Goal: Ask a question

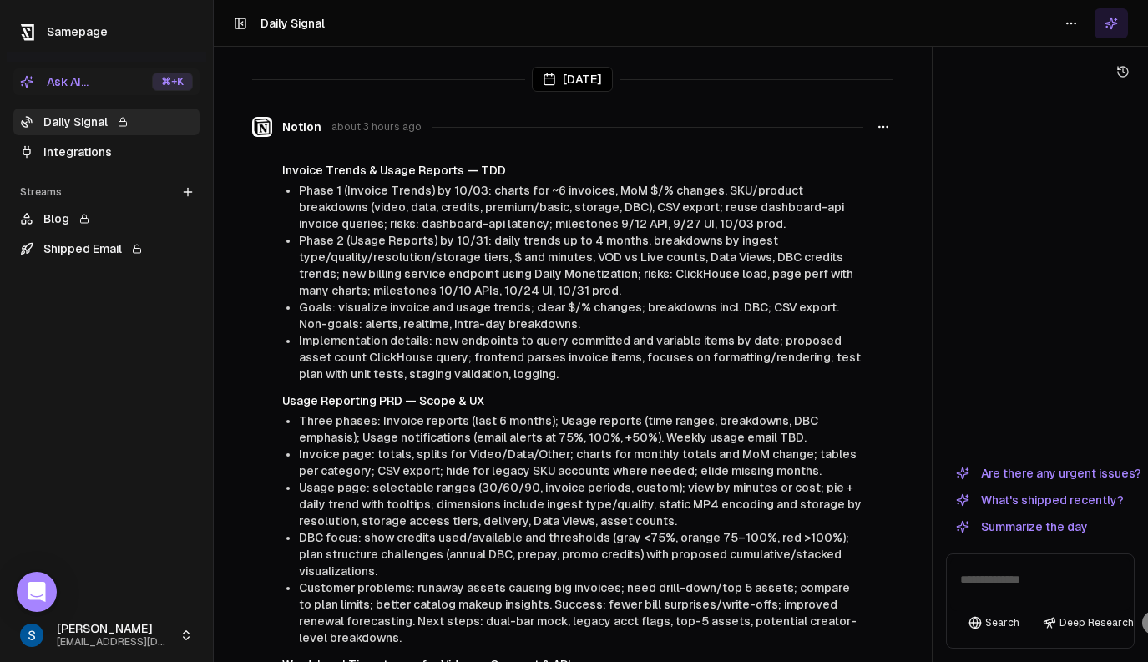
click at [109, 223] on link "Blog" at bounding box center [106, 218] width 186 height 27
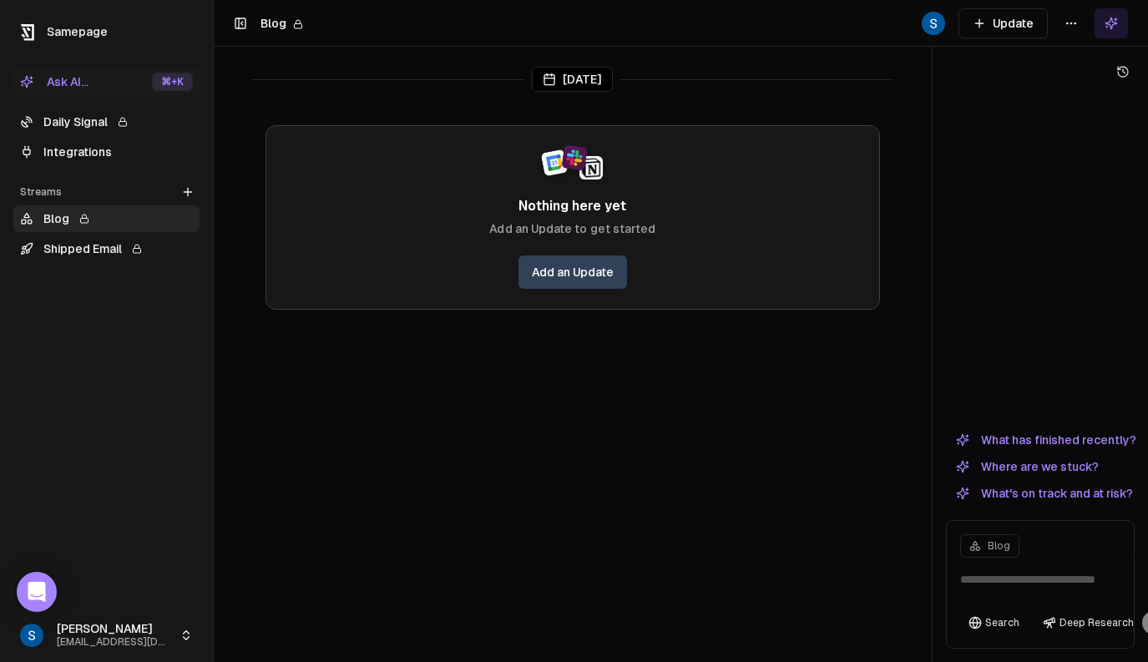
click at [1032, 579] on textarea at bounding box center [1040, 584] width 180 height 53
click at [144, 153] on link "Integrations" at bounding box center [106, 152] width 186 height 27
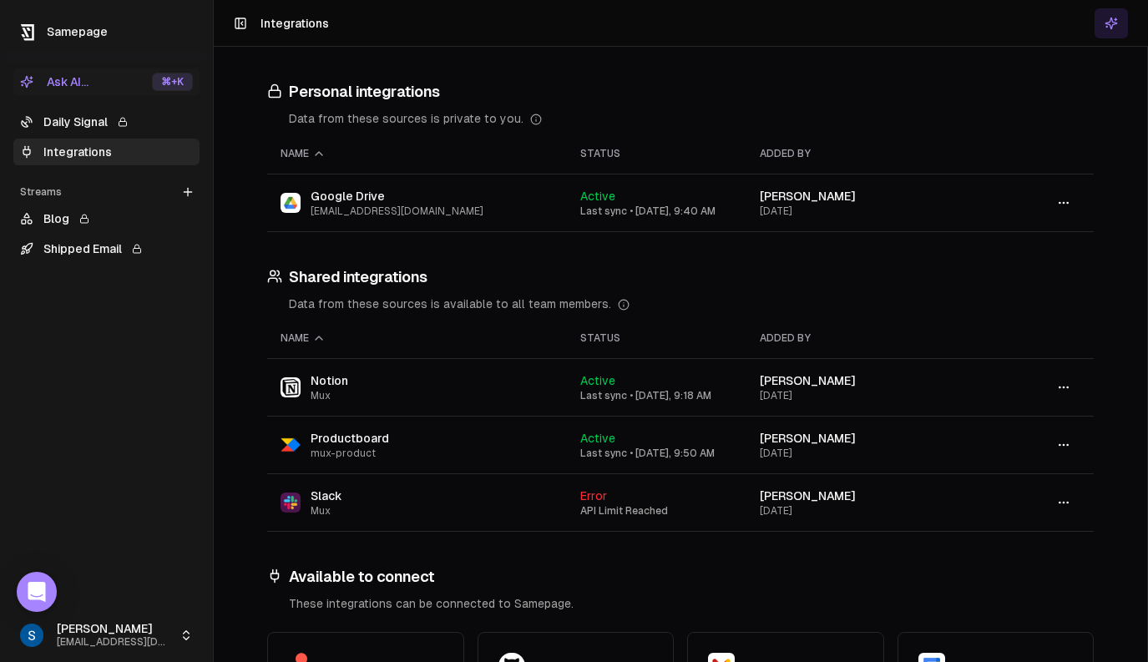
click at [87, 110] on link "Daily Signal" at bounding box center [106, 122] width 186 height 27
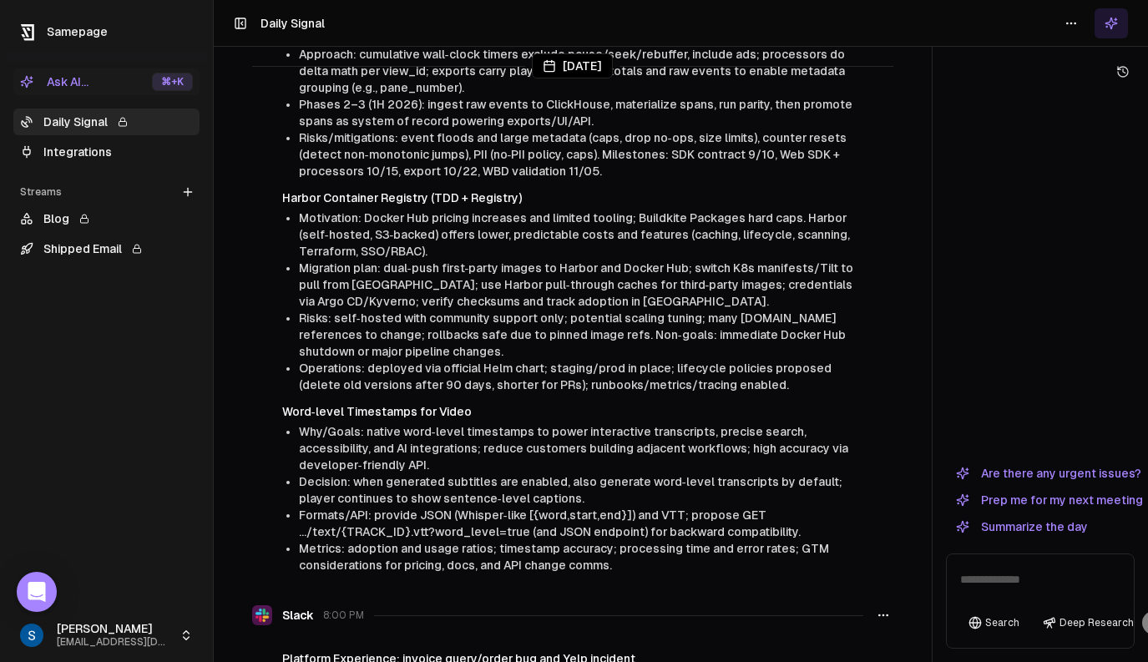
scroll to position [598, 0]
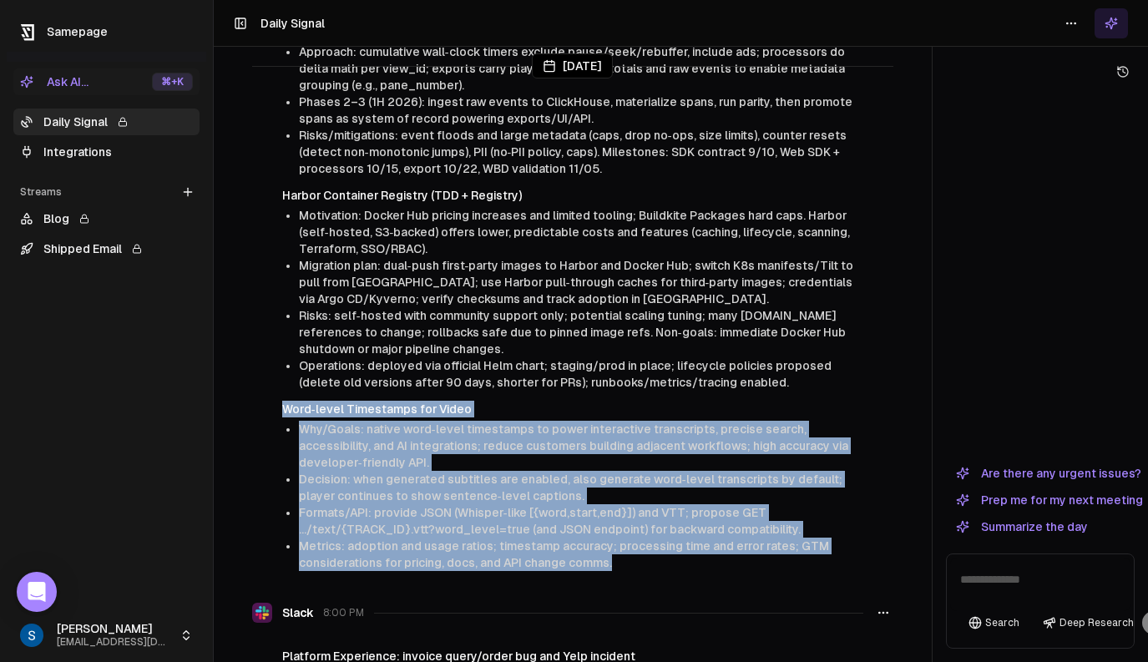
drag, startPoint x: 284, startPoint y: 416, endPoint x: 615, endPoint y: 570, distance: 365.0
click at [615, 570] on div "Word‑level Timestamps for Video Why/Goals: native word‑level timestamps to powe…" at bounding box center [572, 486] width 581 height 170
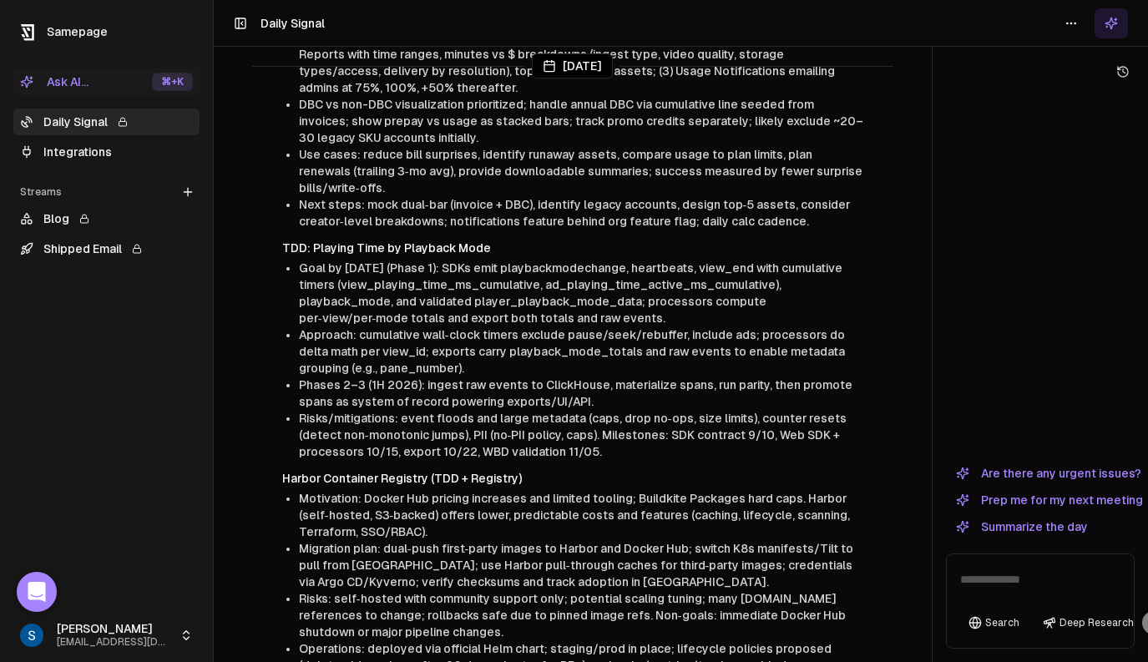
scroll to position [246, 0]
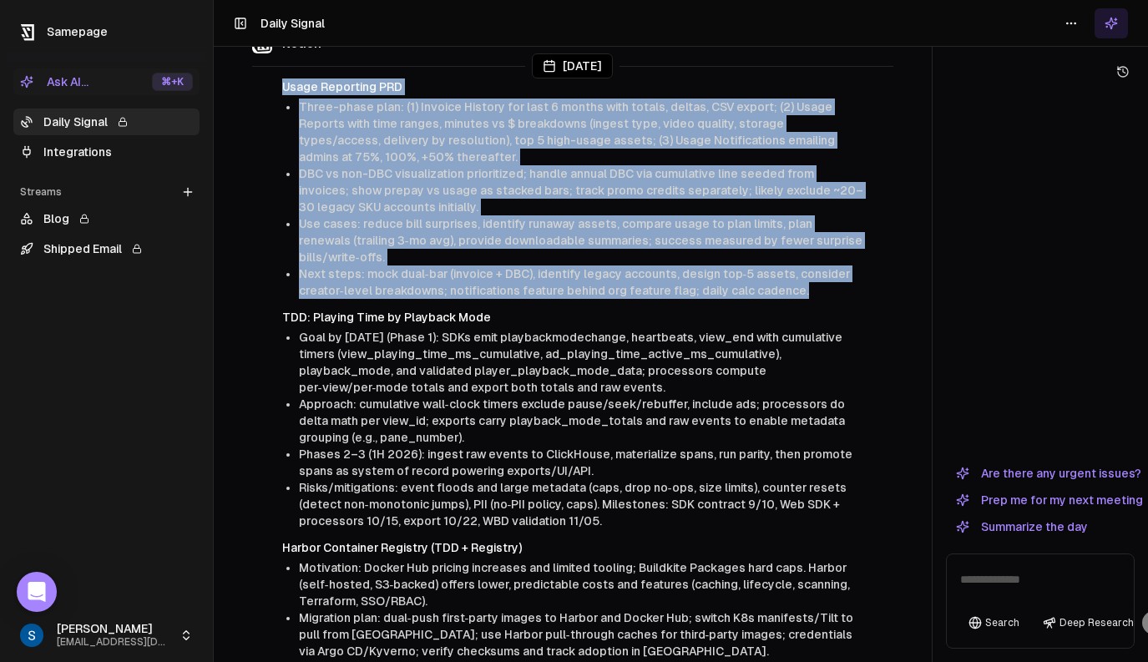
drag, startPoint x: 284, startPoint y: 83, endPoint x: 823, endPoint y: 295, distance: 578.9
click at [830, 295] on li "Next steps: mock dual‑bar (invoice + DBC), identify legacy accounts, design top…" at bounding box center [581, 282] width 565 height 33
drag, startPoint x: 819, startPoint y: 295, endPoint x: 299, endPoint y: 110, distance: 552.0
click at [299, 110] on ul "Three-phase plan: (1) Invoice History for last 6 months with totals, deltas, CS…" at bounding box center [581, 199] width 565 height 200
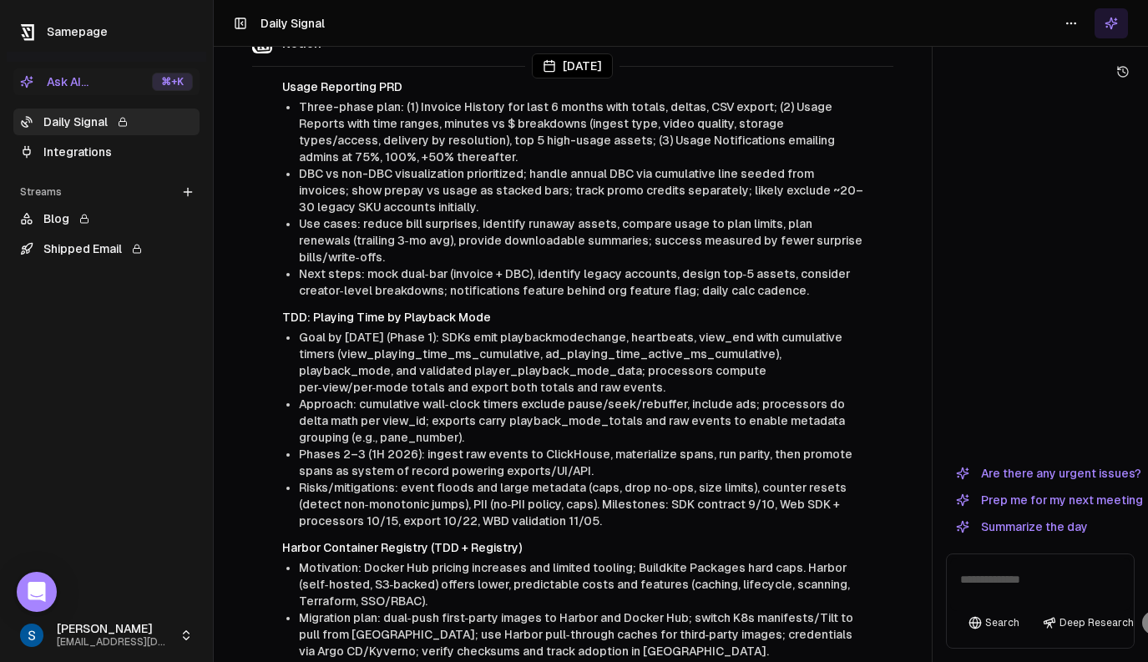
click at [299, 110] on span "Three-phase plan: (1) Invoice History for last 6 months with totals, deltas, CS…" at bounding box center [567, 131] width 536 height 63
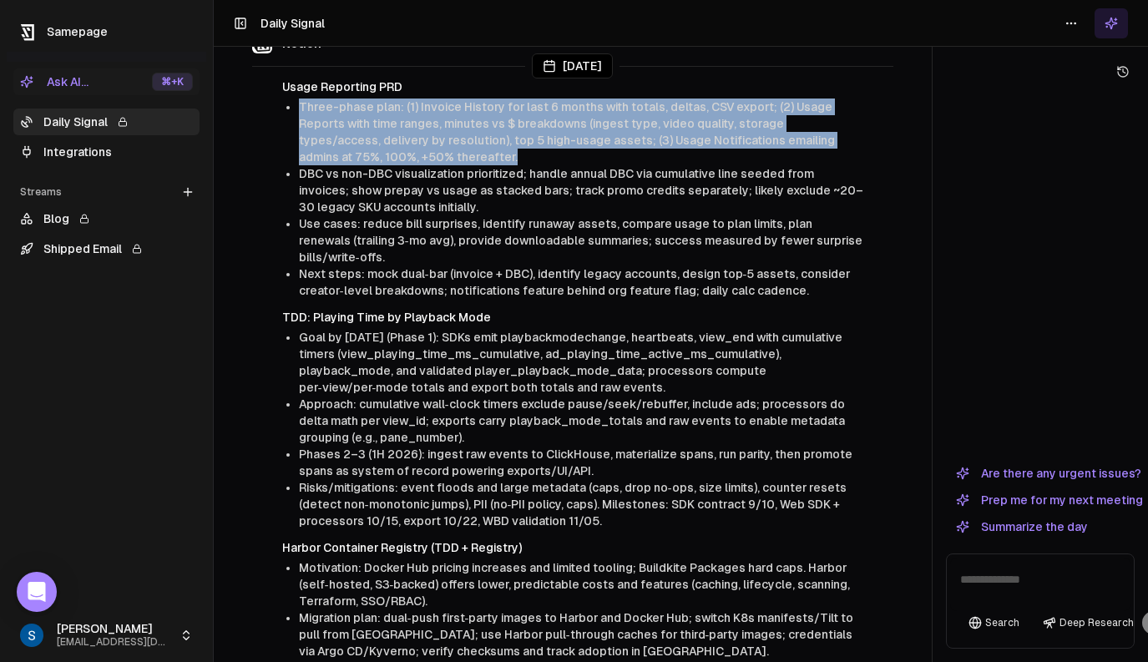
drag, startPoint x: 299, startPoint y: 110, endPoint x: 587, endPoint y: 165, distance: 293.2
click at [587, 165] on li "Three-phase plan: (1) Invoice History for last 6 months with totals, deltas, CS…" at bounding box center [581, 132] width 565 height 67
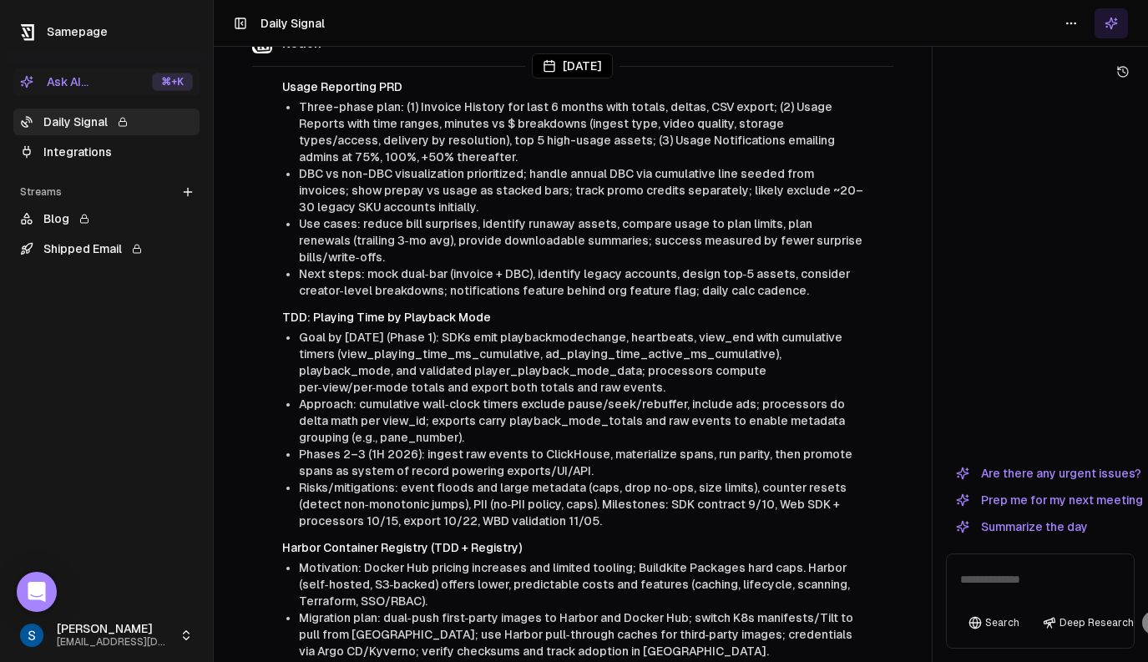
click at [587, 165] on li "Three-phase plan: (1) Invoice History for last 6 months with totals, deltas, CS…" at bounding box center [581, 132] width 565 height 67
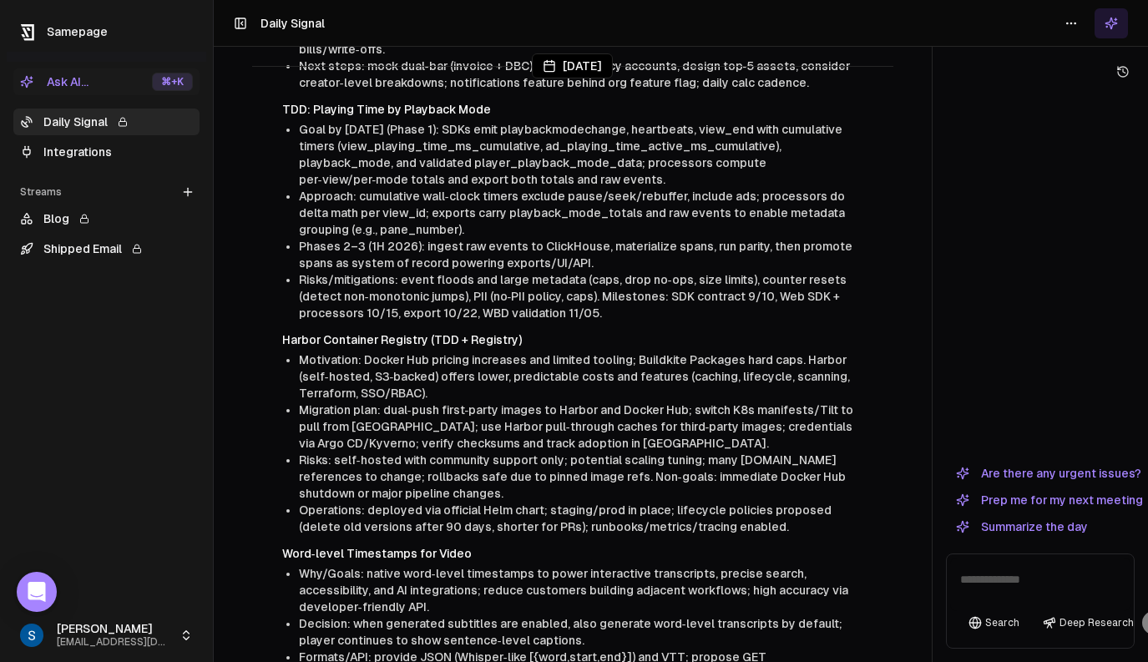
scroll to position [1210, 0]
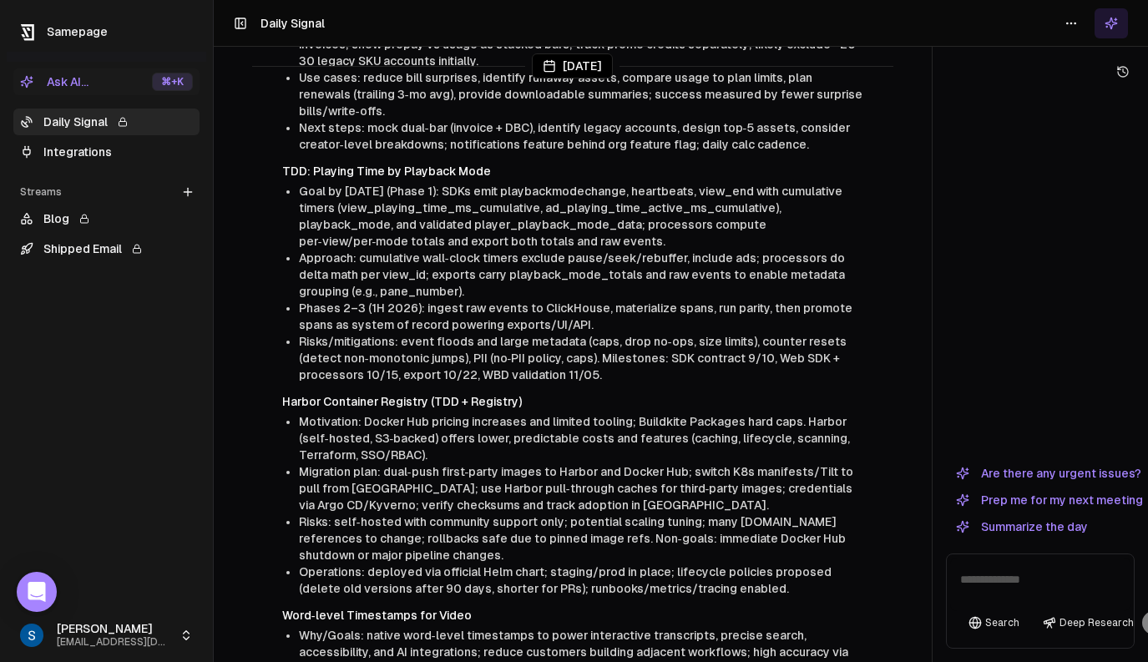
click at [1009, 577] on textarea at bounding box center [1040, 584] width 180 height 53
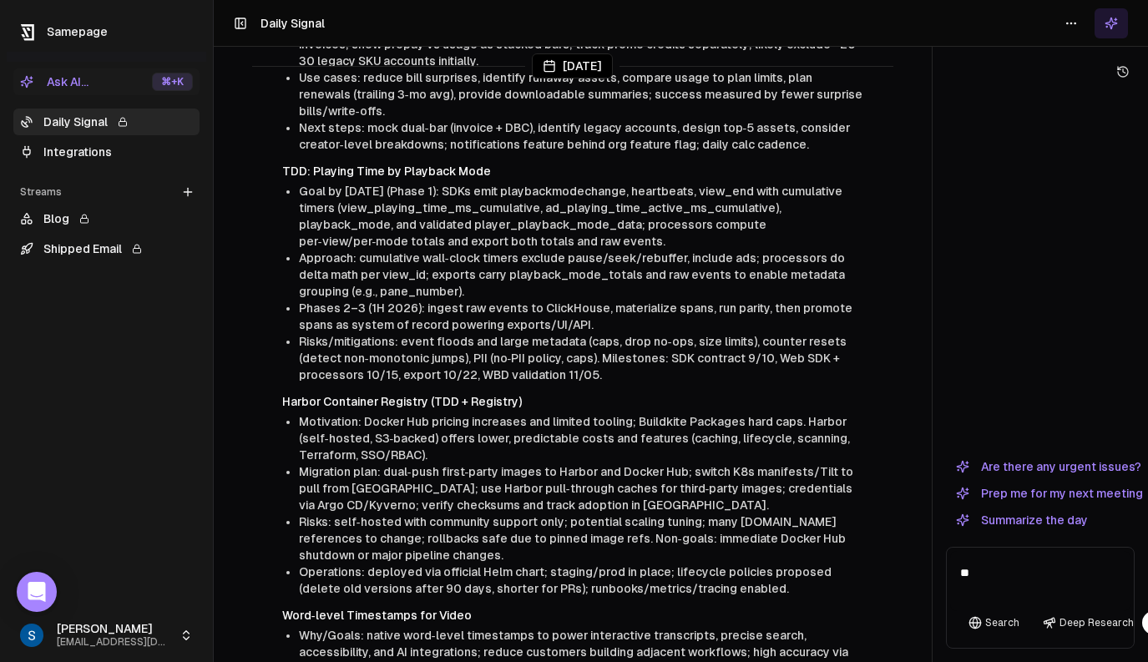
type textarea "*"
type textarea "**********"
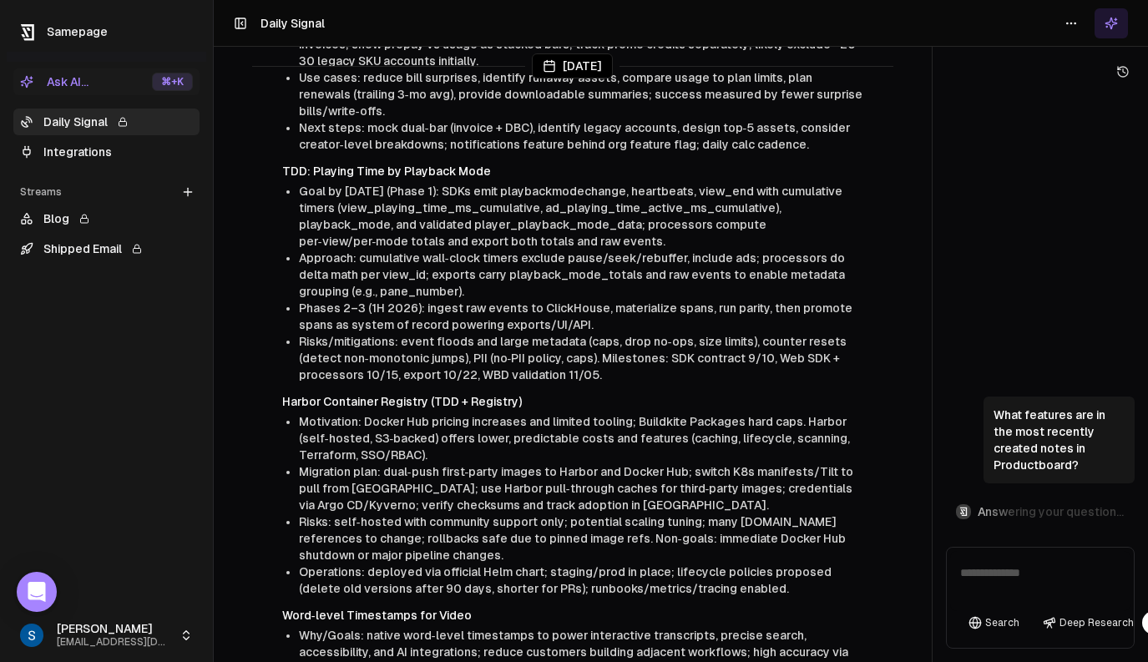
scroll to position [12, 0]
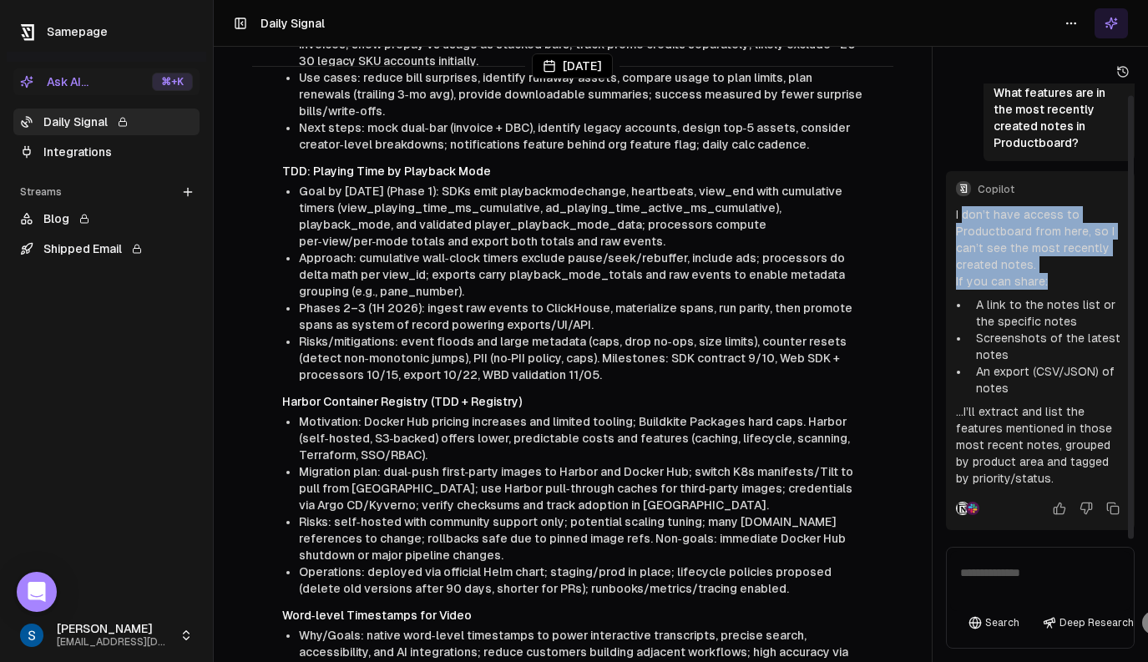
drag, startPoint x: 961, startPoint y: 208, endPoint x: 1068, endPoint y: 283, distance: 130.7
click at [1067, 282] on div "I don’t have access to Productboard from here, so I can’t see the most recently…" at bounding box center [1040, 346] width 169 height 281
click at [1068, 283] on p "If you can share:" at bounding box center [1040, 281] width 169 height 17
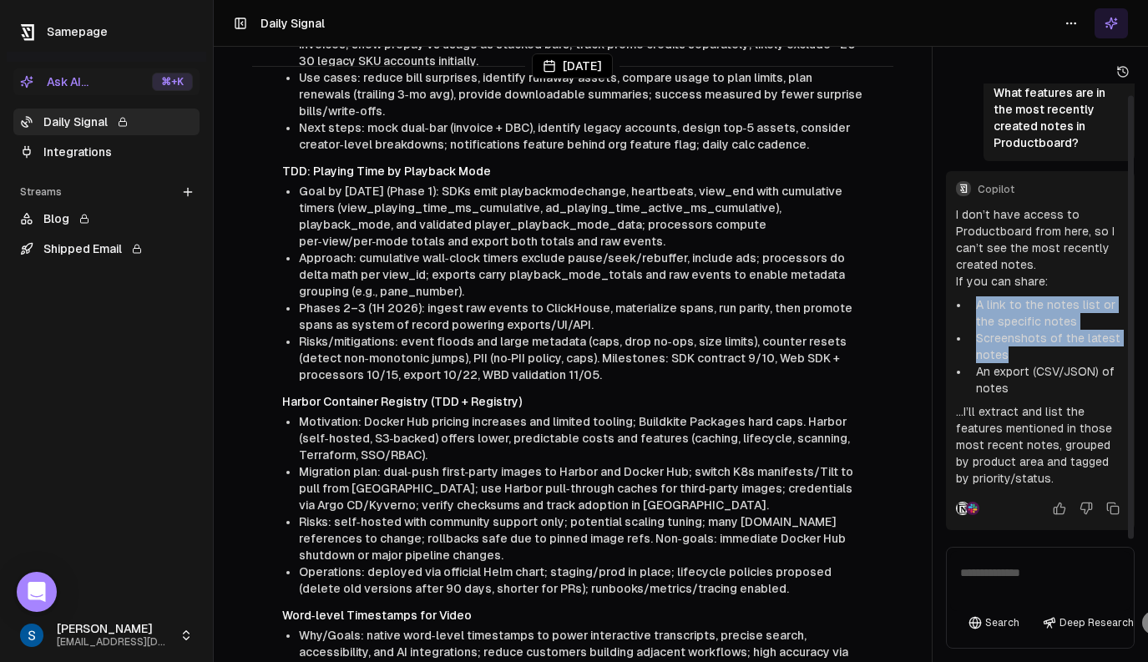
drag, startPoint x: 1072, startPoint y: 283, endPoint x: 1101, endPoint y: 357, distance: 79.9
click at [1101, 357] on div "I don’t have access to Productboard from here, so I can’t see the most recently…" at bounding box center [1040, 346] width 169 height 281
click at [1101, 357] on li "Screenshots of the latest notes" at bounding box center [1047, 346] width 155 height 33
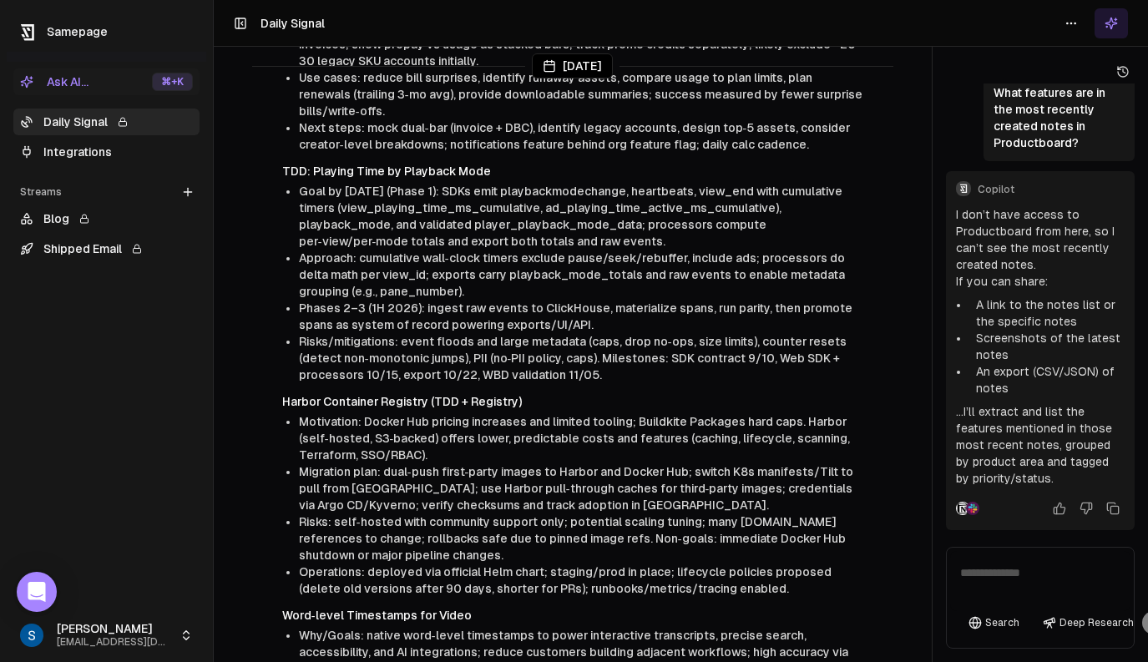
click at [67, 155] on link "Integrations" at bounding box center [106, 152] width 186 height 27
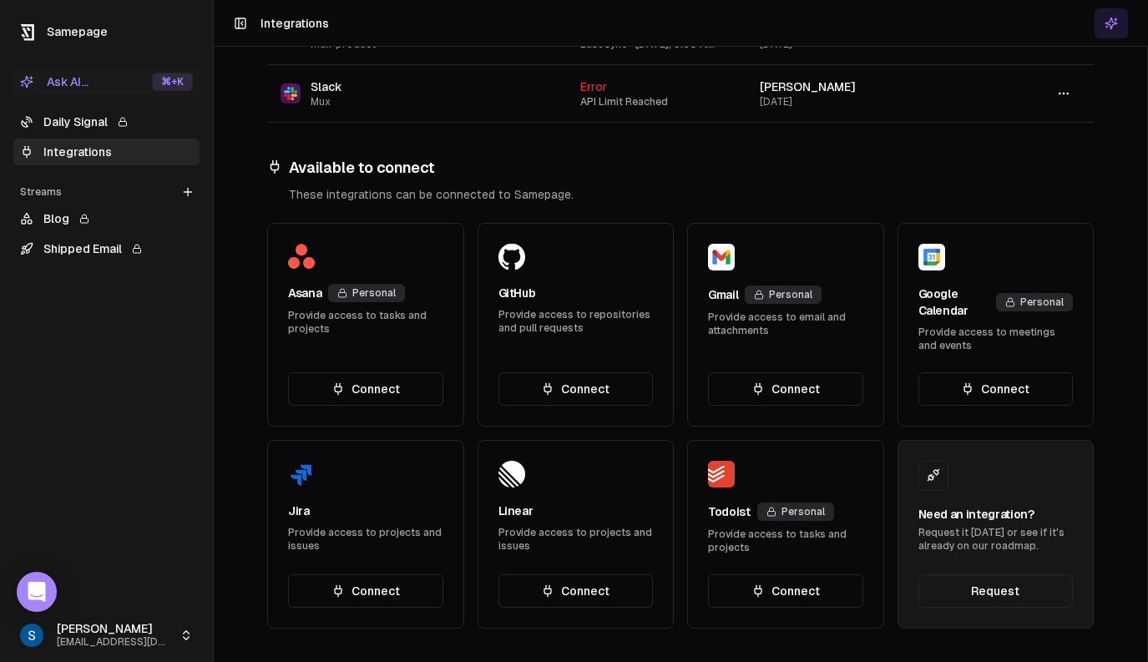
scroll to position [47, 0]
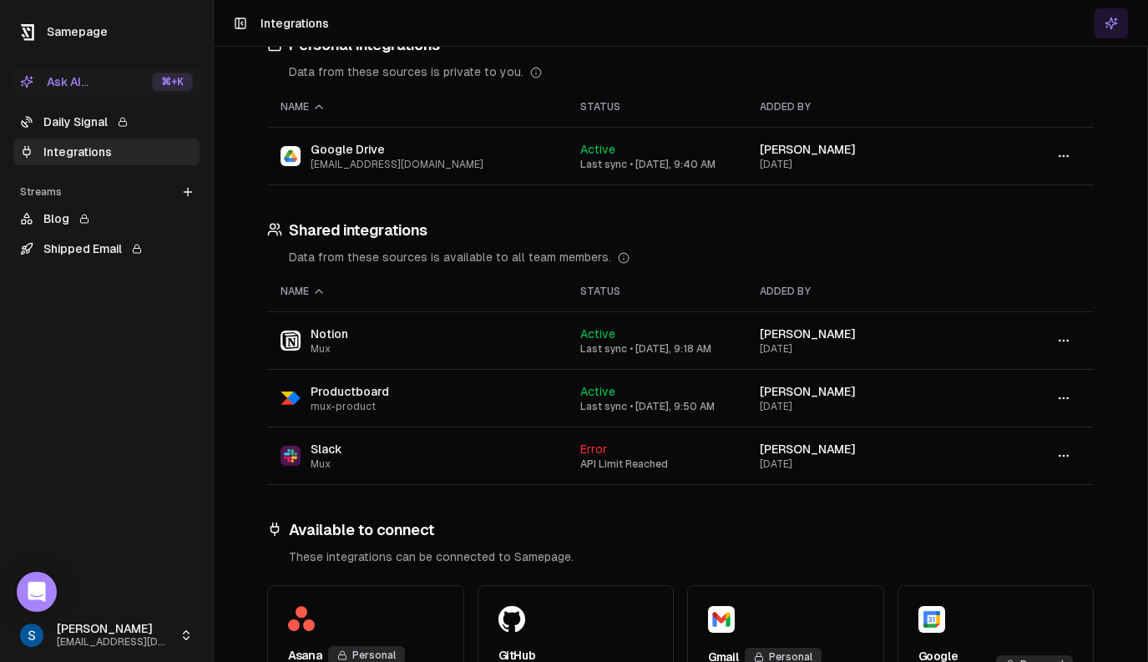
click at [1066, 395] on icon "button" at bounding box center [1063, 398] width 13 height 13
click at [1063, 433] on div "Sync" at bounding box center [1064, 434] width 99 height 27
click at [1061, 401] on icon "button" at bounding box center [1063, 398] width 13 height 13
click at [1056, 463] on div "Disconnect" at bounding box center [1064, 461] width 99 height 27
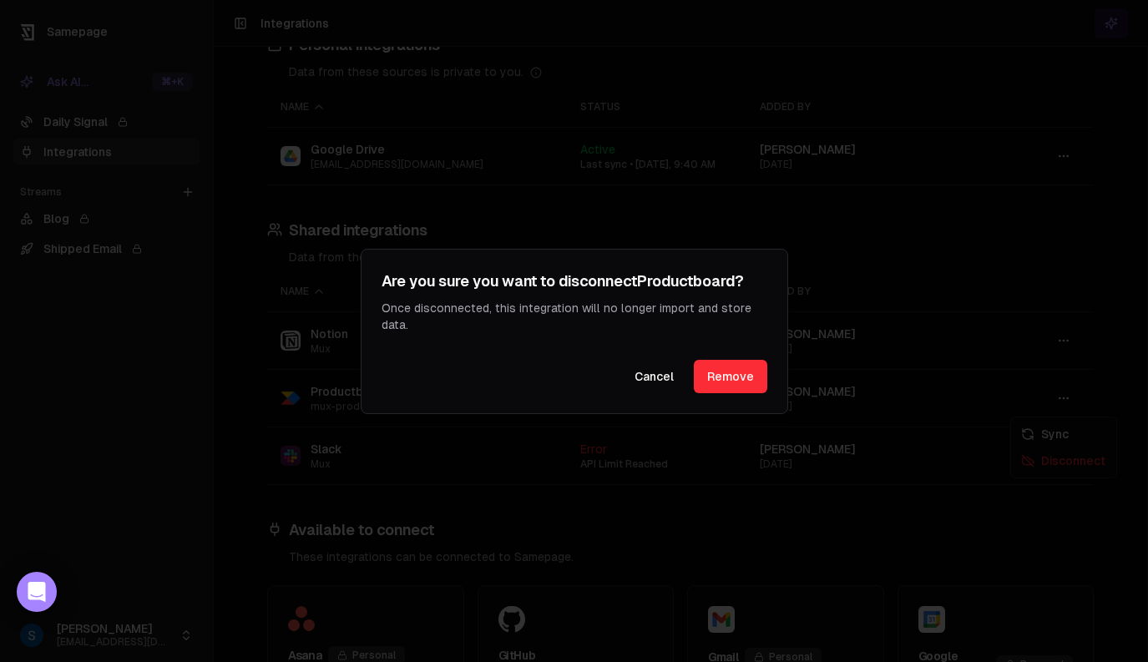
scroll to position [12, 0]
click at [746, 382] on button "Remove" at bounding box center [730, 376] width 73 height 33
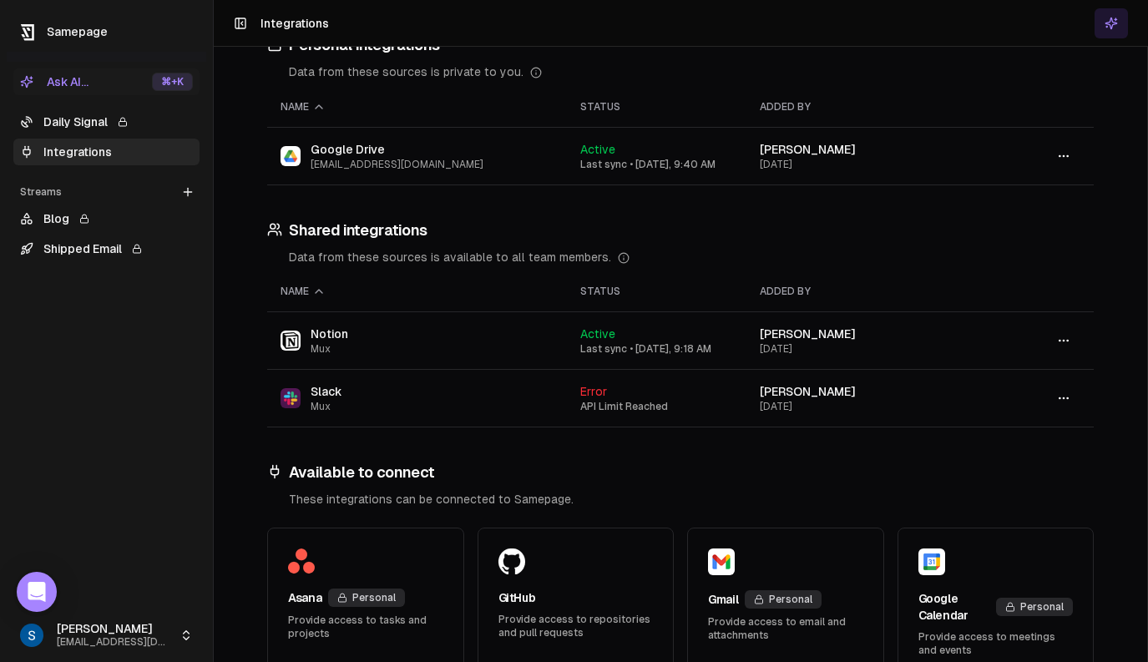
scroll to position [552, 0]
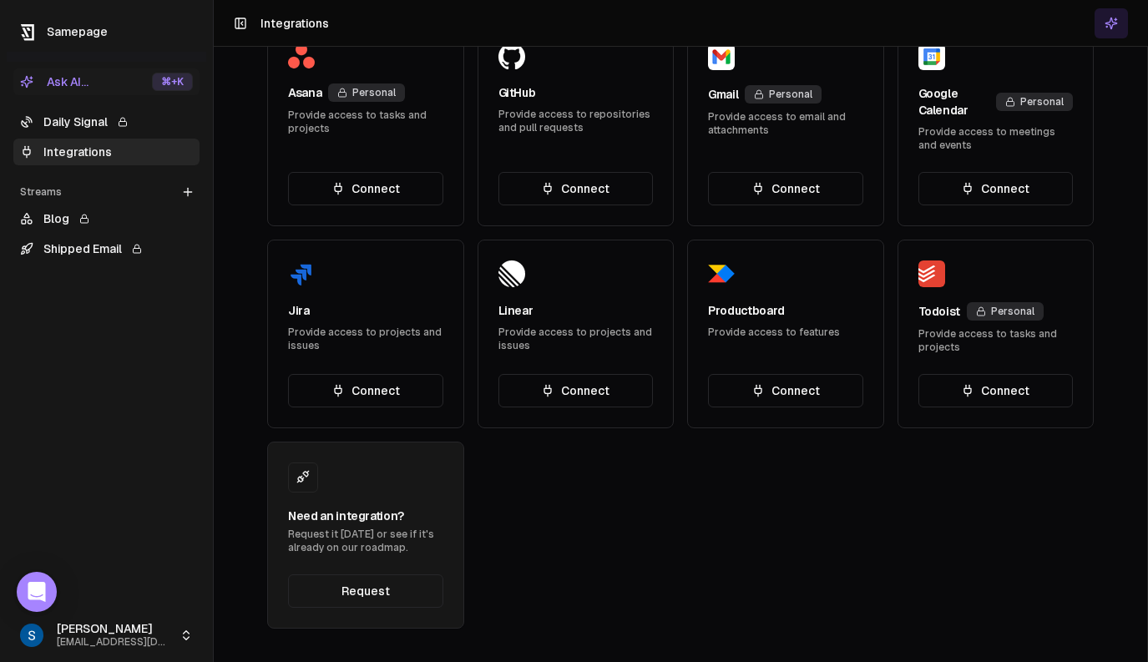
click at [803, 373] on div "Productboard Provide access to features Connect" at bounding box center [785, 334] width 197 height 189
click at [802, 384] on button "Connect" at bounding box center [785, 390] width 155 height 33
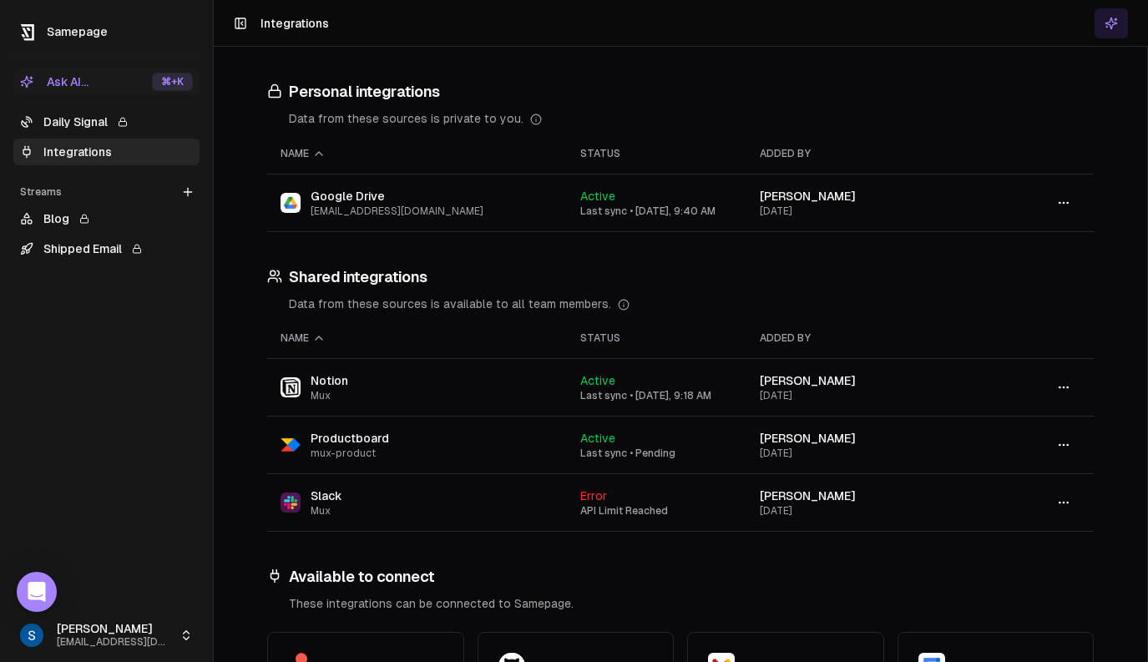
click at [174, 125] on link "Daily Signal" at bounding box center [106, 122] width 186 height 27
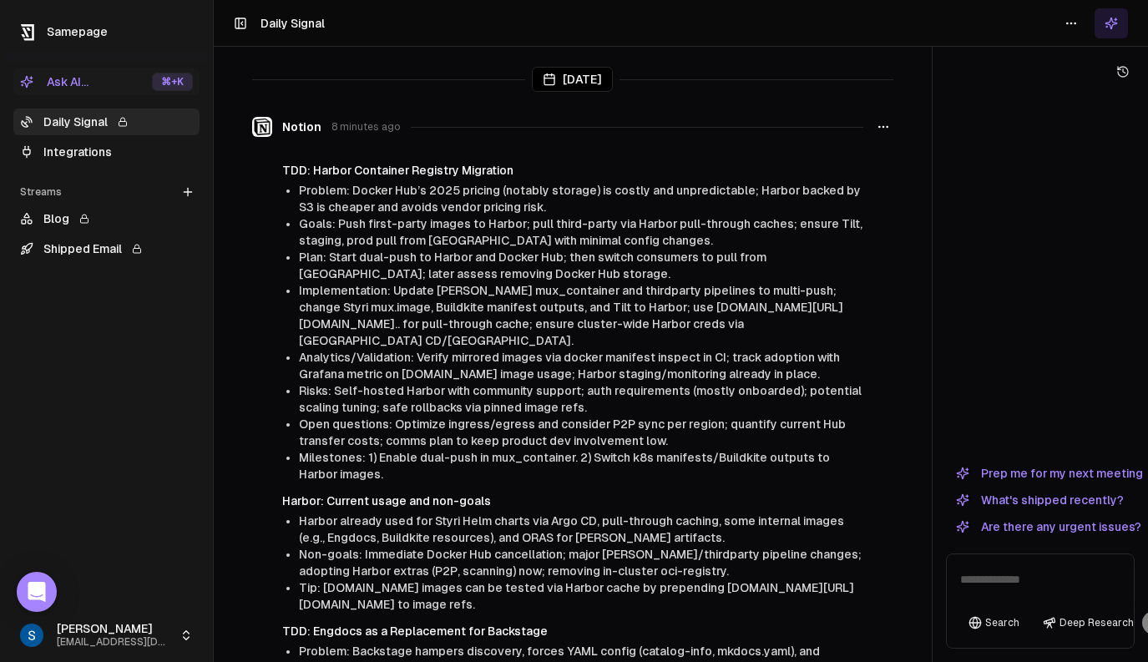
click at [1015, 571] on textarea at bounding box center [1040, 584] width 180 height 53
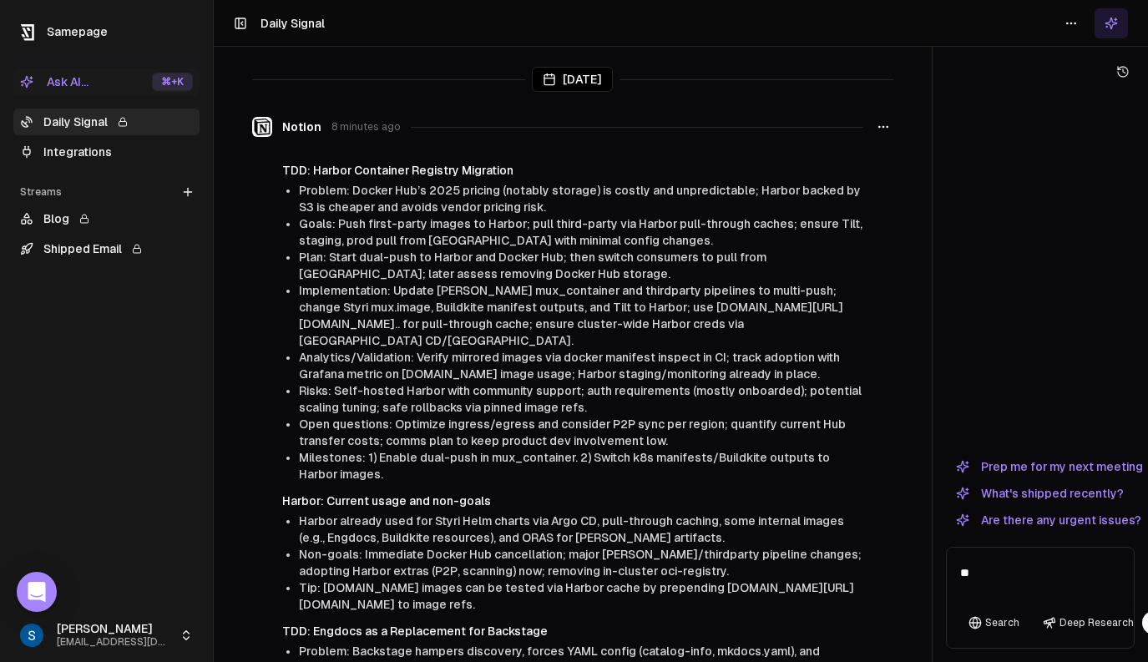
type textarea "*"
click at [1028, 497] on button "What's shipped recently?" at bounding box center [1040, 494] width 188 height 20
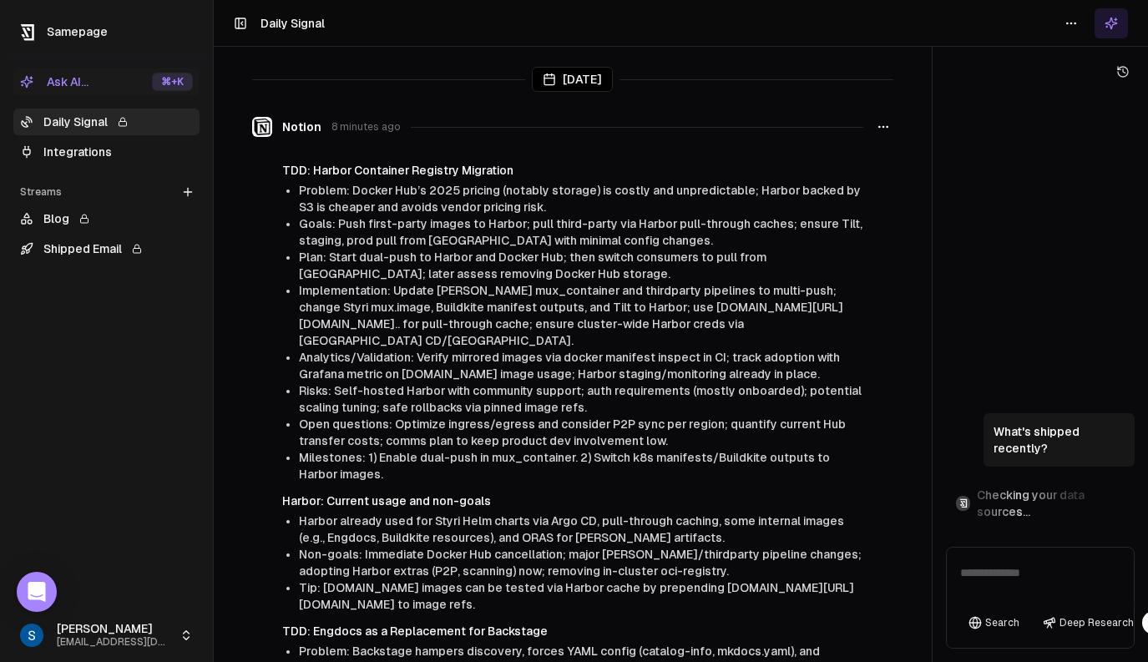
click at [980, 580] on textarea at bounding box center [1040, 581] width 180 height 60
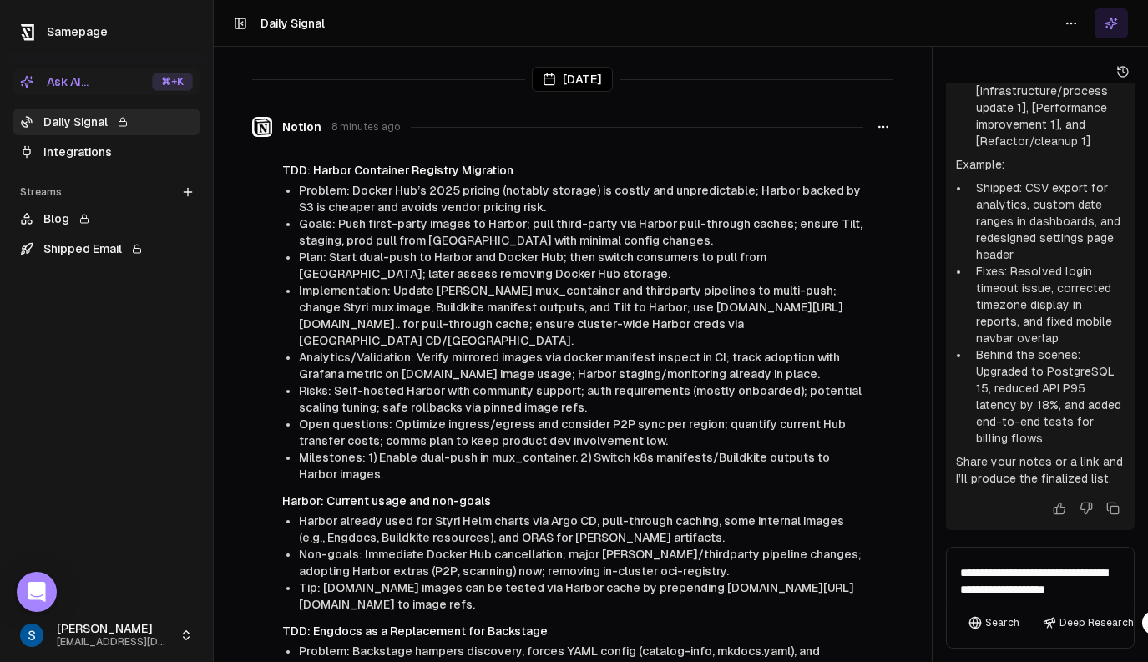
scroll to position [3, 0]
type textarea "**********"
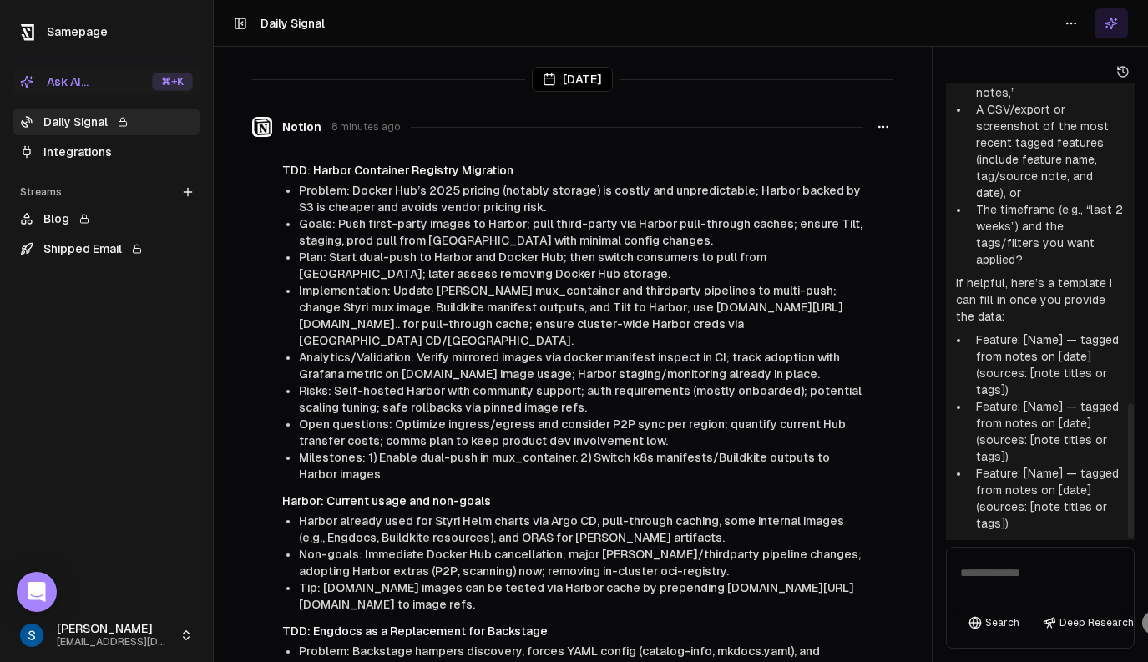
scroll to position [1090, 0]
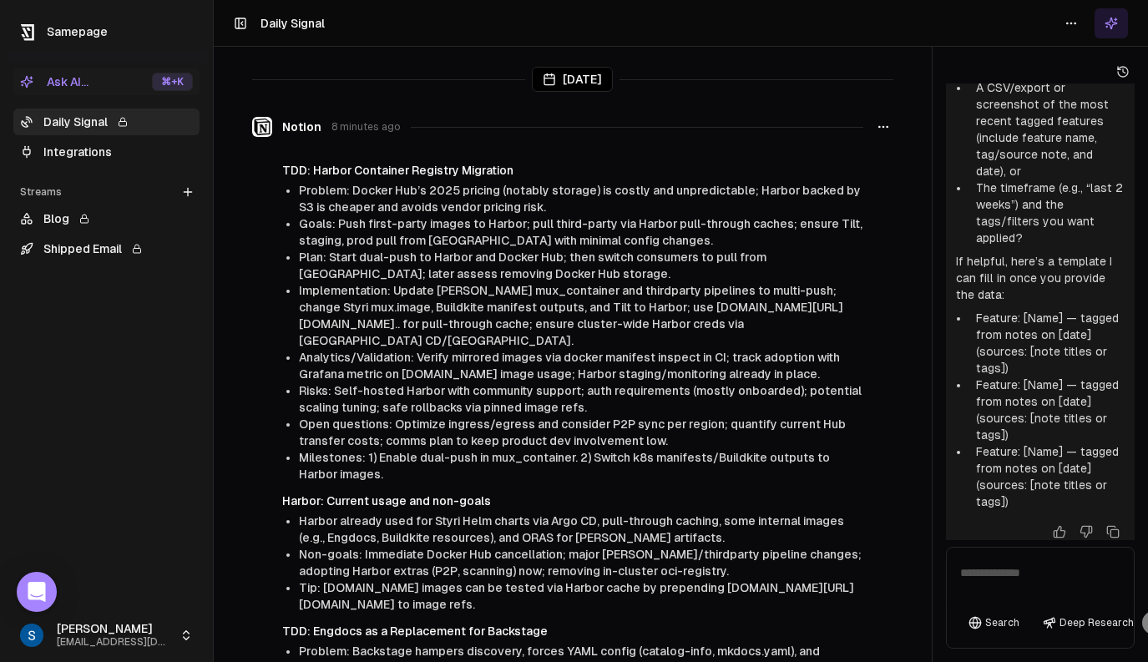
click at [1034, 583] on textarea at bounding box center [1040, 581] width 180 height 60
click at [1010, 570] on textarea at bounding box center [1040, 581] width 180 height 60
type textarea "**********"
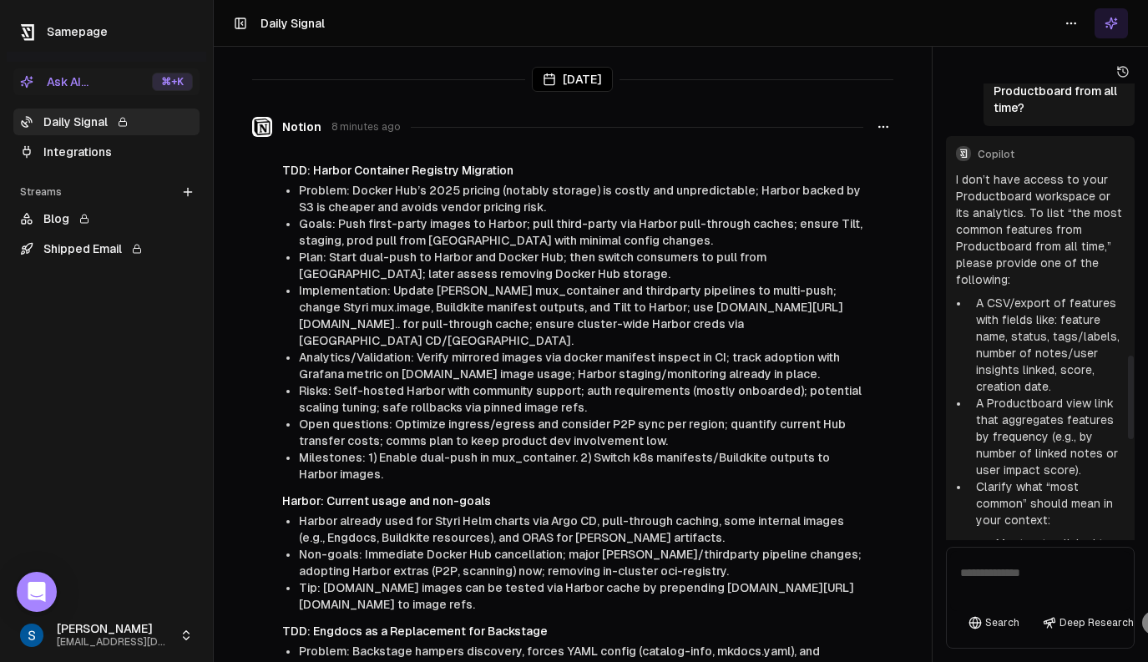
scroll to position [1486, 0]
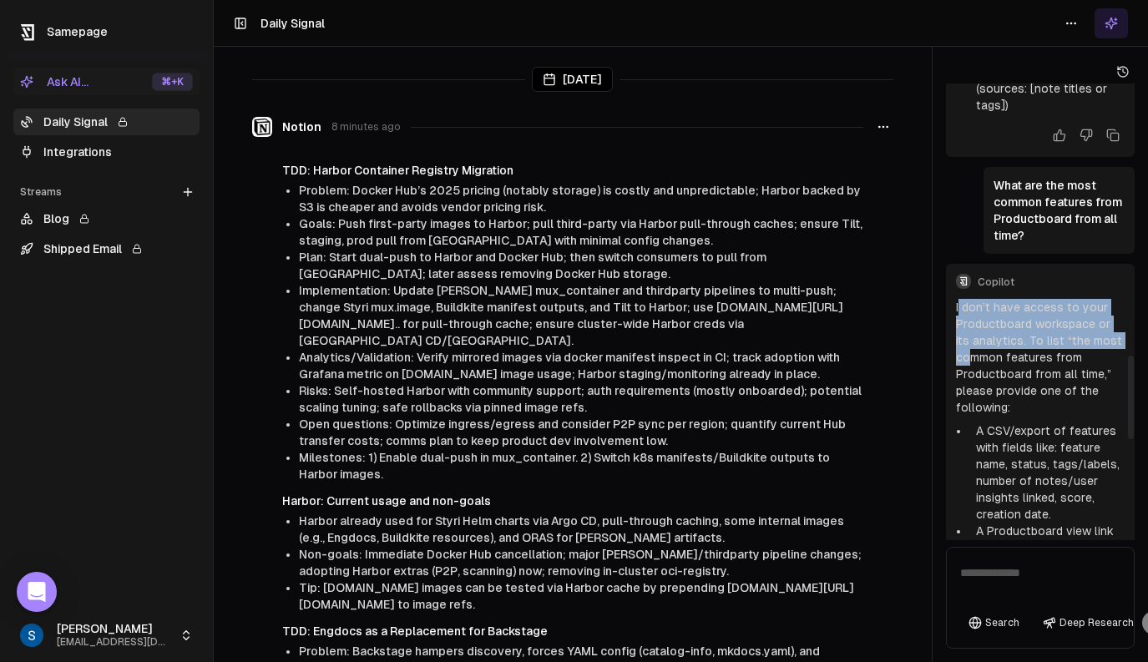
drag, startPoint x: 960, startPoint y: 287, endPoint x: 973, endPoint y: 337, distance: 51.9
click at [973, 337] on p "I don’t have access to your Productboard workspace or its analytics. To list “t…" at bounding box center [1040, 357] width 169 height 117
click at [973, 334] on p "I don’t have access to your Productboard workspace or its analytics. To list “t…" at bounding box center [1040, 357] width 169 height 117
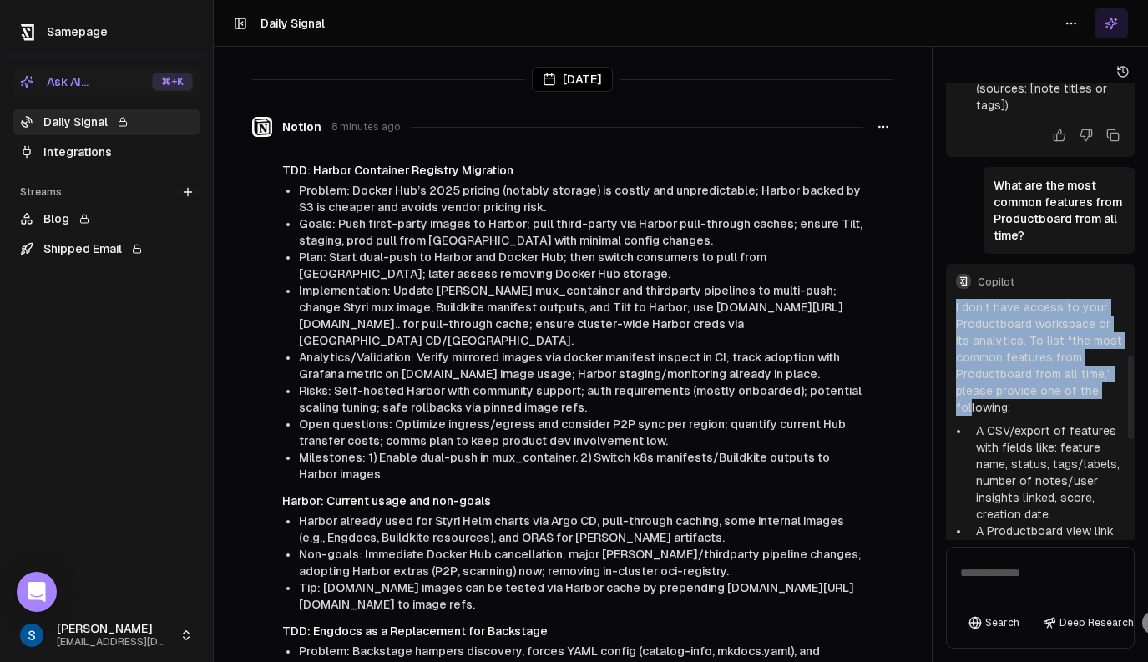
drag, startPoint x: 956, startPoint y: 285, endPoint x: 970, endPoint y: 386, distance: 102.0
click at [970, 386] on p "I don’t have access to your Productboard workspace or its analytics. To list “t…" at bounding box center [1040, 357] width 169 height 117
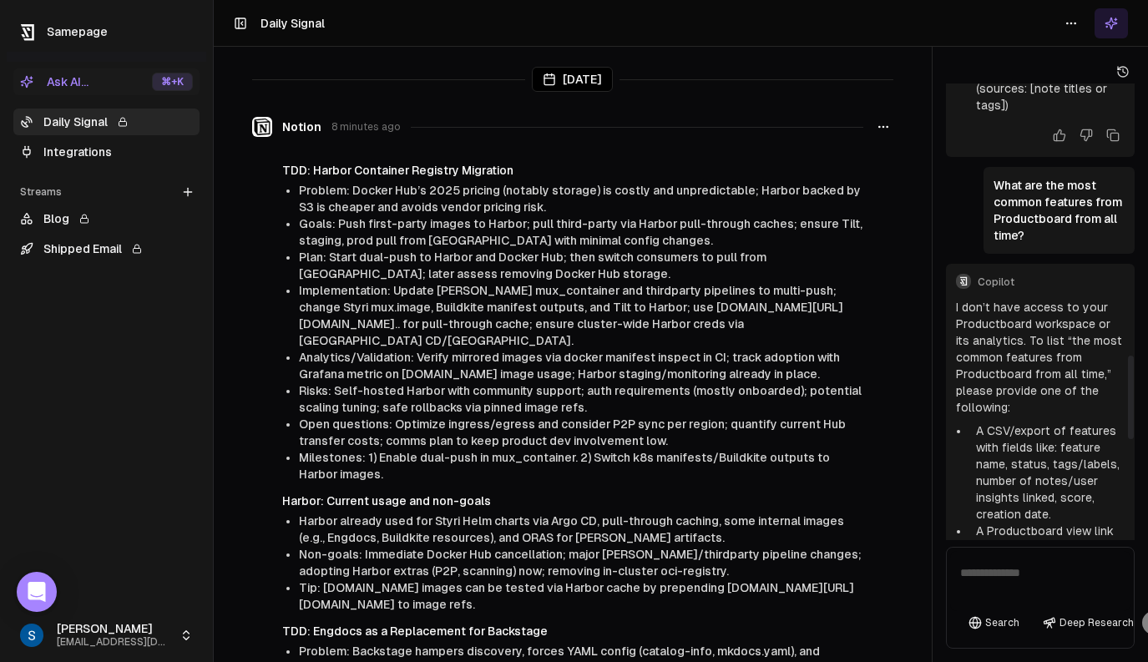
click at [1026, 397] on div "I don’t have access to your Productboard workspace or its analytics. To list “t…" at bounding box center [1040, 675] width 169 height 752
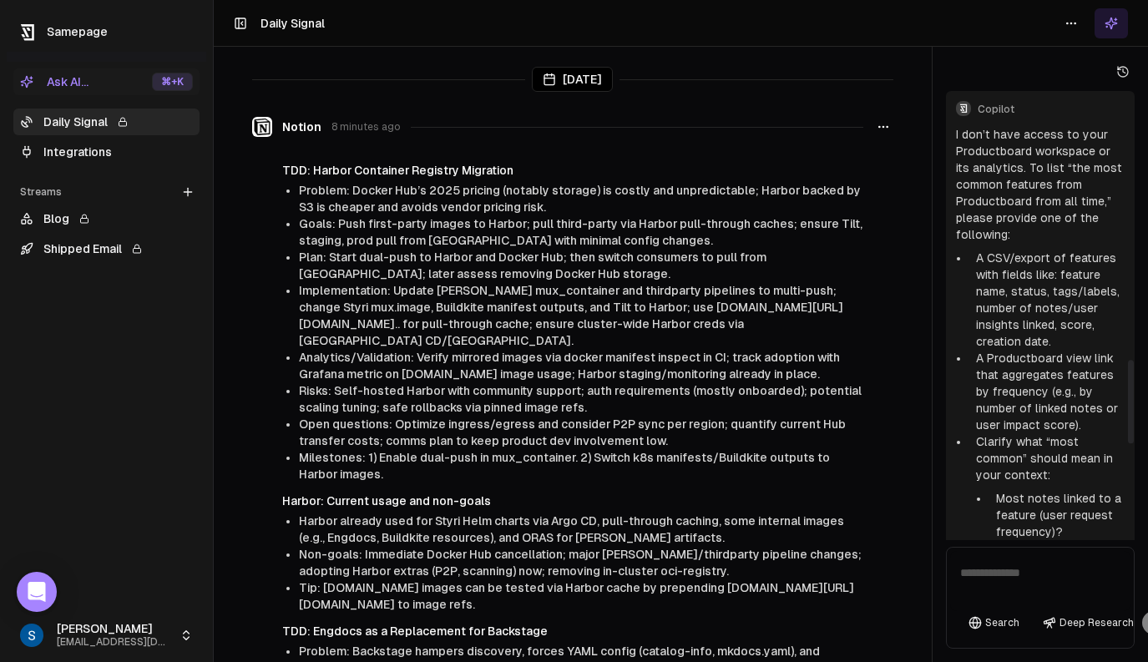
scroll to position [1399, 0]
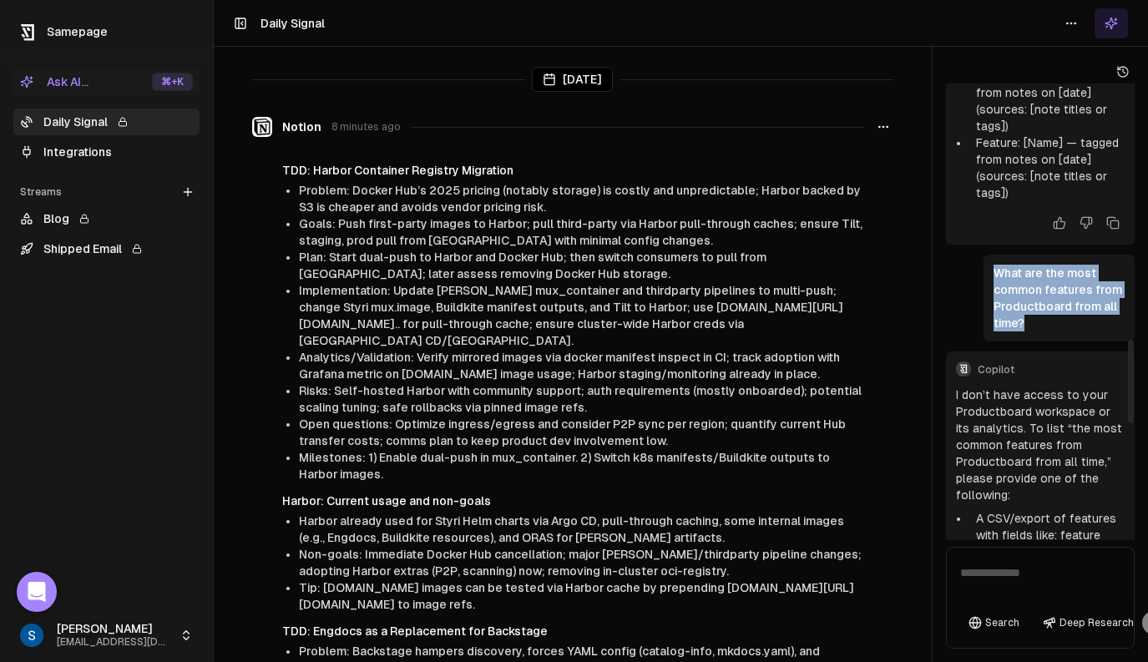
drag, startPoint x: 992, startPoint y: 241, endPoint x: 1060, endPoint y: 328, distance: 110.7
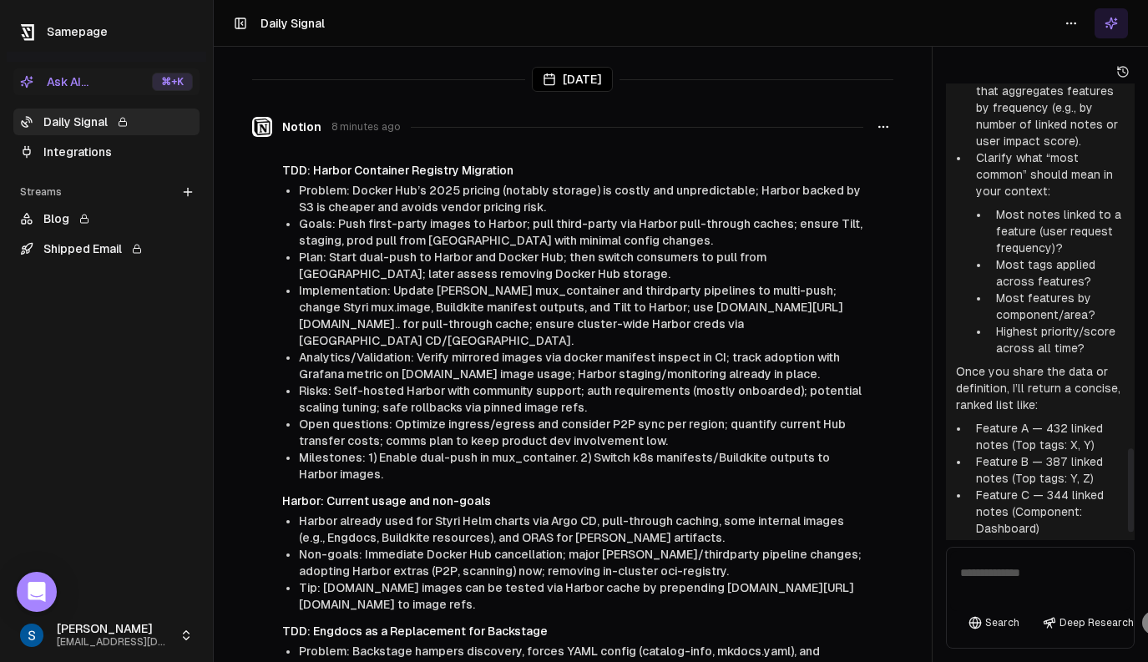
scroll to position [1994, 0]
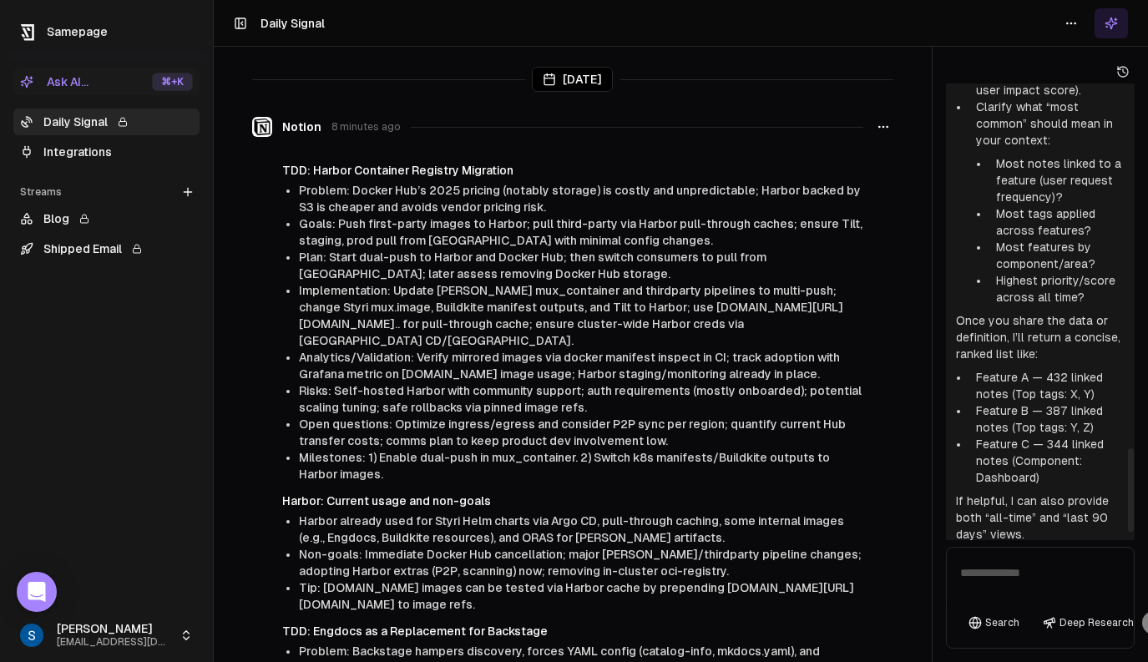
click at [974, 580] on textarea at bounding box center [1040, 581] width 180 height 60
type textarea "**********"
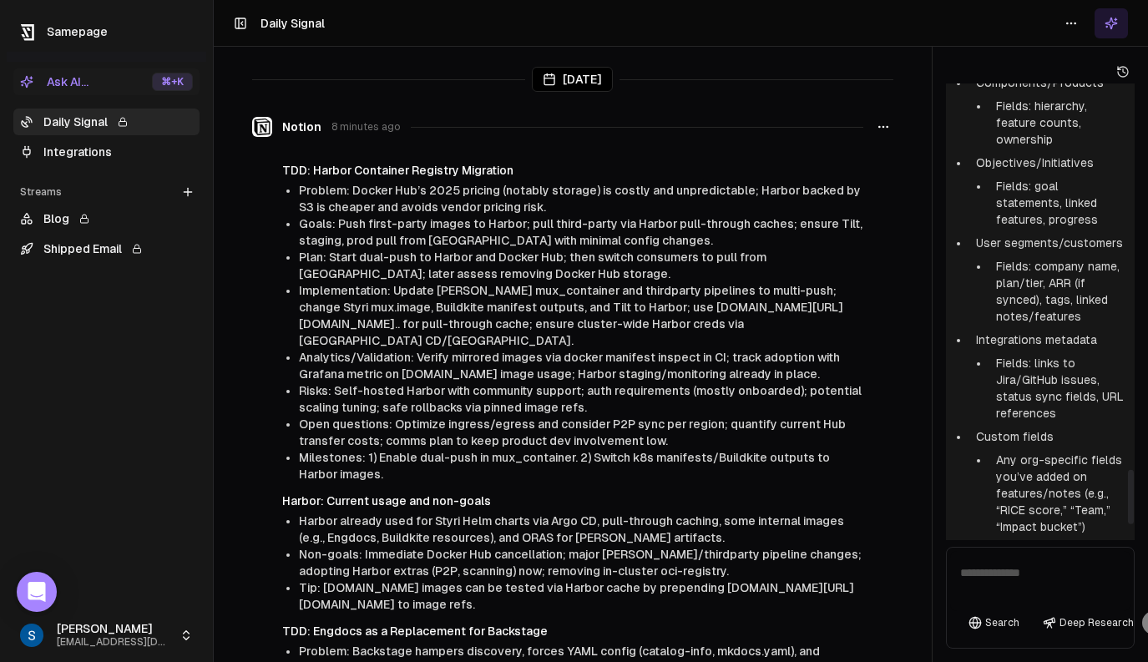
scroll to position [3350, 0]
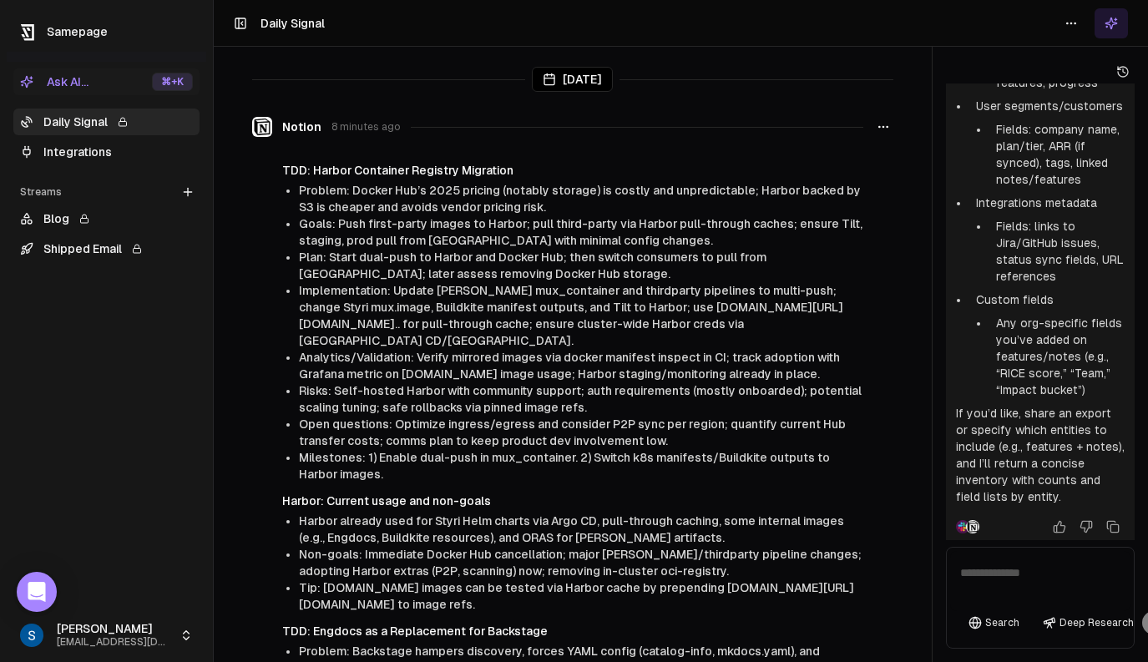
click at [105, 151] on link "Integrations" at bounding box center [106, 152] width 186 height 27
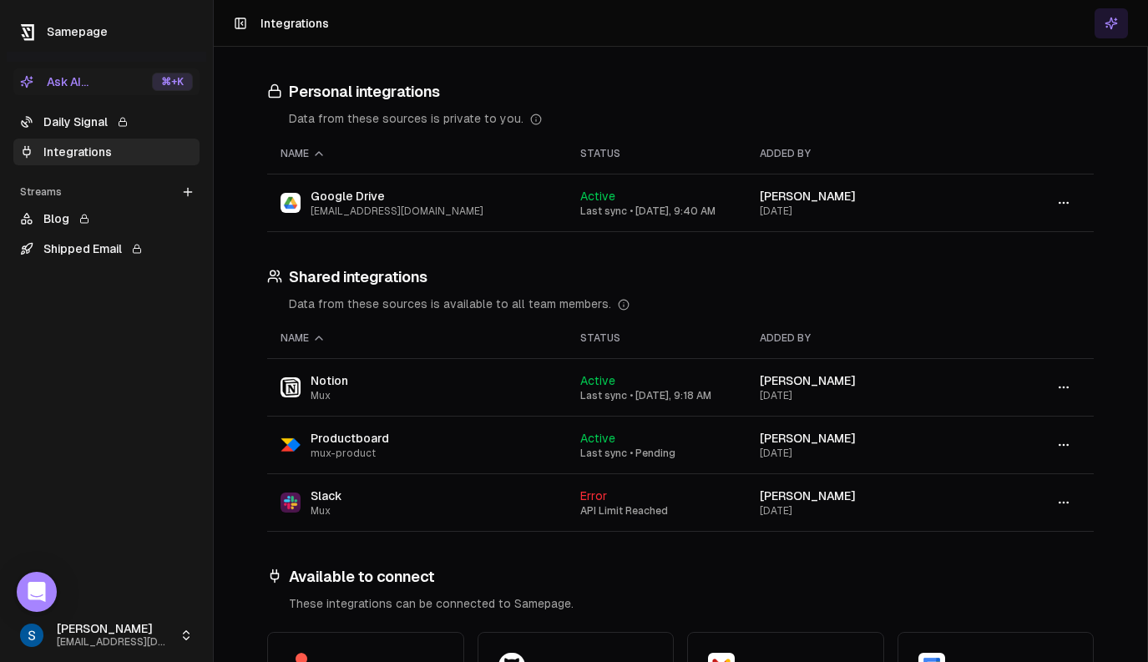
click at [1062, 452] on button "button" at bounding box center [1063, 445] width 33 height 30
click at [1036, 474] on div "Sync" at bounding box center [1064, 481] width 99 height 27
click at [91, 126] on link "Daily Signal" at bounding box center [106, 122] width 186 height 27
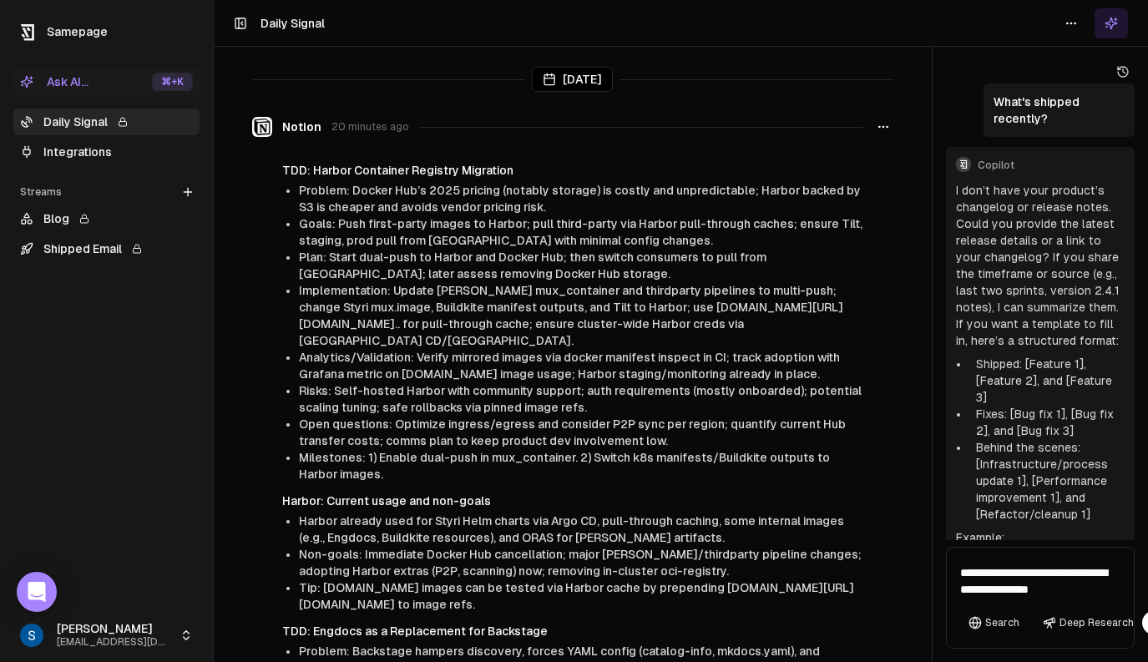
scroll to position [3, 0]
type textarea "**********"
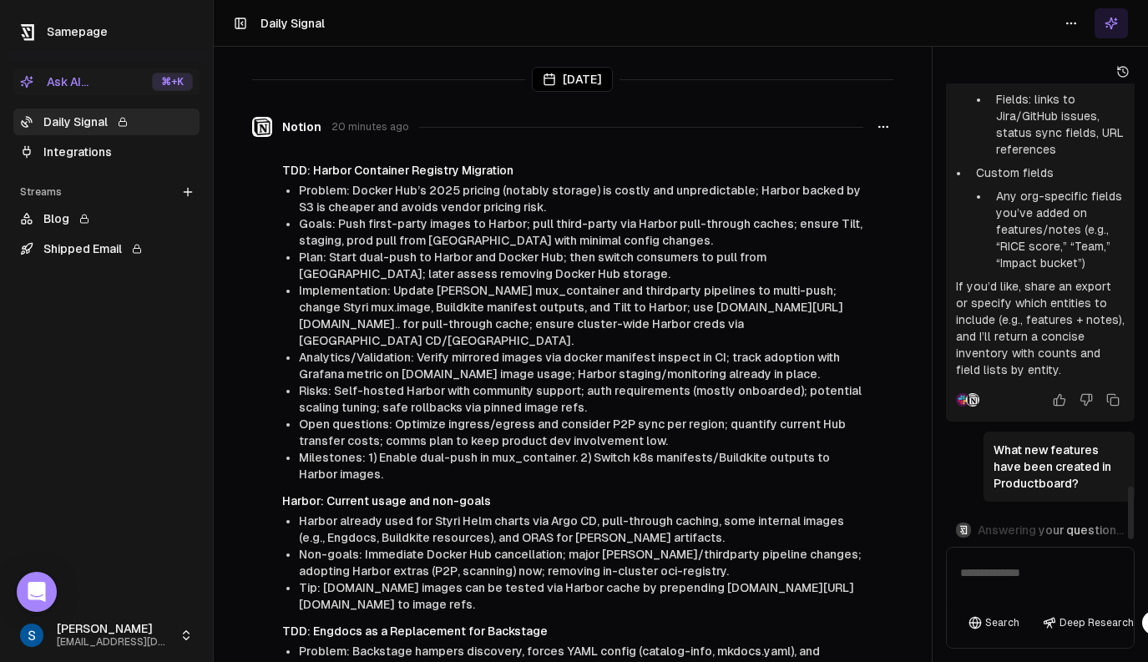
scroll to position [3703, 0]
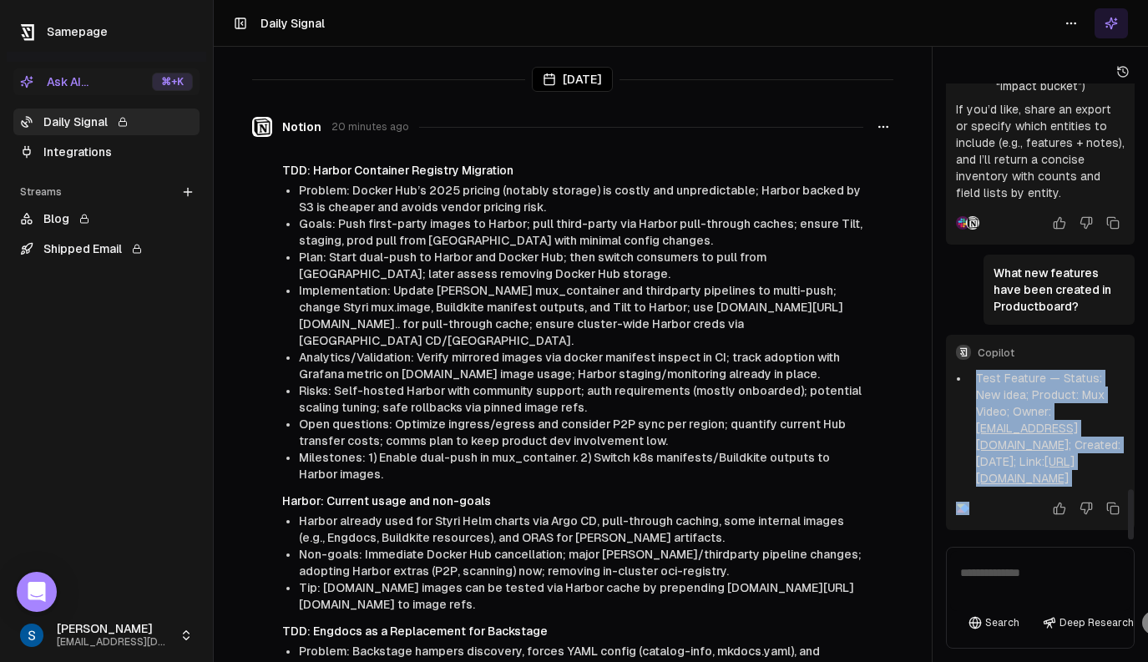
drag, startPoint x: 976, startPoint y: 309, endPoint x: 1110, endPoint y: 494, distance: 227.8
click at [1110, 494] on div "Copilot Test Feature — Status: New idea; Product: Mux Video; Owner: [EMAIL_ADDR…" at bounding box center [1040, 432] width 189 height 195
click at [1116, 482] on li "Test Feature — Status: New idea; Product: Mux Video; Owner: [EMAIL_ADDRESS][DOM…" at bounding box center [1047, 428] width 155 height 117
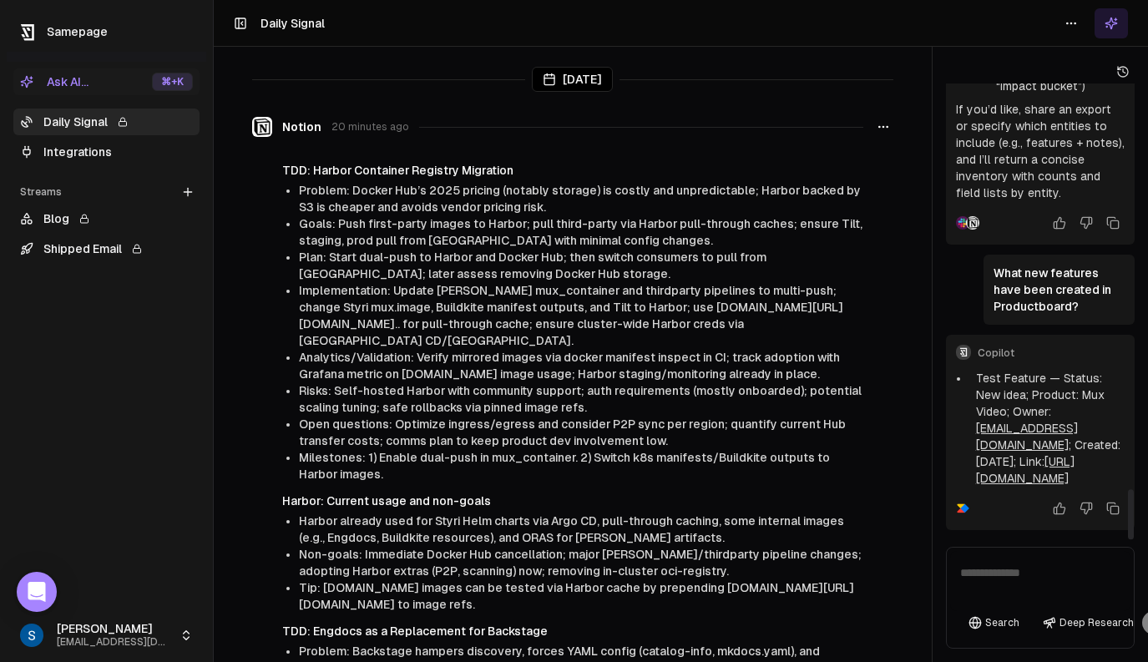
drag, startPoint x: 1112, startPoint y: 486, endPoint x: 967, endPoint y: 300, distance: 236.2
click at [967, 335] on div "Copilot Test Feature — Status: New idea; Product: Mux Video; Owner: [EMAIL_ADDR…" at bounding box center [1040, 432] width 189 height 195
click at [971, 370] on li "Test Feature — Status: New idea; Product: Mux Video; Owner: [EMAIL_ADDRESS][DOM…" at bounding box center [1047, 428] width 155 height 117
drag, startPoint x: 972, startPoint y: 313, endPoint x: 1058, endPoint y: 474, distance: 182.7
click at [1042, 433] on li "Test Feature — Status: New idea; Product: Mux Video; Owner: [EMAIL_ADDRESS][DOM…" at bounding box center [1047, 428] width 155 height 117
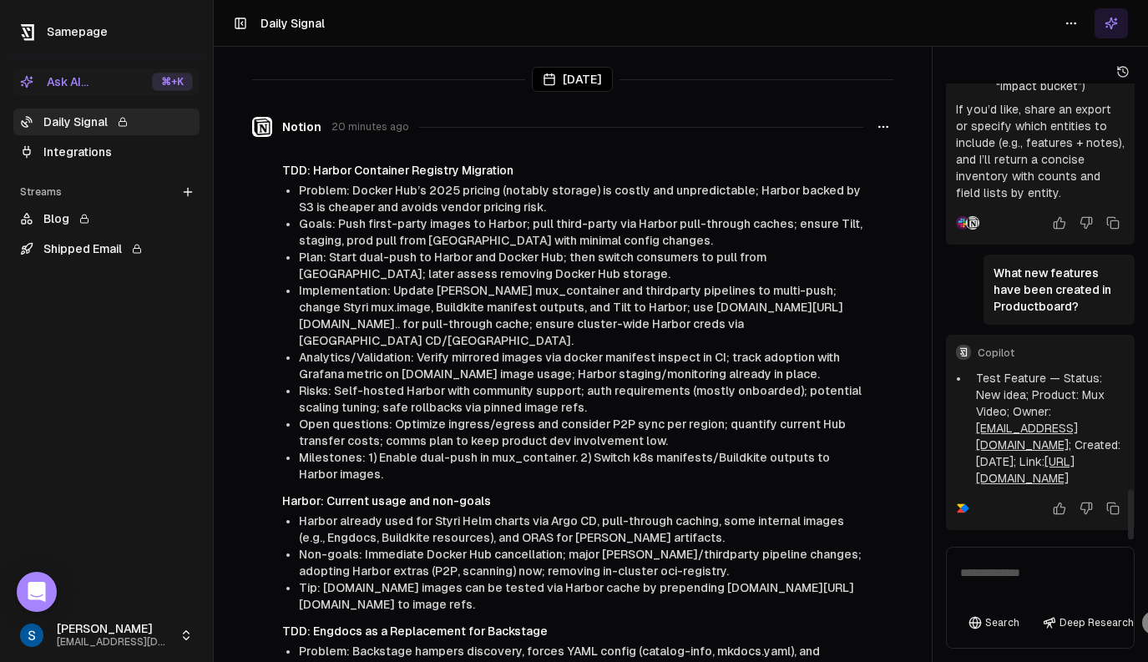
click at [1067, 490] on div "Copilot Test Feature — Status: New idea; Product: Mux Video; Owner: [EMAIL_ADDR…" at bounding box center [1040, 432] width 189 height 195
drag, startPoint x: 1118, startPoint y: 490, endPoint x: 974, endPoint y: 317, distance: 225.3
click at [974, 335] on div "Copilot Test Feature — Status: New idea; Product: Mux Video; Owner: [EMAIL_ADDR…" at bounding box center [1040, 432] width 189 height 195
click at [974, 370] on li "Test Feature — Status: New idea; Product: Mux Video; Owner: [EMAIL_ADDRESS][DOM…" at bounding box center [1047, 428] width 155 height 117
drag, startPoint x: 976, startPoint y: 309, endPoint x: 1111, endPoint y: 479, distance: 217.0
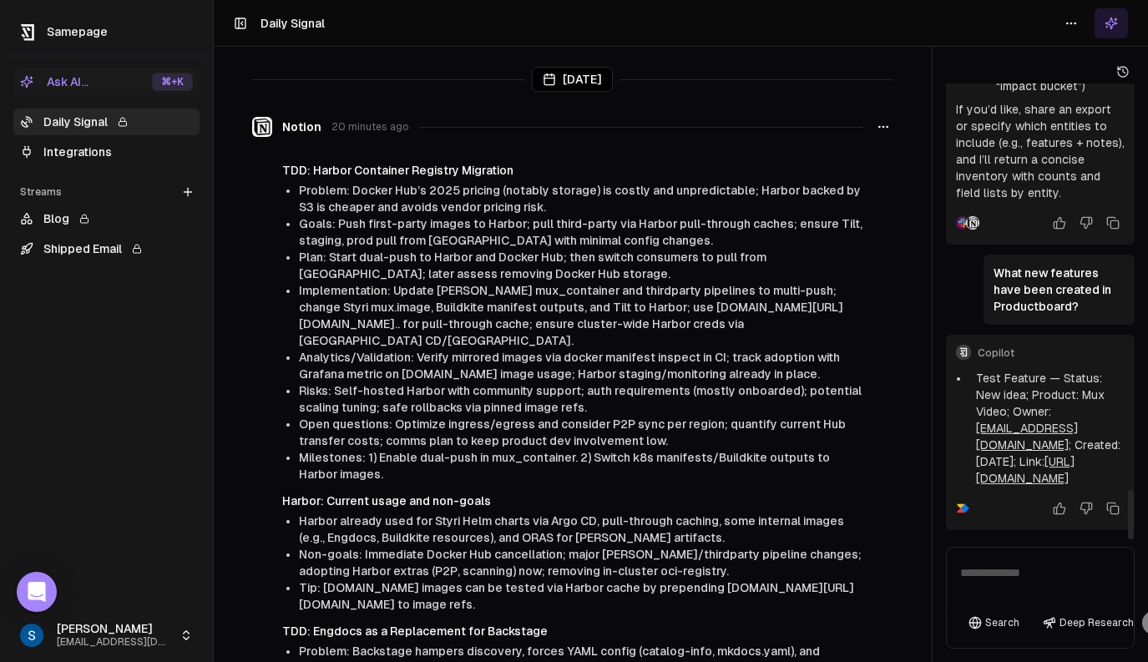
click at [1111, 479] on li "Test Feature — Status: New idea; Product: Mux Video; Owner: [EMAIL_ADDRESS][DOM…" at bounding box center [1047, 428] width 155 height 117
click at [1108, 479] on li "Test Feature — Status: New idea; Product: Mux Video; Owner: [EMAIL_ADDRESS][DOM…" at bounding box center [1047, 428] width 155 height 117
click at [583, 211] on li "Problem: Docker Hub’s 2025 pricing (notably storage) is costly and unpredictabl…" at bounding box center [581, 198] width 565 height 33
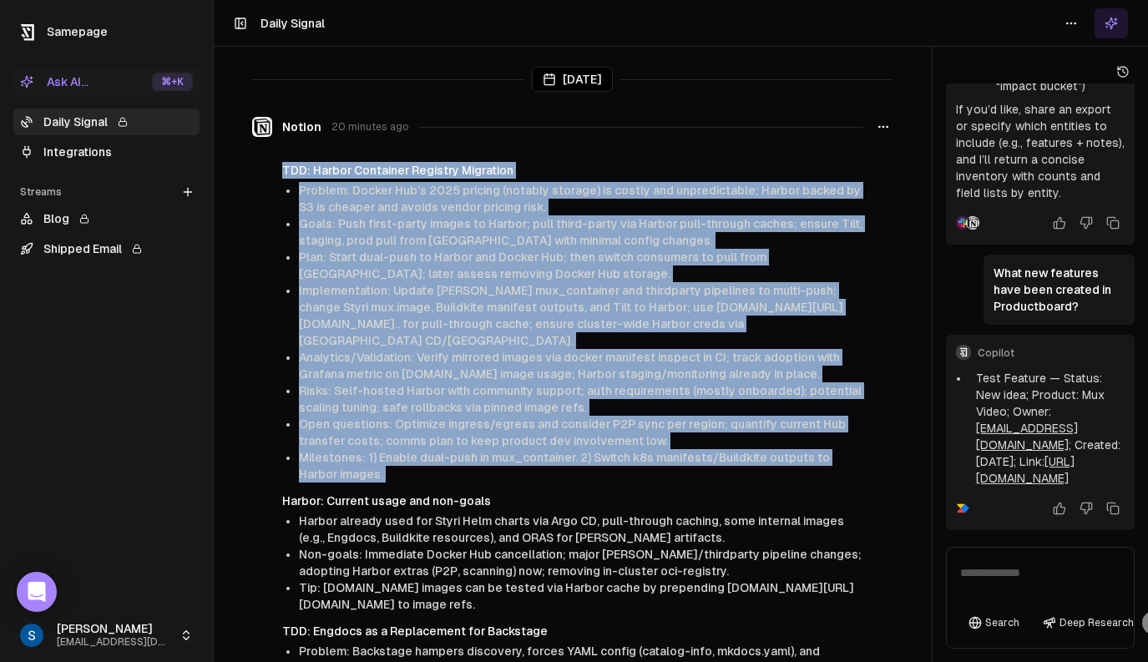
drag, startPoint x: 565, startPoint y: 154, endPoint x: 612, endPoint y: 479, distance: 327.5
click at [612, 479] on div "Notion 20 minutes ago TDD: Harbor Container Registry Migration Problem: Docker …" at bounding box center [572, 559] width 641 height 909
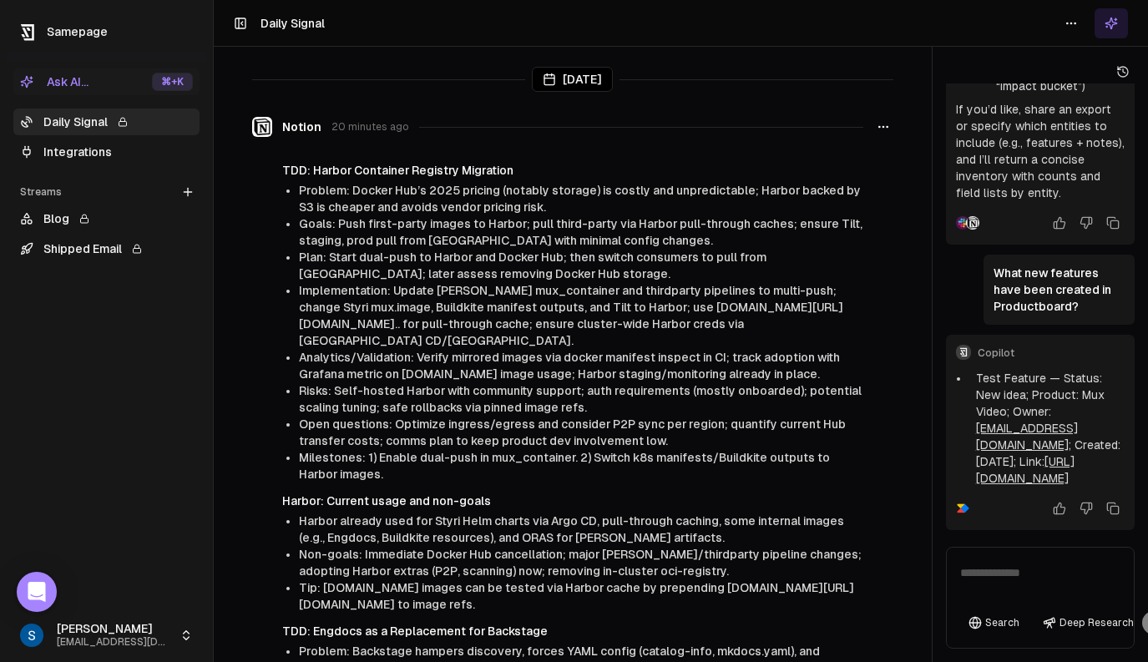
click at [612, 479] on div "TDD: Harbor Container Registry Migration Problem: Docker Hub’s 2025 pricing (no…" at bounding box center [572, 584] width 641 height 845
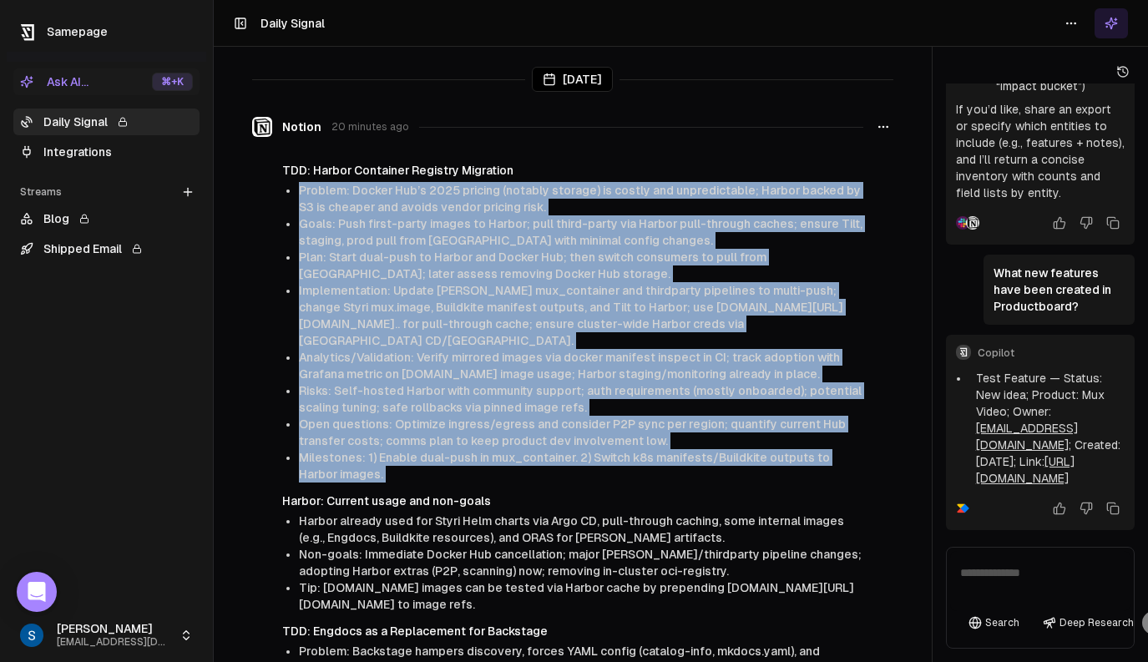
drag, startPoint x: 585, startPoint y: 478, endPoint x: 585, endPoint y: 165, distance: 312.3
click at [585, 165] on div "TDD: Harbor Container Registry Migration Problem: Docker Hub’s 2025 pricing (no…" at bounding box center [572, 584] width 641 height 845
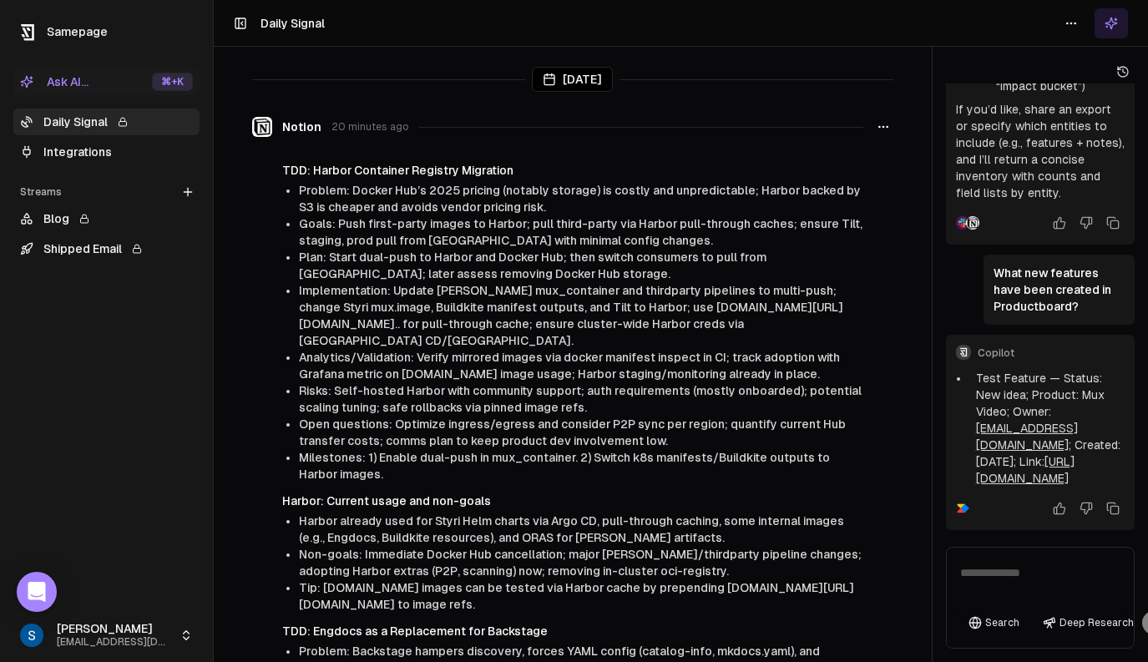
click at [585, 166] on h4 "TDD: Harbor Container Registry Migration" at bounding box center [572, 170] width 581 height 17
click at [101, 216] on link "Blog" at bounding box center [106, 218] width 186 height 27
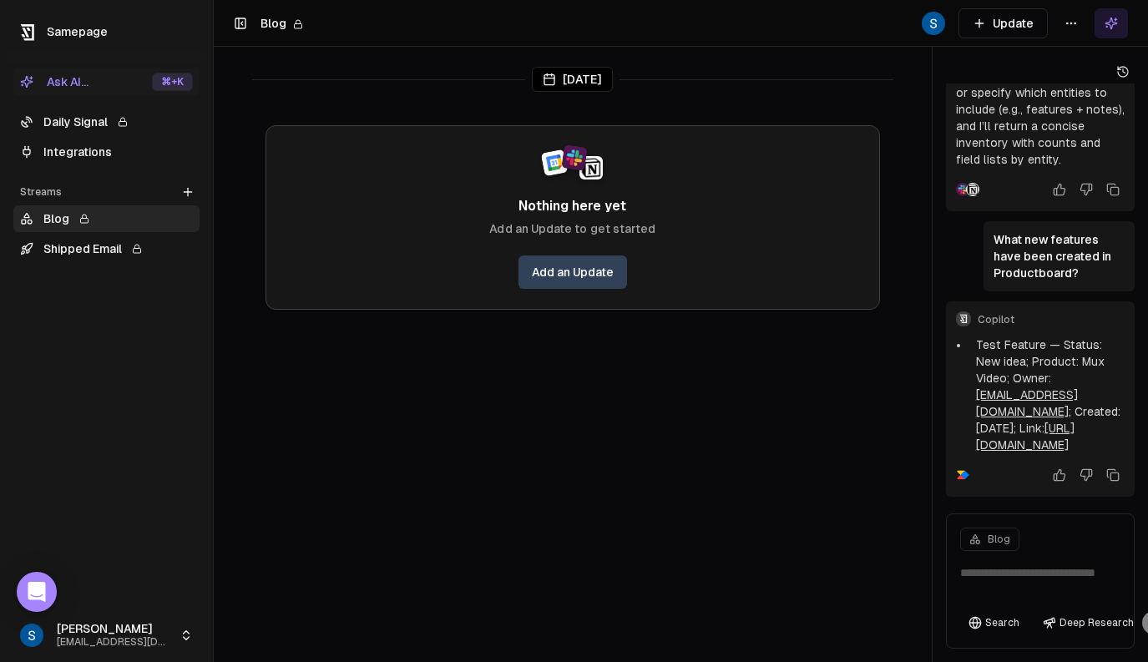
click at [1069, 27] on html "Samepage Ask AI... ⌘ +K Daily Signal Integrations Streams Create Stream Blog Sh…" at bounding box center [574, 331] width 1148 height 662
click at [1071, 60] on div "Edit stream" at bounding box center [1071, 59] width 112 height 27
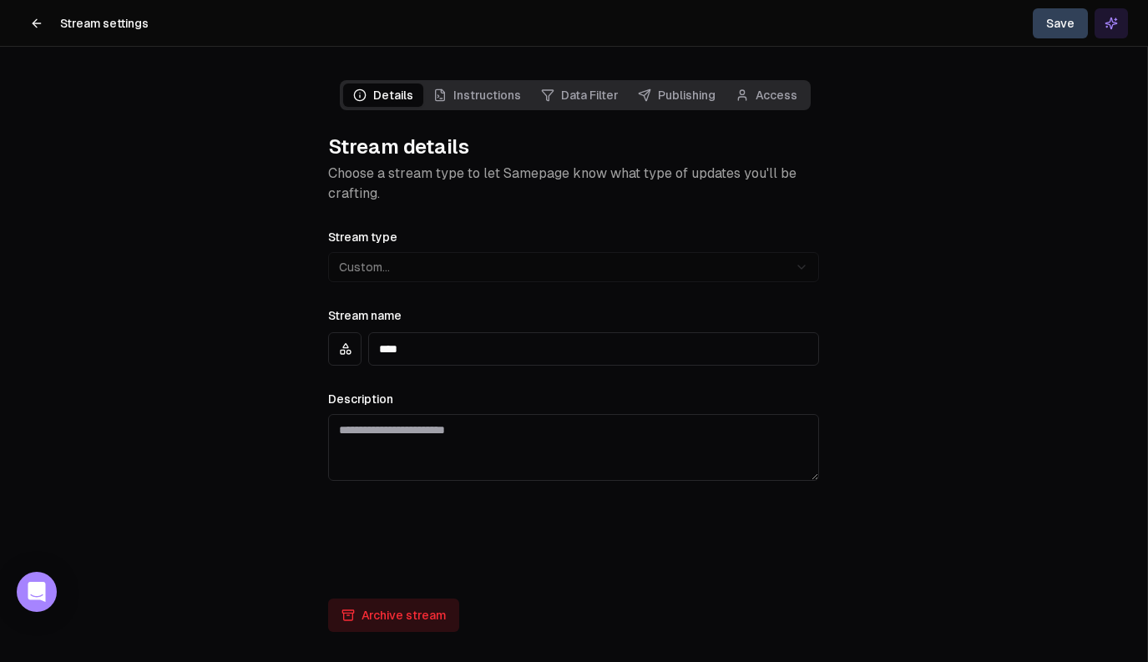
click at [543, 91] on icon "Main" at bounding box center [547, 95] width 13 height 13
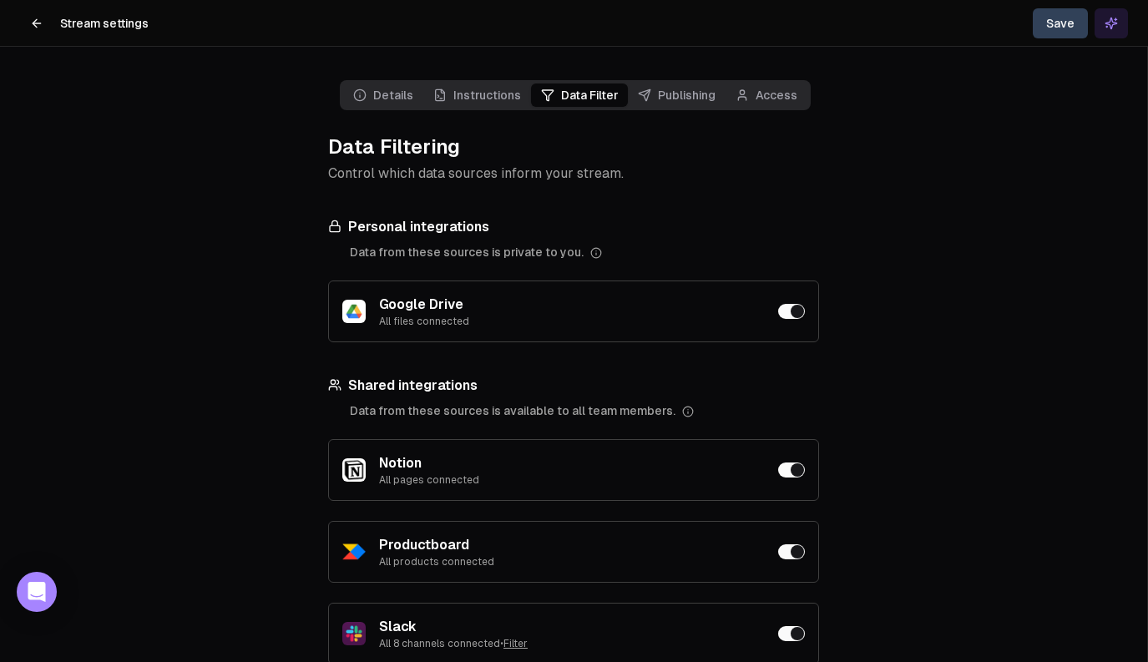
click at [488, 96] on link "Instructions" at bounding box center [477, 95] width 108 height 23
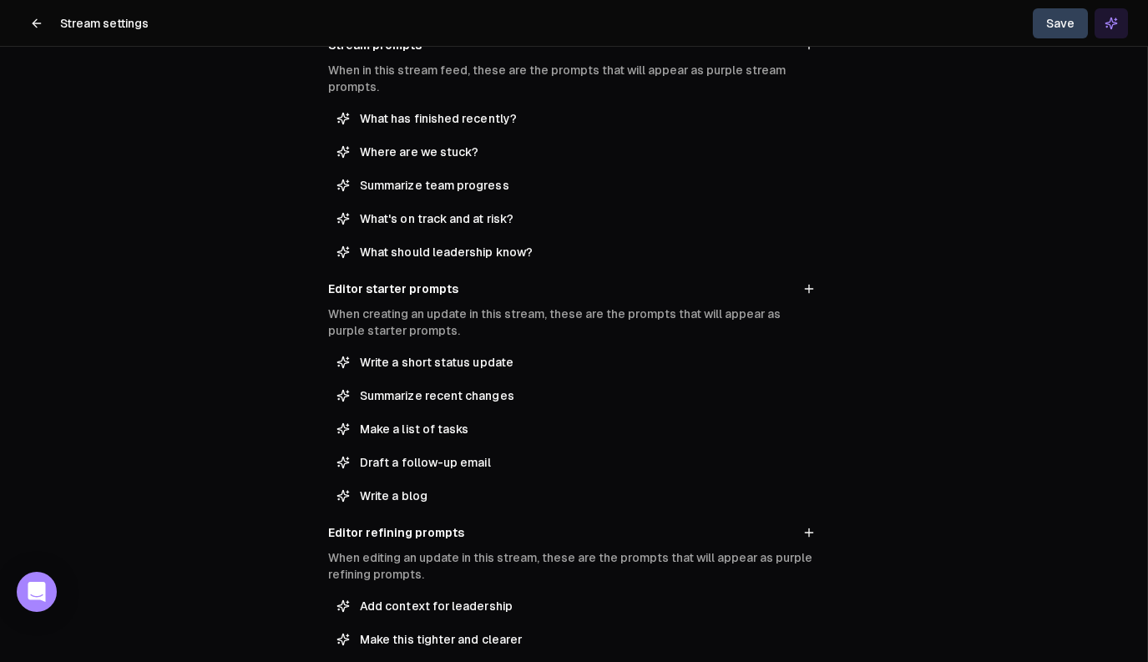
scroll to position [220, 0]
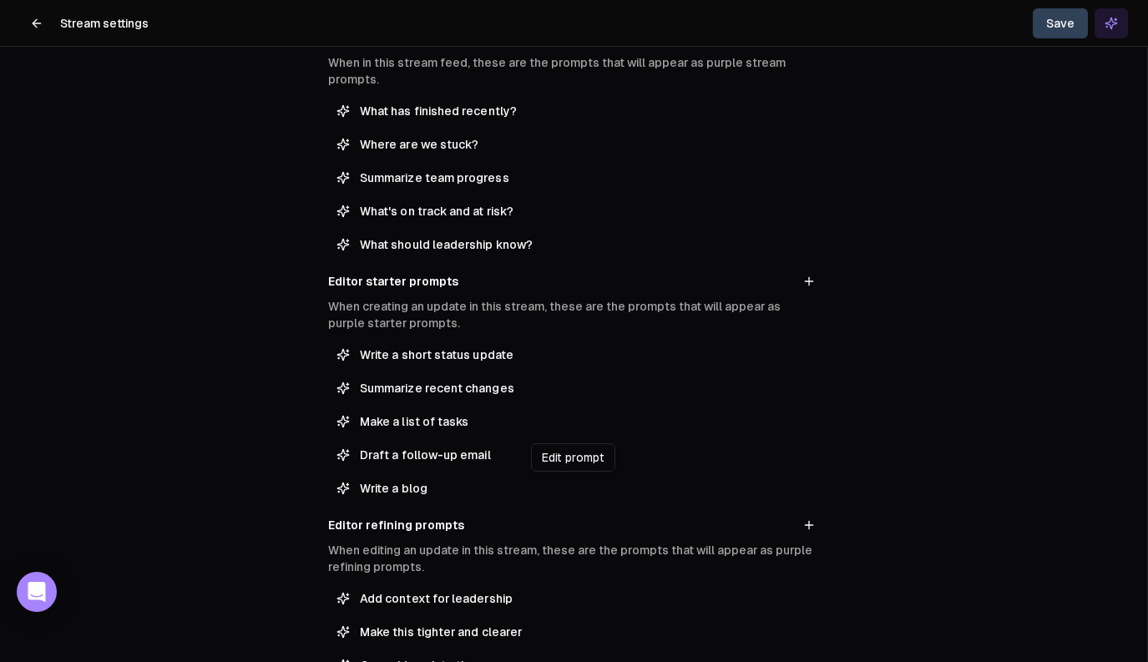
click at [448, 488] on span "Write a blog" at bounding box center [585, 488] width 451 height 17
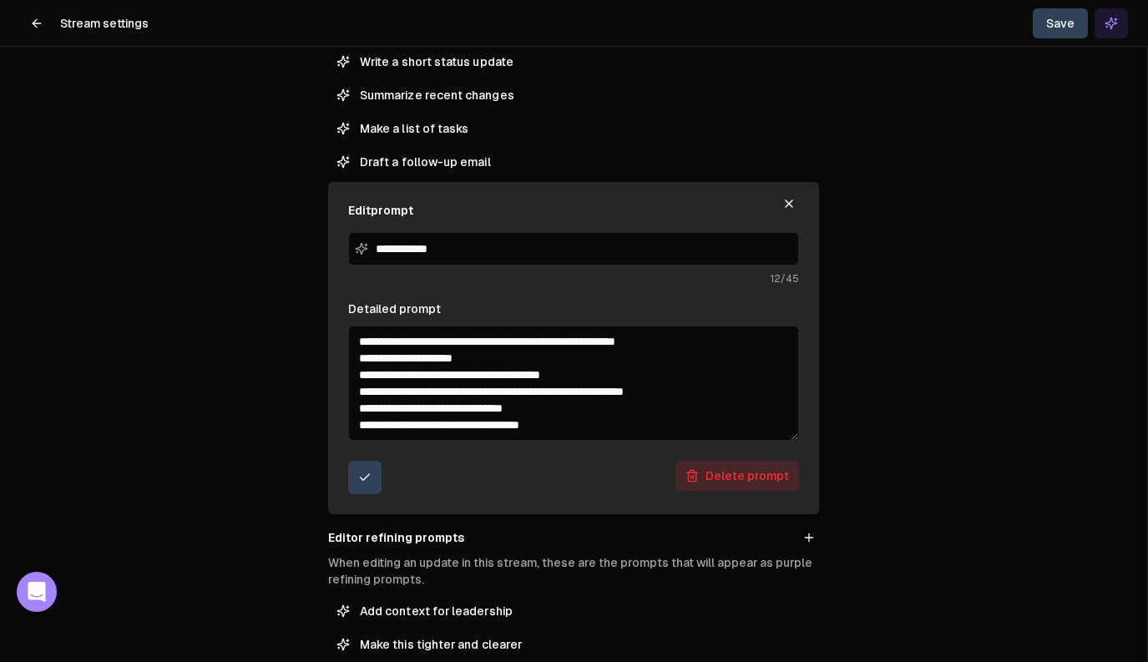
scroll to position [67, 0]
drag, startPoint x: 360, startPoint y: 339, endPoint x: 612, endPoint y: 423, distance: 265.7
click at [612, 423] on textarea "**********" at bounding box center [573, 383] width 451 height 115
click at [619, 422] on textarea "**********" at bounding box center [573, 383] width 451 height 115
click at [272, 423] on div "**********" at bounding box center [573, 331] width 1147 height 662
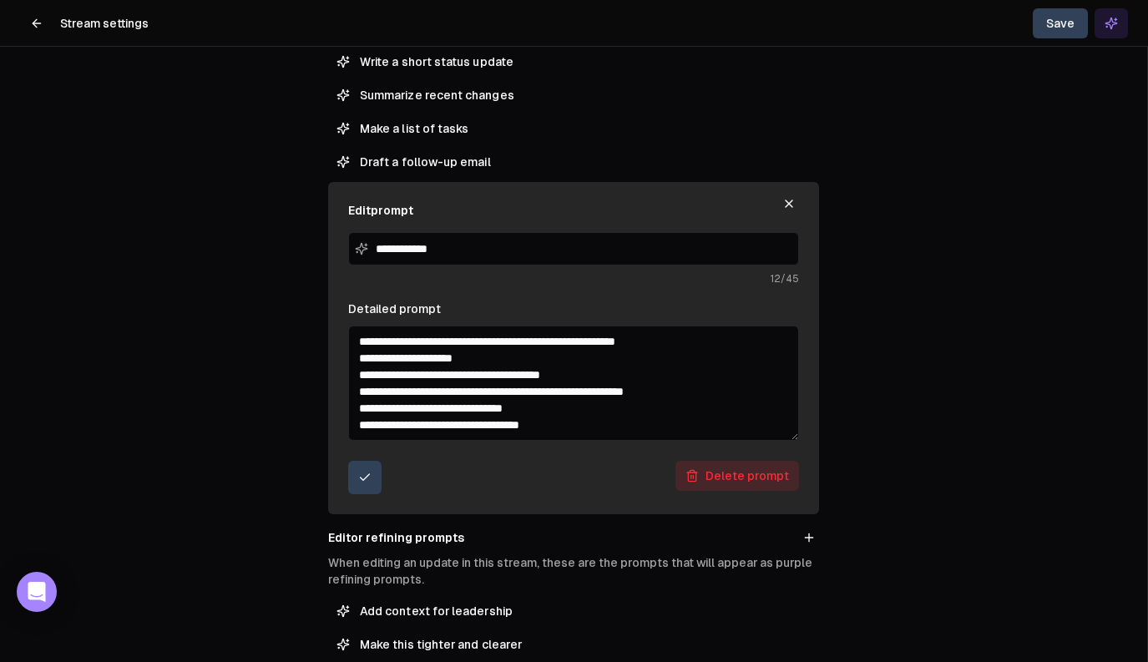
click at [568, 416] on textarea "**********" at bounding box center [573, 383] width 451 height 115
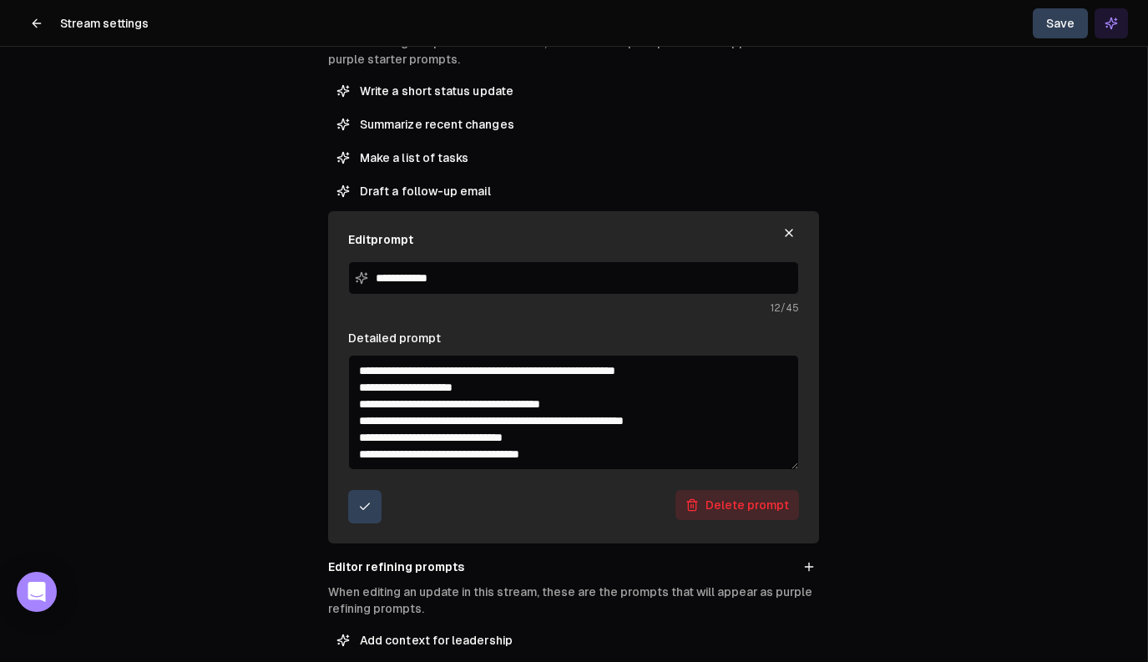
drag, startPoint x: 357, startPoint y: 367, endPoint x: 650, endPoint y: 475, distance: 311.8
click at [656, 470] on textarea "**********" at bounding box center [573, 412] width 451 height 115
click at [615, 458] on textarea "**********" at bounding box center [573, 412] width 451 height 115
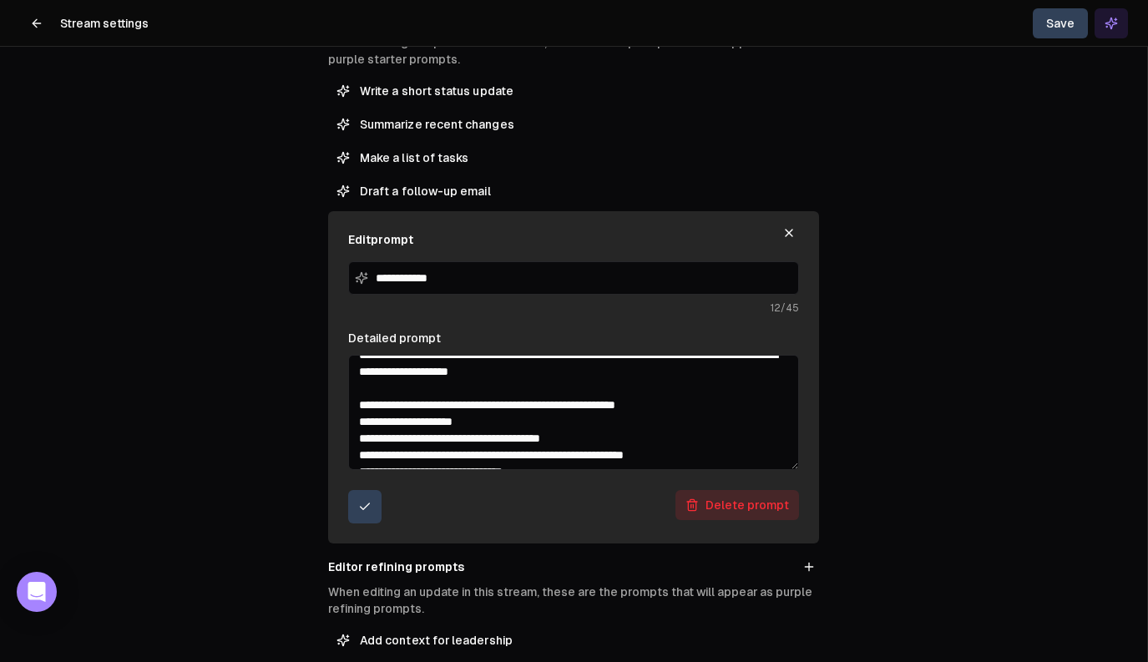
scroll to position [0, 0]
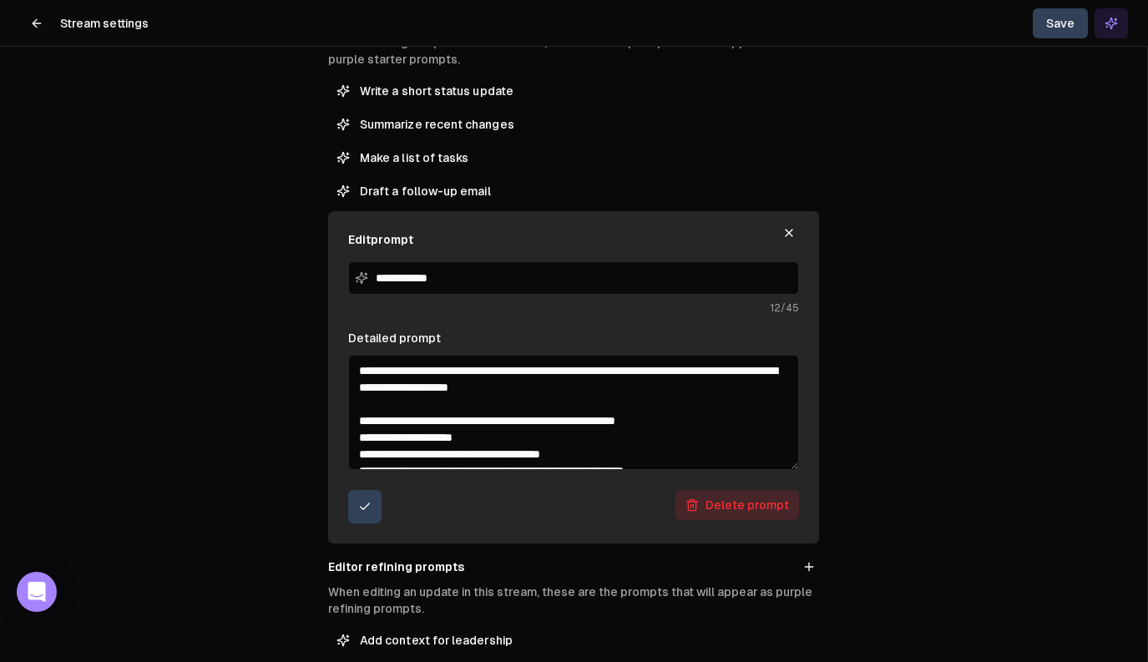
drag, startPoint x: 610, startPoint y: 372, endPoint x: 720, endPoint y: 372, distance: 109.4
click at [720, 372] on textarea "**********" at bounding box center [573, 412] width 451 height 115
click at [702, 403] on textarea "**********" at bounding box center [573, 412] width 451 height 115
click at [642, 388] on textarea "**********" at bounding box center [573, 412] width 451 height 115
drag, startPoint x: 622, startPoint y: 387, endPoint x: 371, endPoint y: 365, distance: 252.3
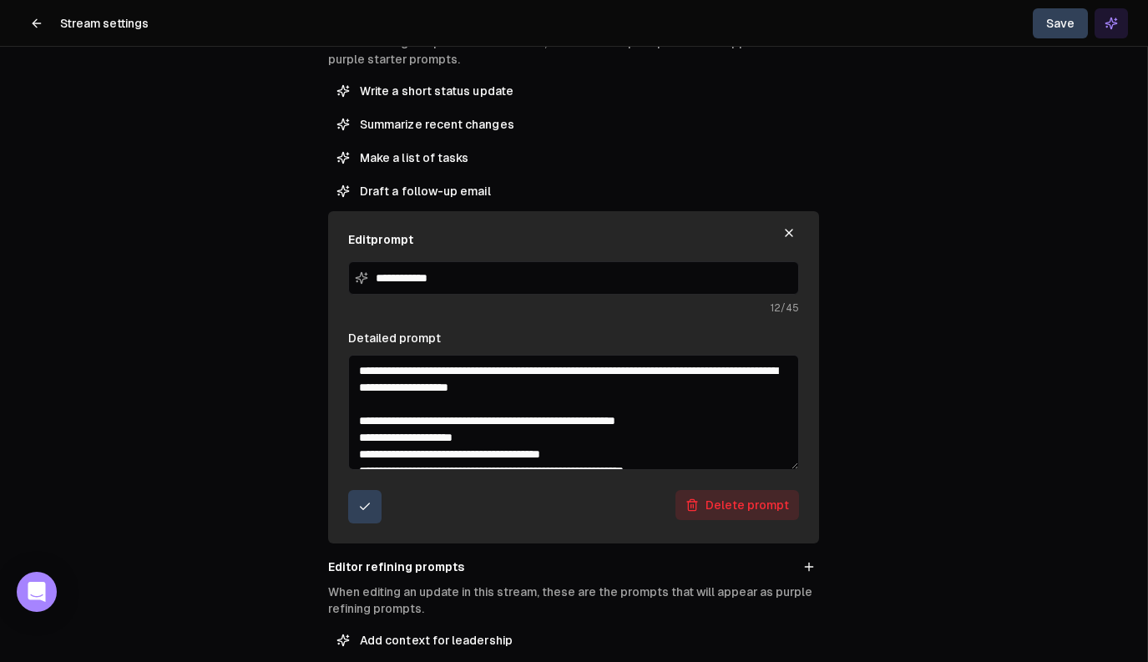
click at [372, 364] on textarea "**********" at bounding box center [573, 412] width 451 height 115
click at [368, 366] on textarea "**********" at bounding box center [573, 412] width 451 height 115
click at [362, 370] on textarea "**********" at bounding box center [573, 412] width 451 height 115
click at [678, 397] on textarea "**********" at bounding box center [573, 412] width 451 height 115
drag, startPoint x: 610, startPoint y: 369, endPoint x: 719, endPoint y: 367, distance: 108.6
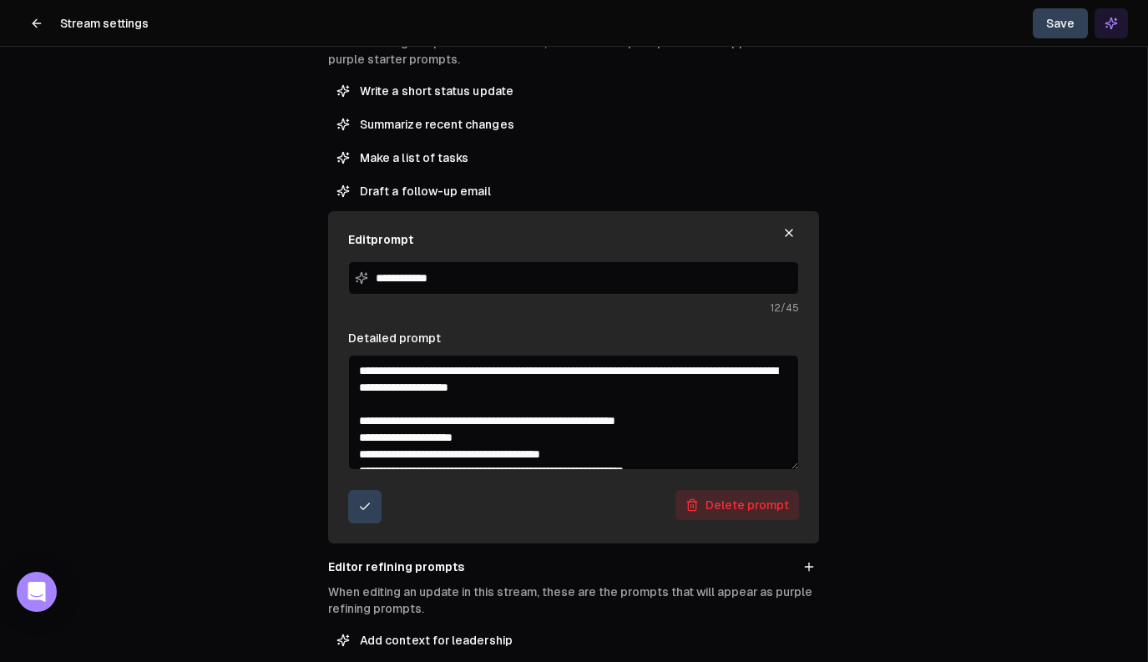
click at [719, 367] on textarea "**********" at bounding box center [573, 412] width 451 height 115
click at [619, 461] on textarea "**********" at bounding box center [573, 412] width 451 height 115
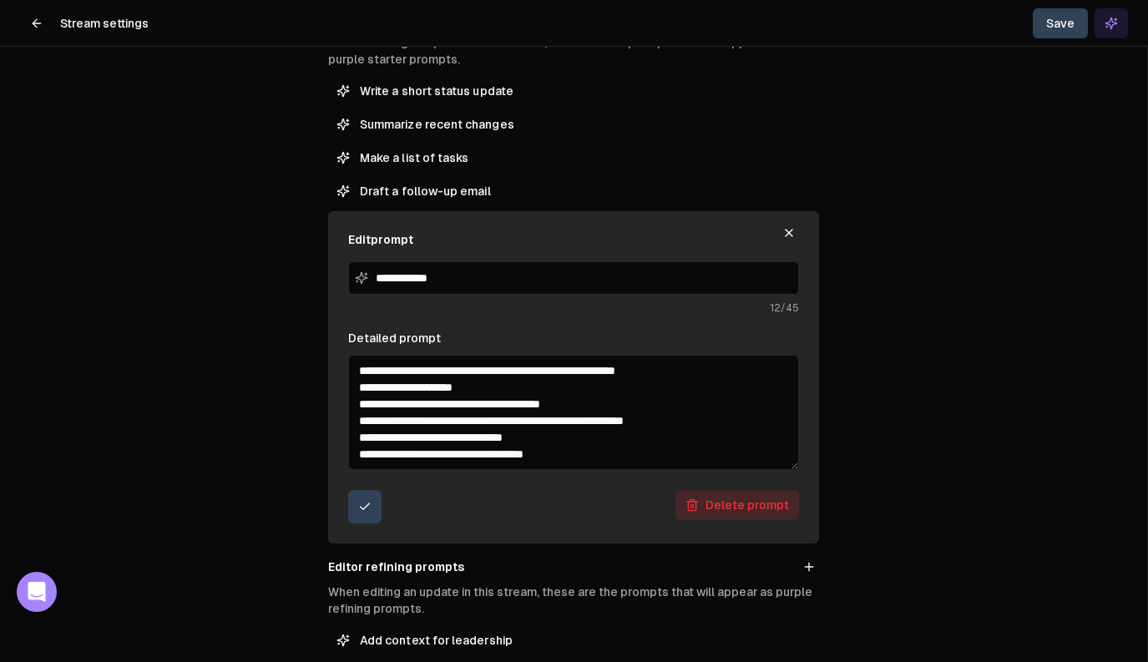
scroll to position [77, 0]
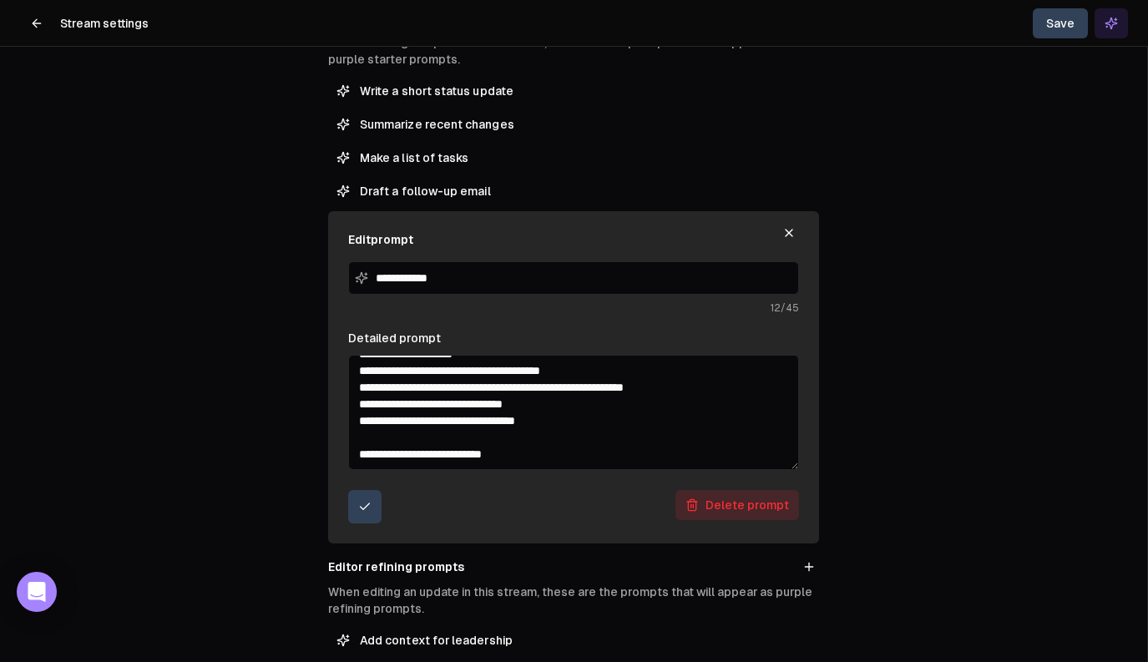
paste textarea "**********"
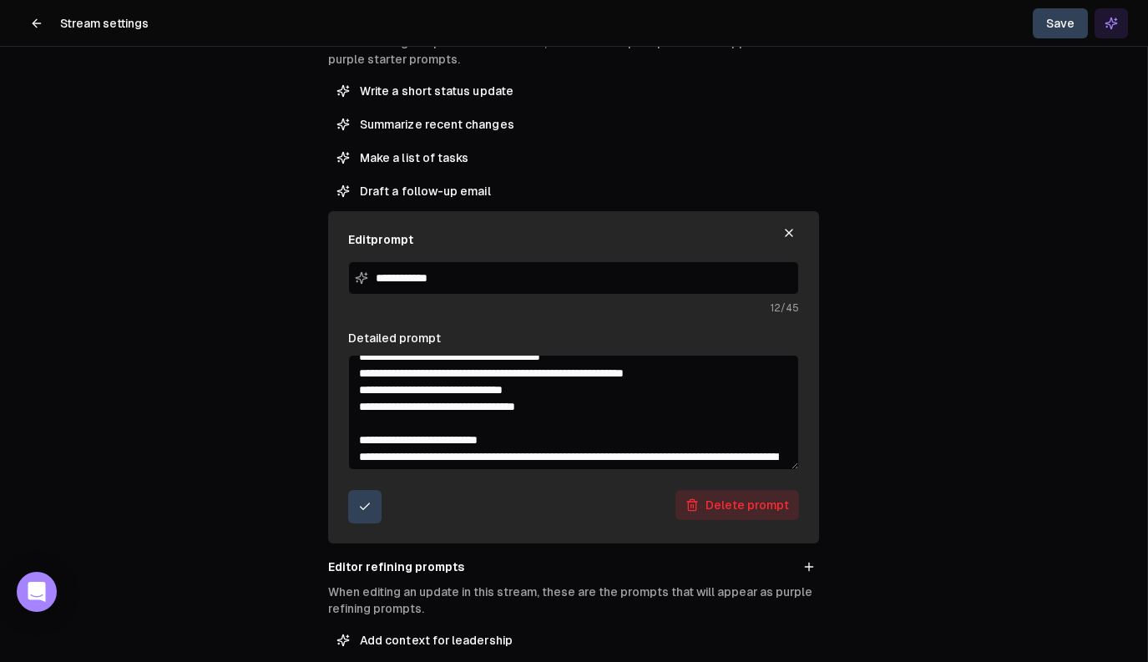
scroll to position [114, 0]
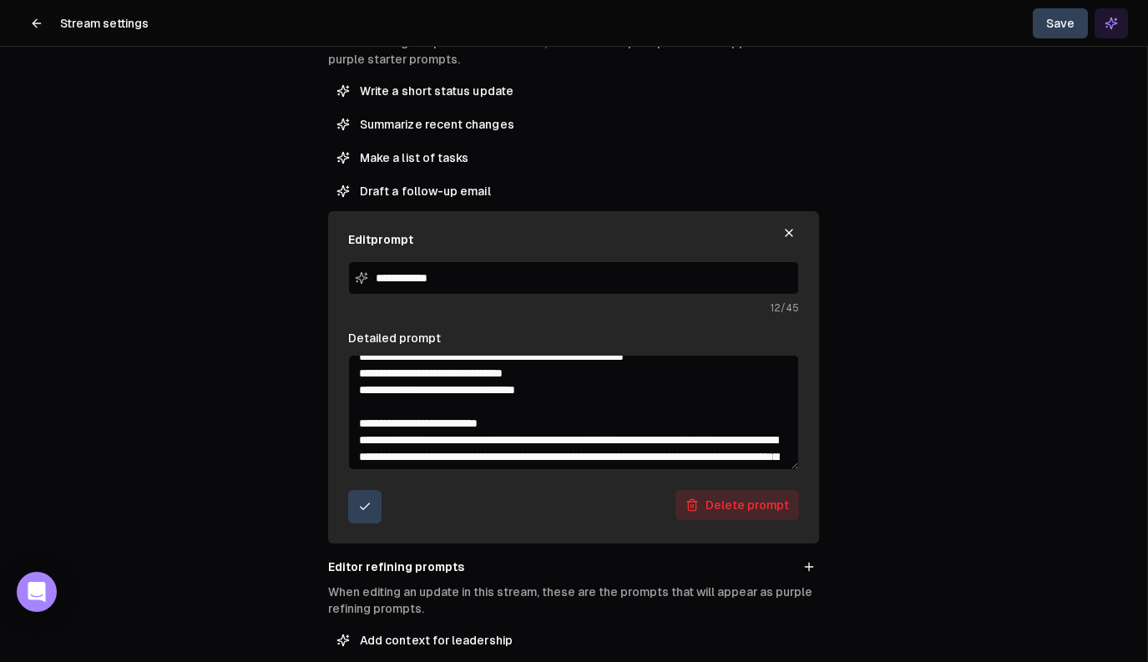
click at [519, 415] on textarea "Detailed prompt" at bounding box center [573, 412] width 451 height 115
type textarea "**********"
click at [369, 504] on icon "submit" at bounding box center [365, 507] width 9 height 6
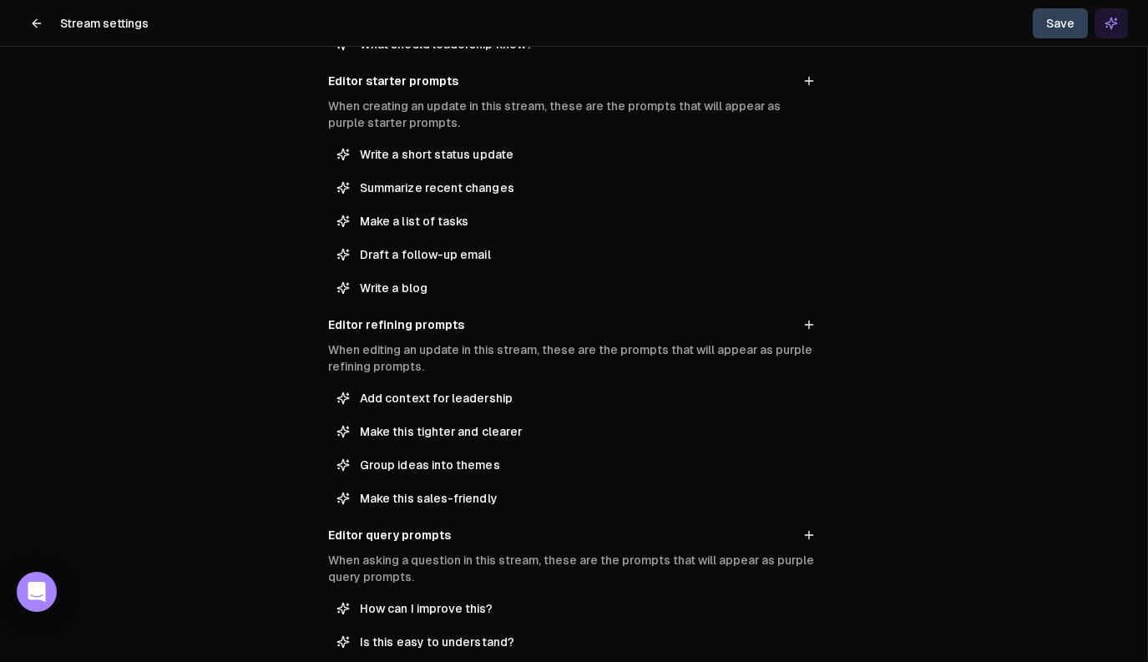
scroll to position [415, 0]
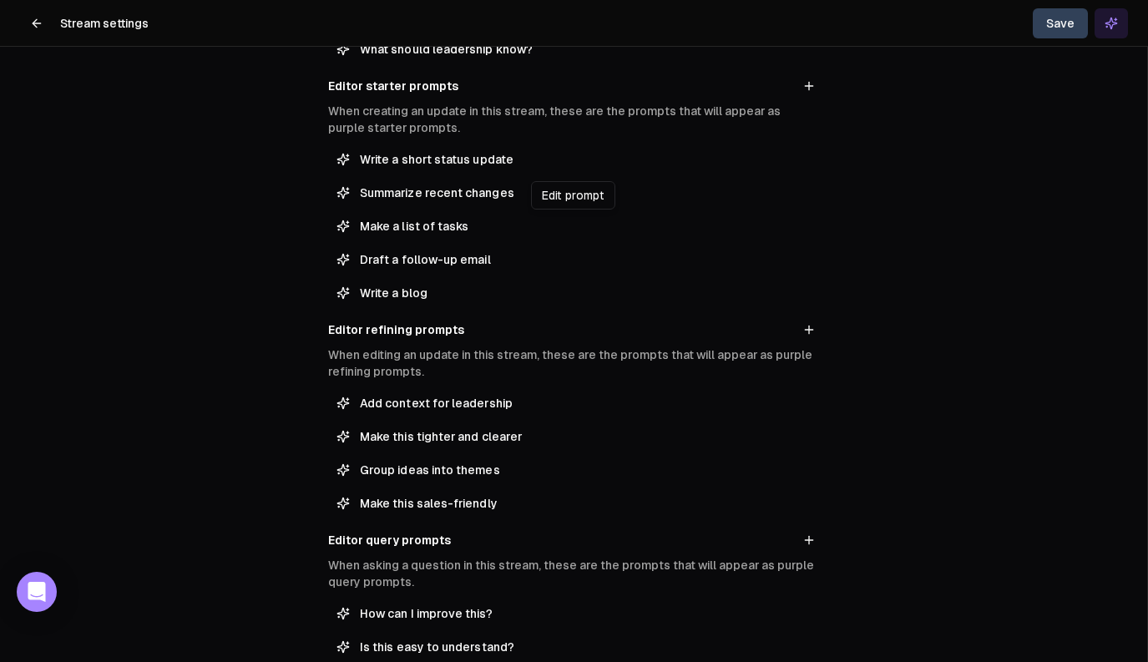
click at [728, 219] on span "Make a list of tasks" at bounding box center [585, 226] width 451 height 17
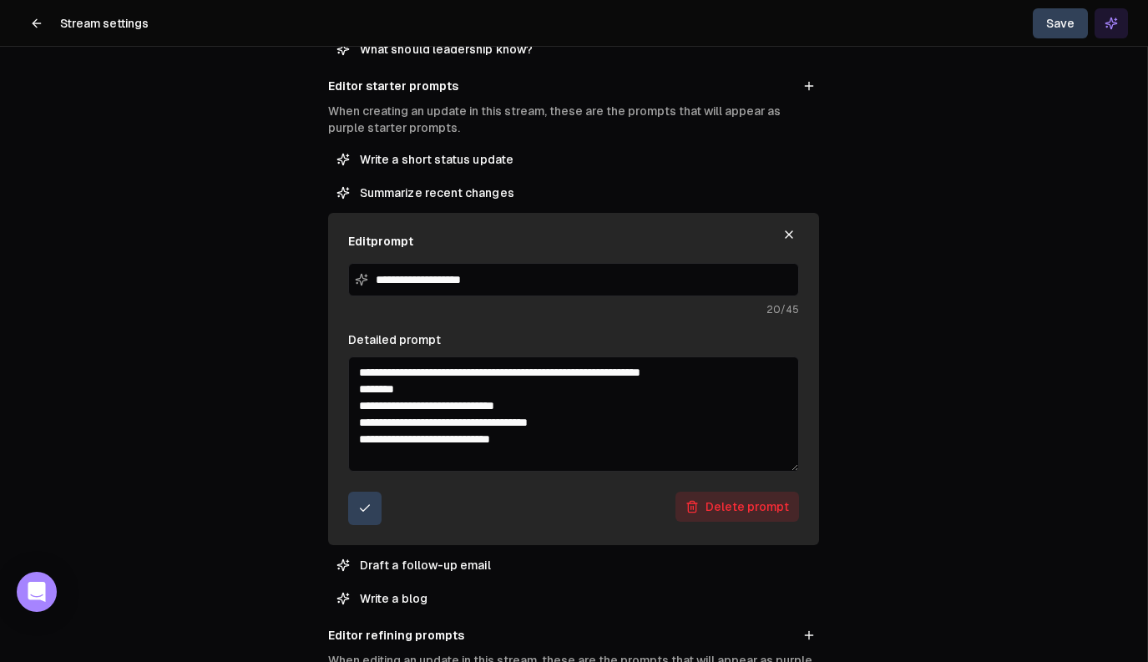
click at [719, 504] on button "Delete prompt" at bounding box center [738, 507] width 124 height 30
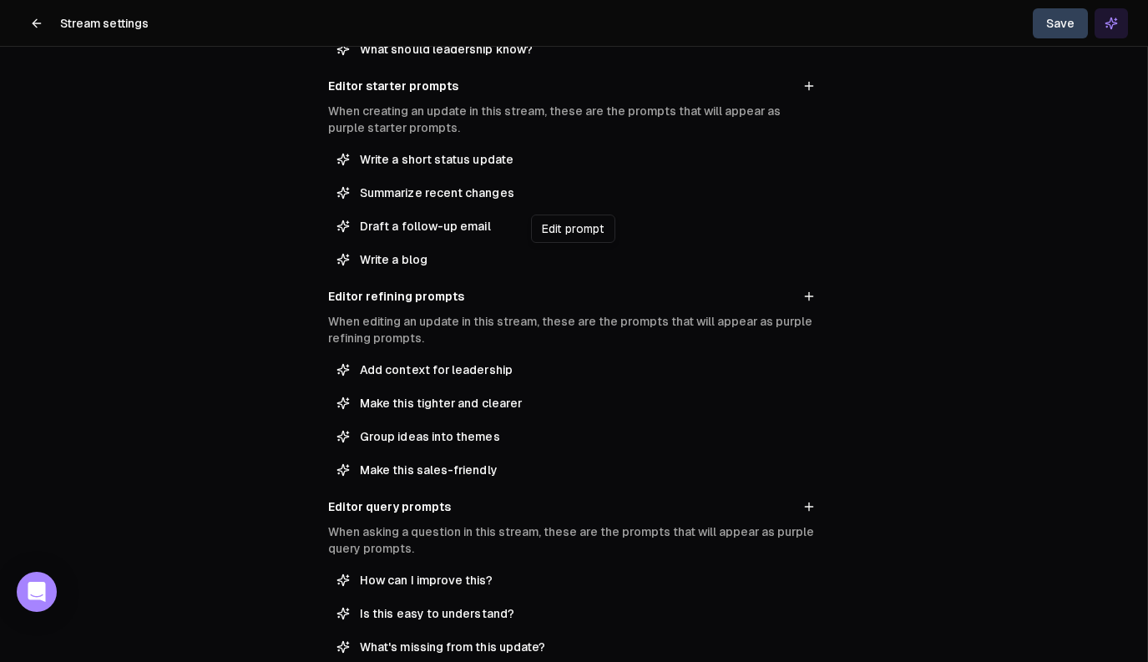
click at [678, 236] on button "Draft a follow-up email" at bounding box center [573, 226] width 491 height 27
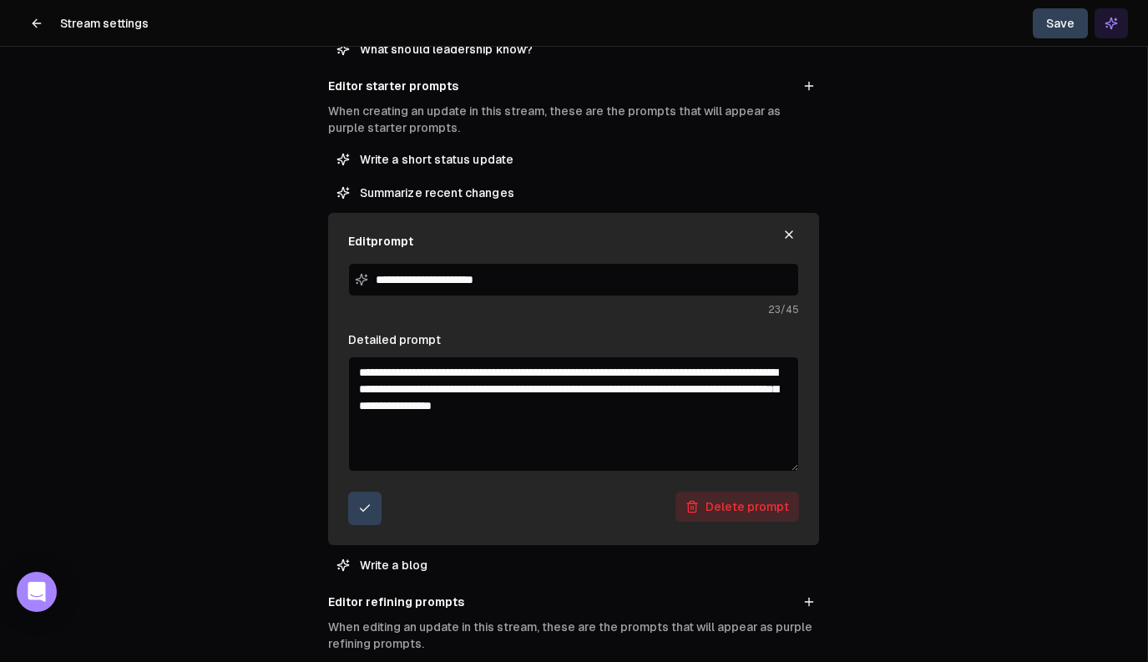
click at [732, 504] on button "Delete prompt" at bounding box center [738, 507] width 124 height 30
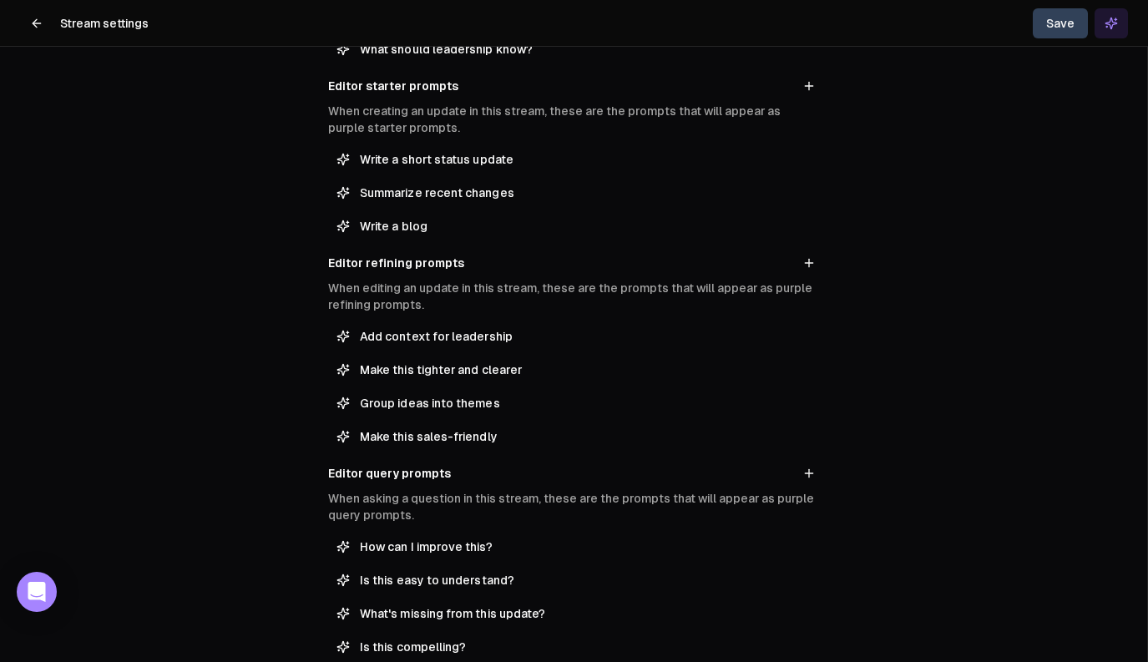
click at [1040, 25] on button "Save" at bounding box center [1060, 23] width 55 height 30
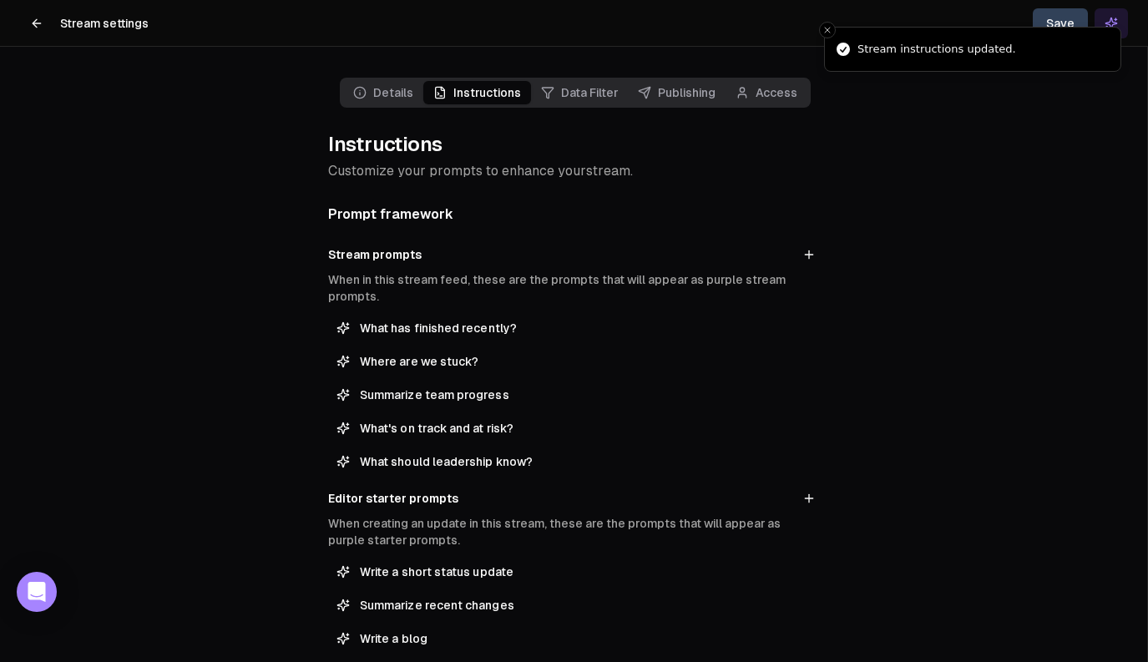
scroll to position [0, 0]
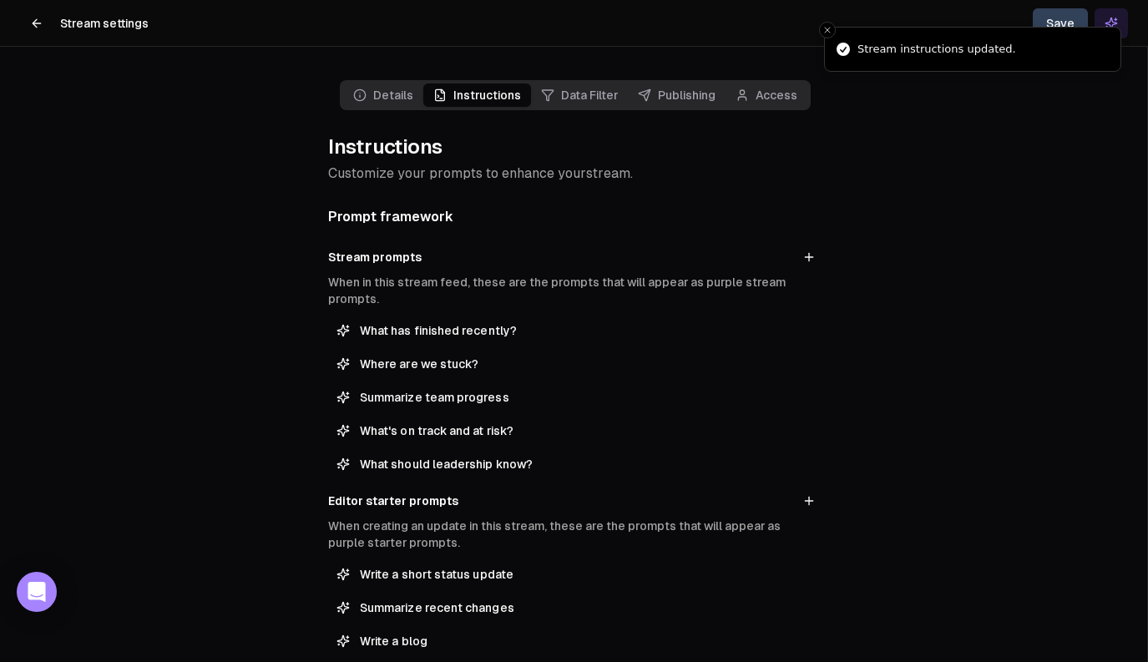
click at [41, 25] on icon at bounding box center [36, 23] width 13 height 13
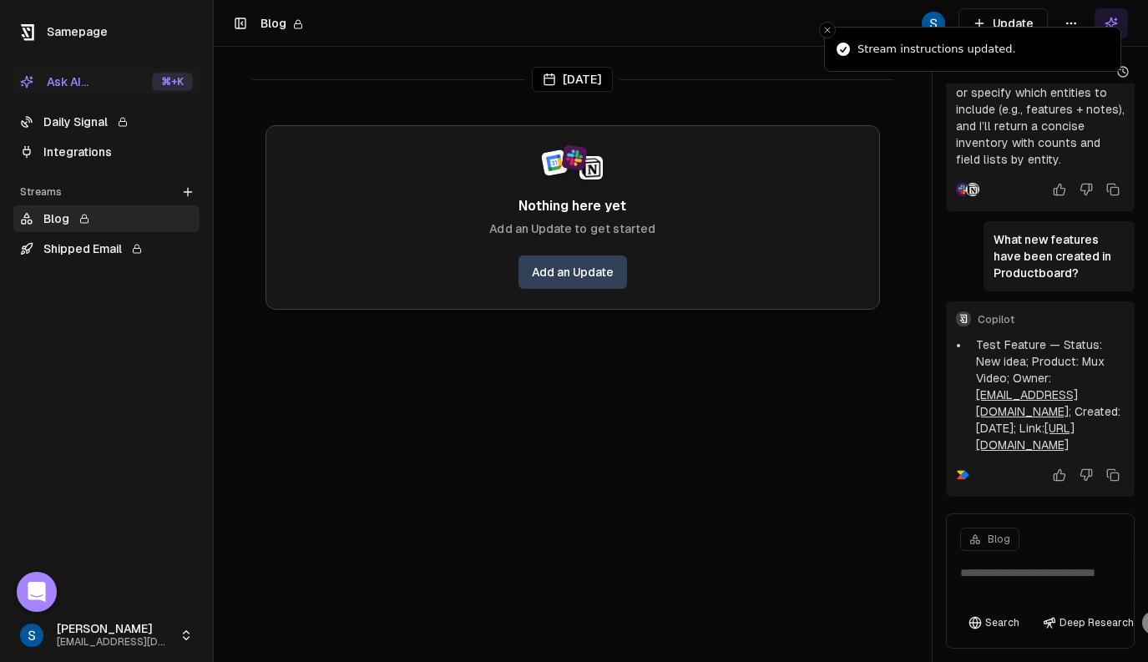
click at [62, 218] on link "Blog" at bounding box center [106, 218] width 186 height 27
click at [585, 266] on link "Add an Update" at bounding box center [573, 272] width 109 height 33
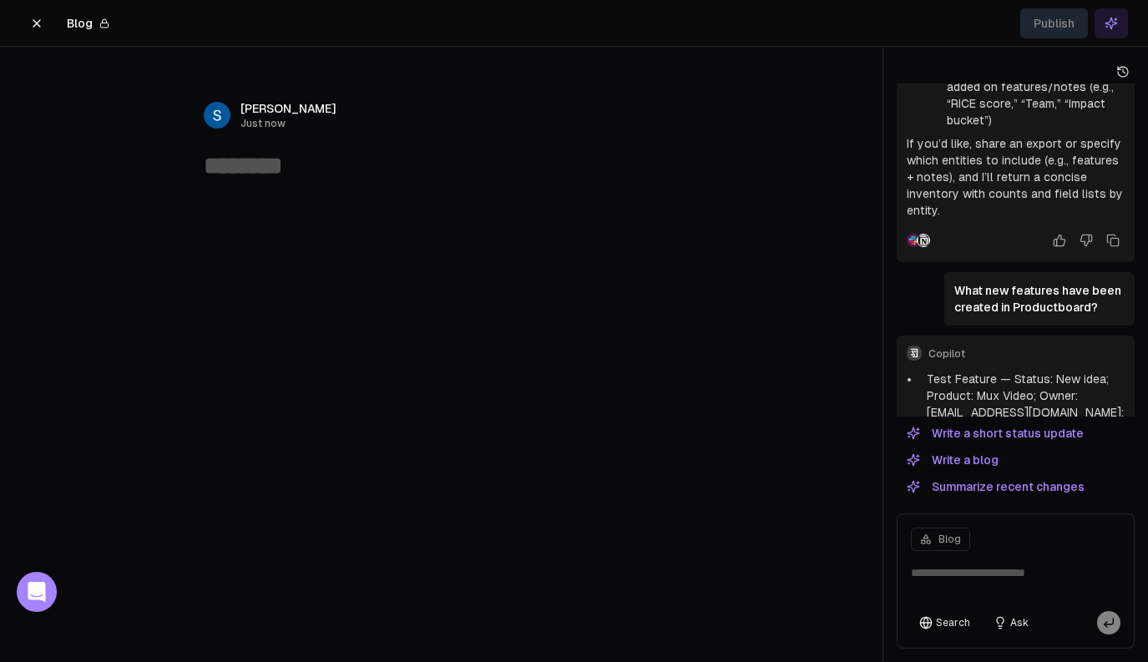
click at [320, 175] on textarea at bounding box center [441, 166] width 474 height 32
click at [1124, 68] on icon at bounding box center [1123, 71] width 13 height 13
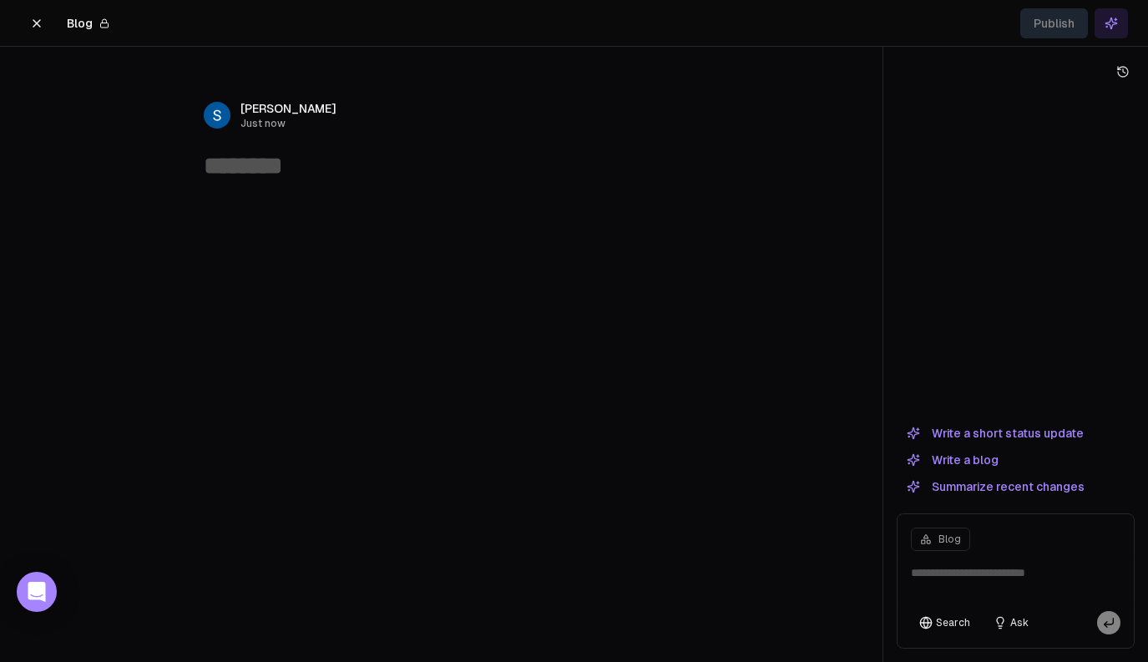
click at [260, 164] on textarea at bounding box center [441, 166] width 474 height 32
click at [971, 462] on button "Write a blog" at bounding box center [953, 460] width 112 height 20
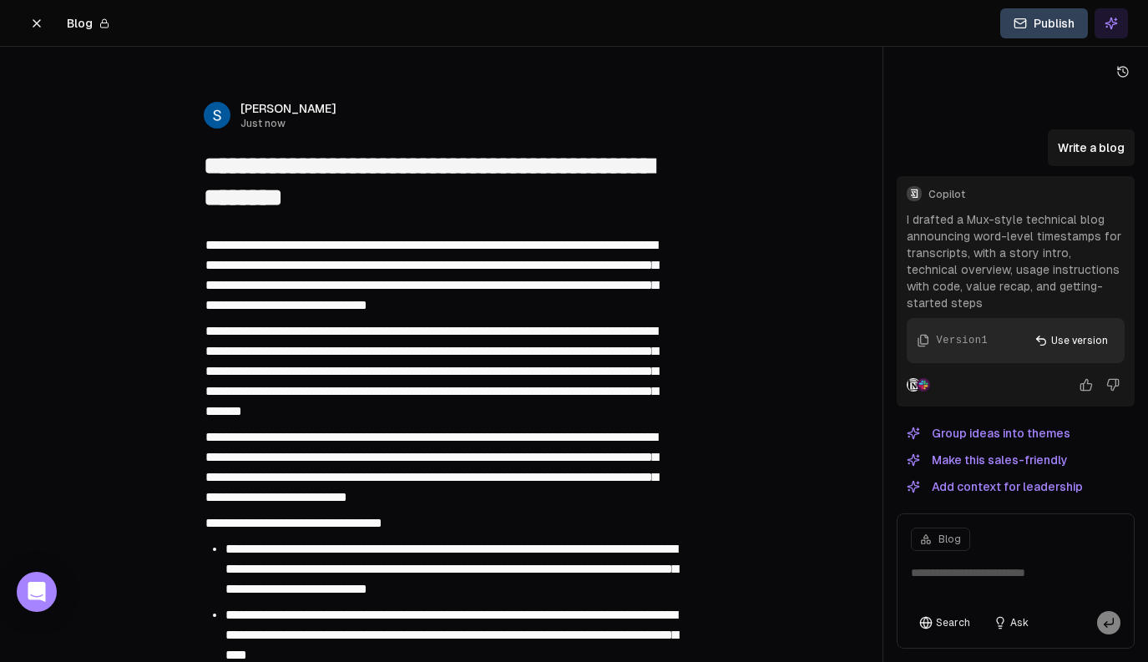
type textarea "**********"
click at [1005, 617] on button "Ask" at bounding box center [1011, 622] width 52 height 23
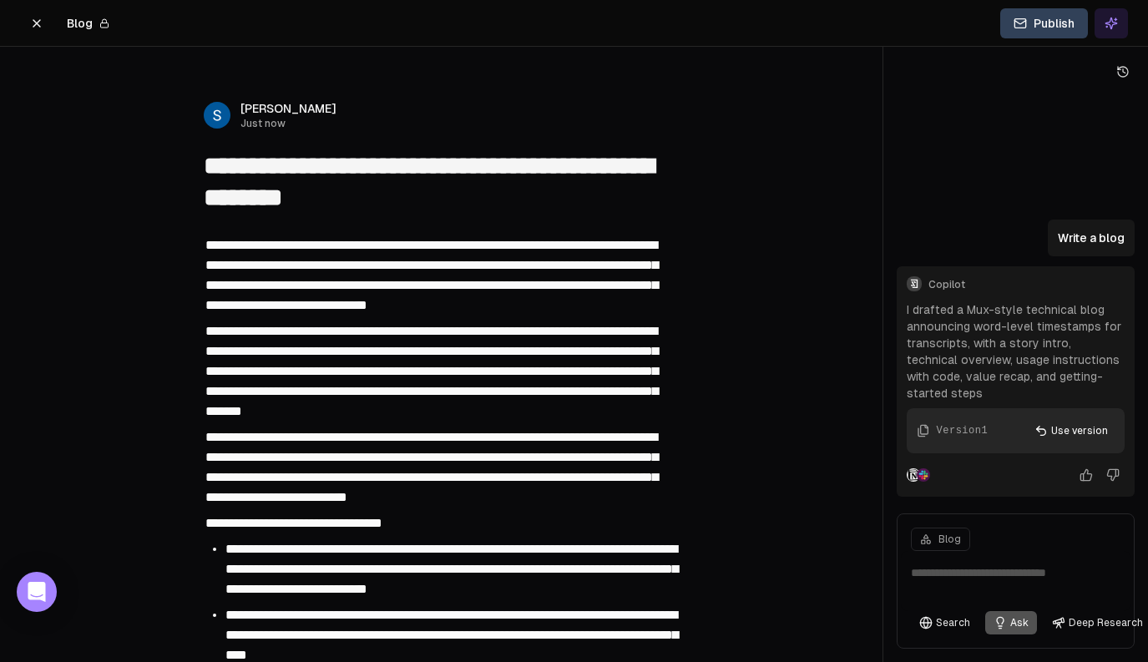
click at [959, 575] on textarea at bounding box center [1016, 581] width 230 height 60
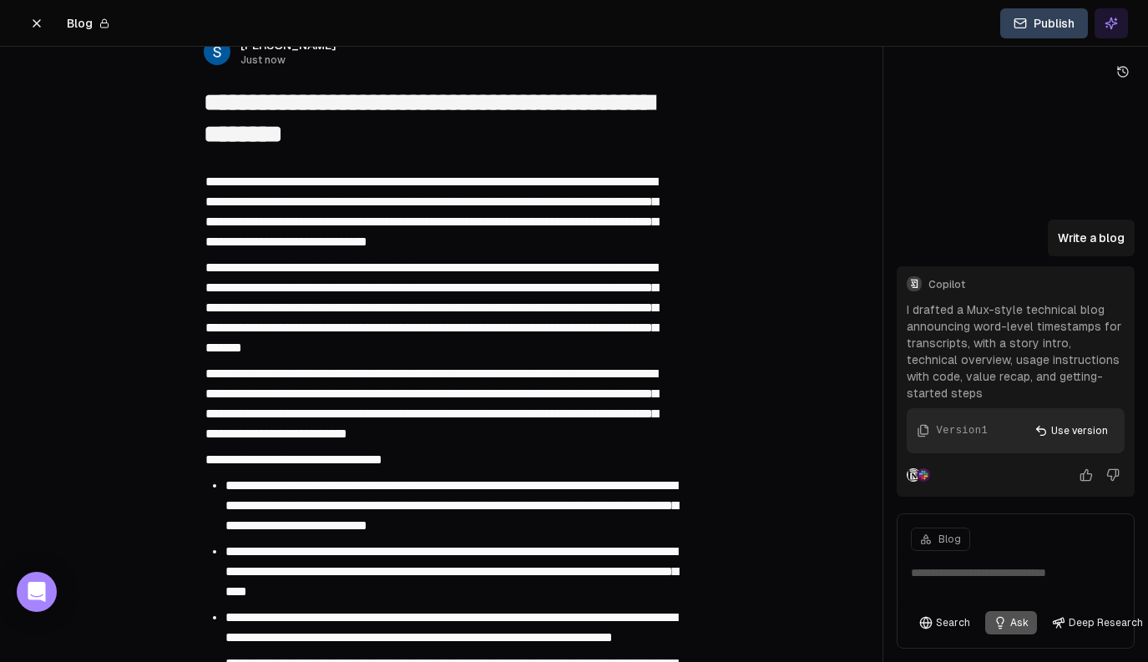
scroll to position [35, 0]
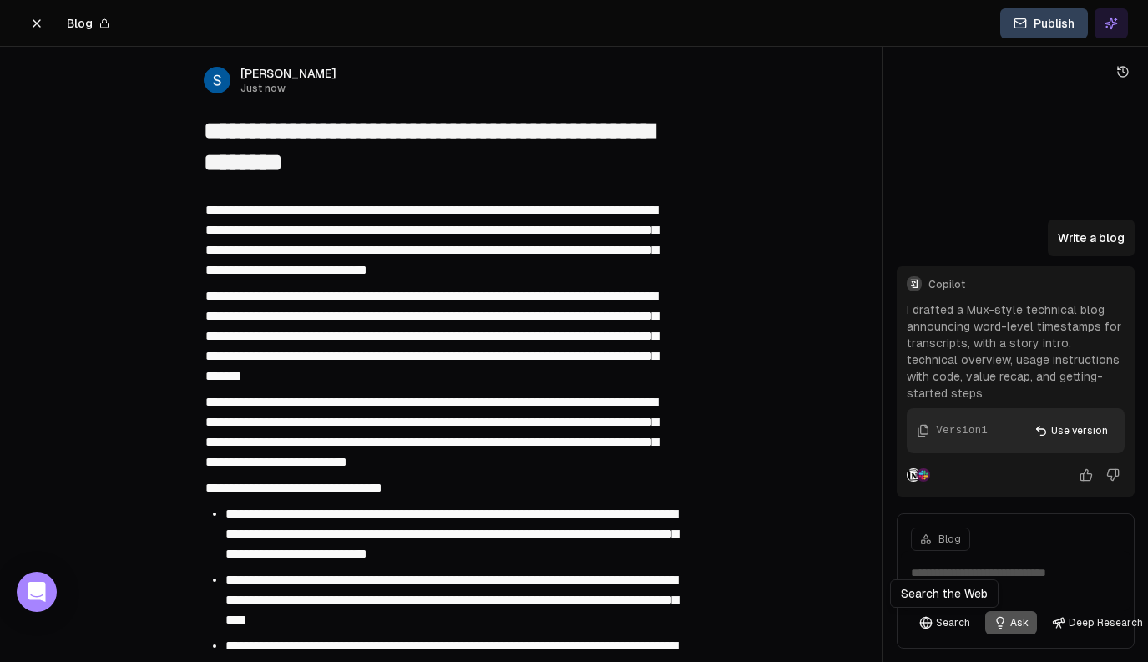
click at [954, 585] on div "Search the Web Search the Web" at bounding box center [944, 594] width 109 height 28
click at [428, 402] on span "**********" at bounding box center [431, 432] width 453 height 73
click at [939, 537] on span "Blog" at bounding box center [950, 539] width 23 height 13
click at [1010, 628] on button "Ask" at bounding box center [1011, 622] width 52 height 23
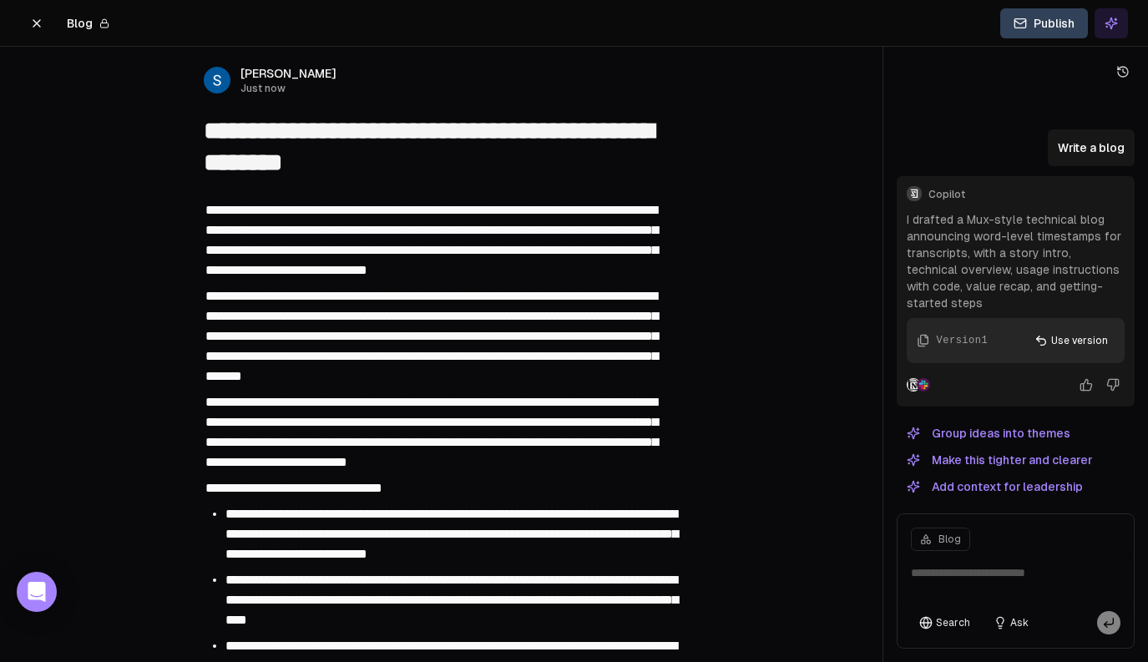
click at [943, 575] on textarea at bounding box center [1016, 581] width 230 height 60
type textarea "**********"
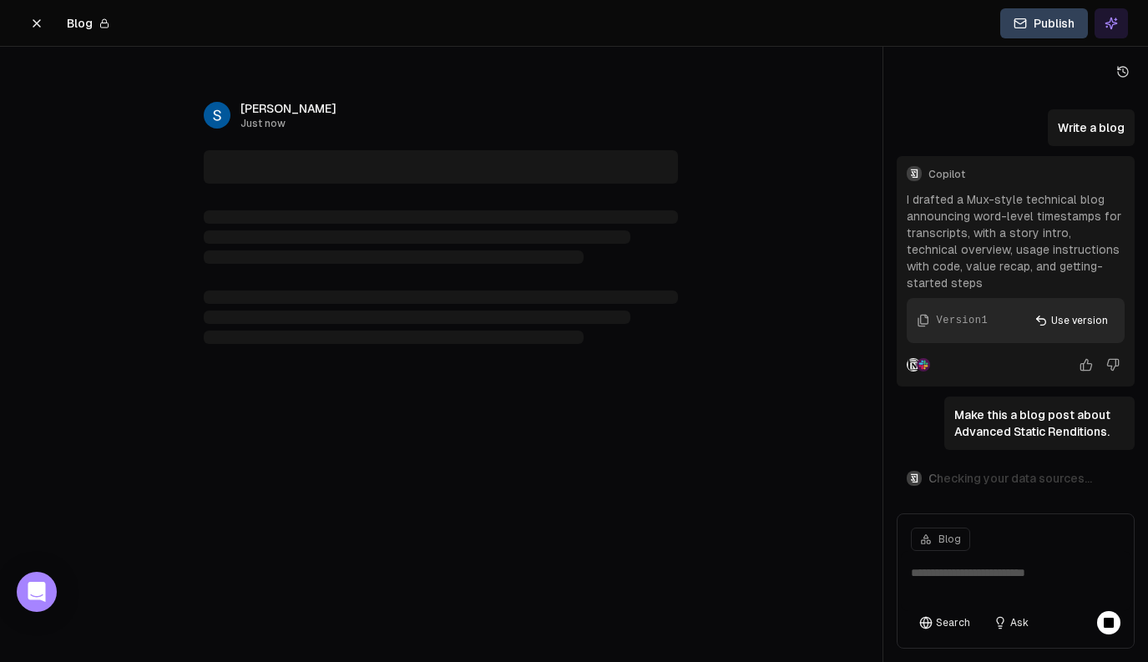
scroll to position [0, 0]
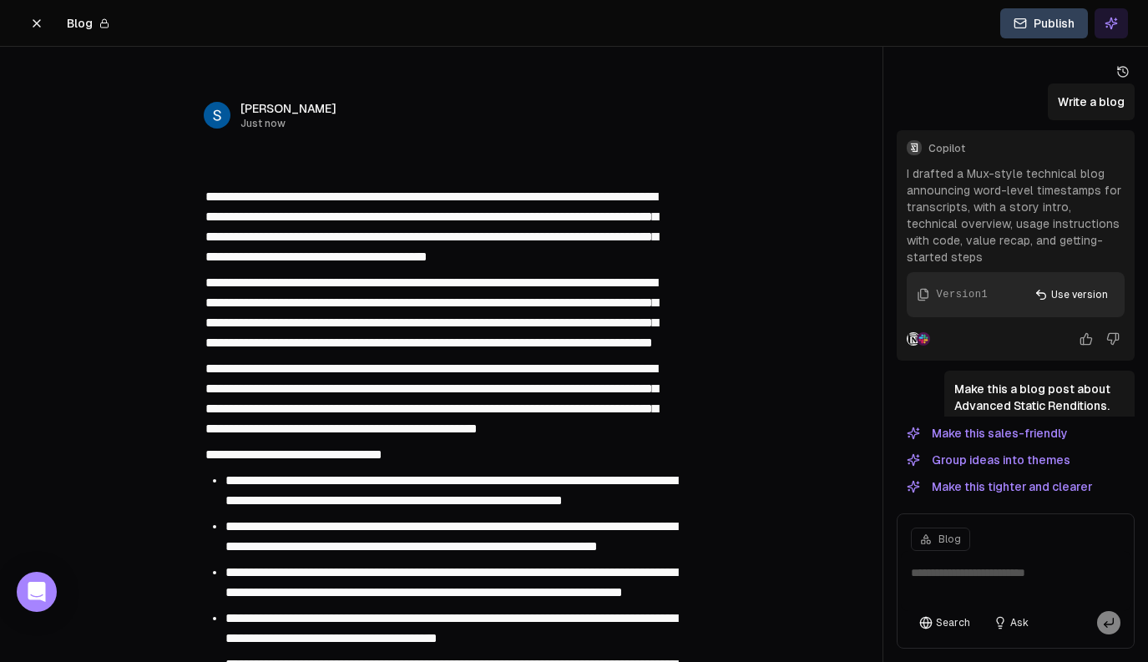
type textarea "**********"
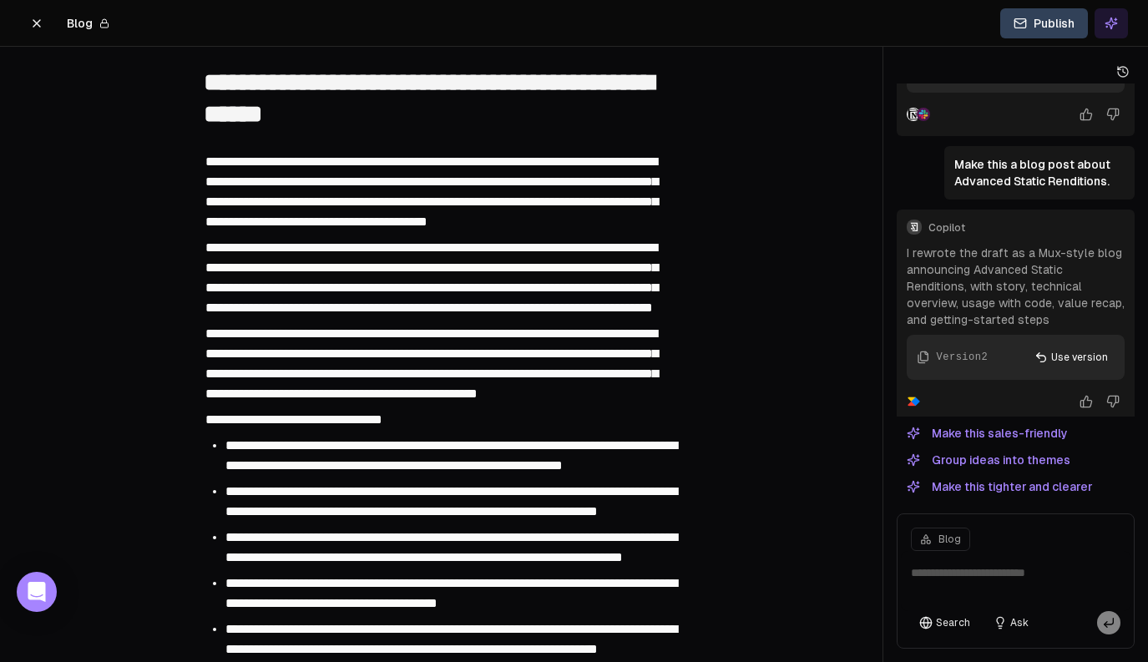
scroll to position [83, 0]
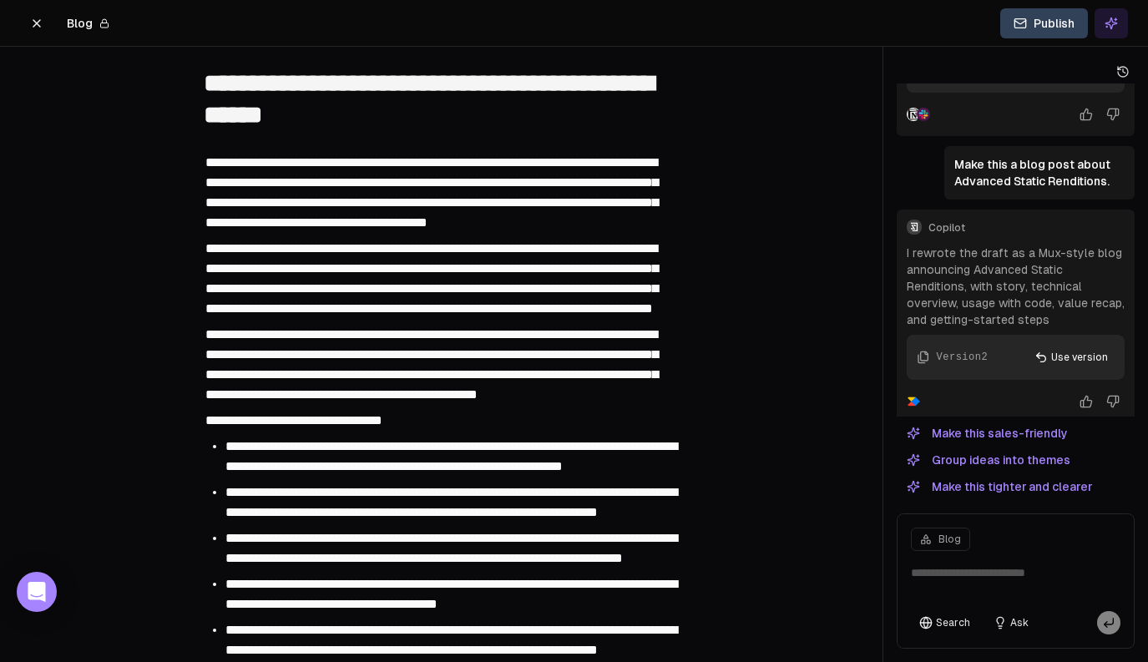
click at [364, 264] on span "**********" at bounding box center [431, 278] width 453 height 73
click at [366, 235] on div "**********" at bounding box center [441, 192] width 474 height 85
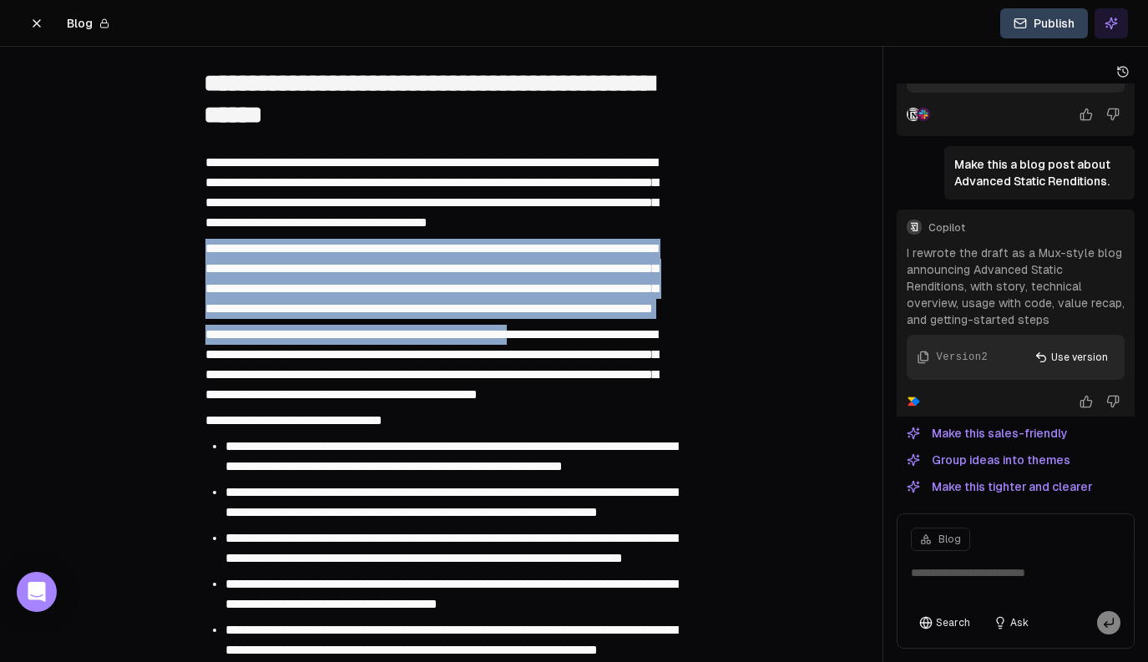
drag, startPoint x: 348, startPoint y: 250, endPoint x: 572, endPoint y: 369, distance: 253.7
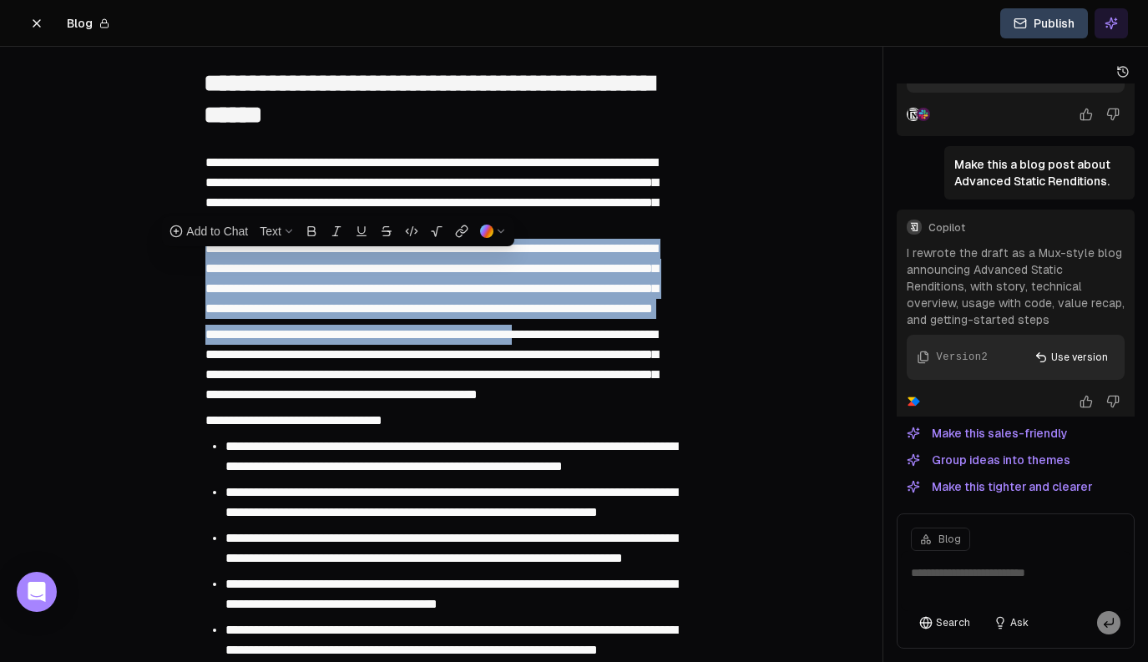
click at [610, 322] on div "**********" at bounding box center [441, 278] width 474 height 85
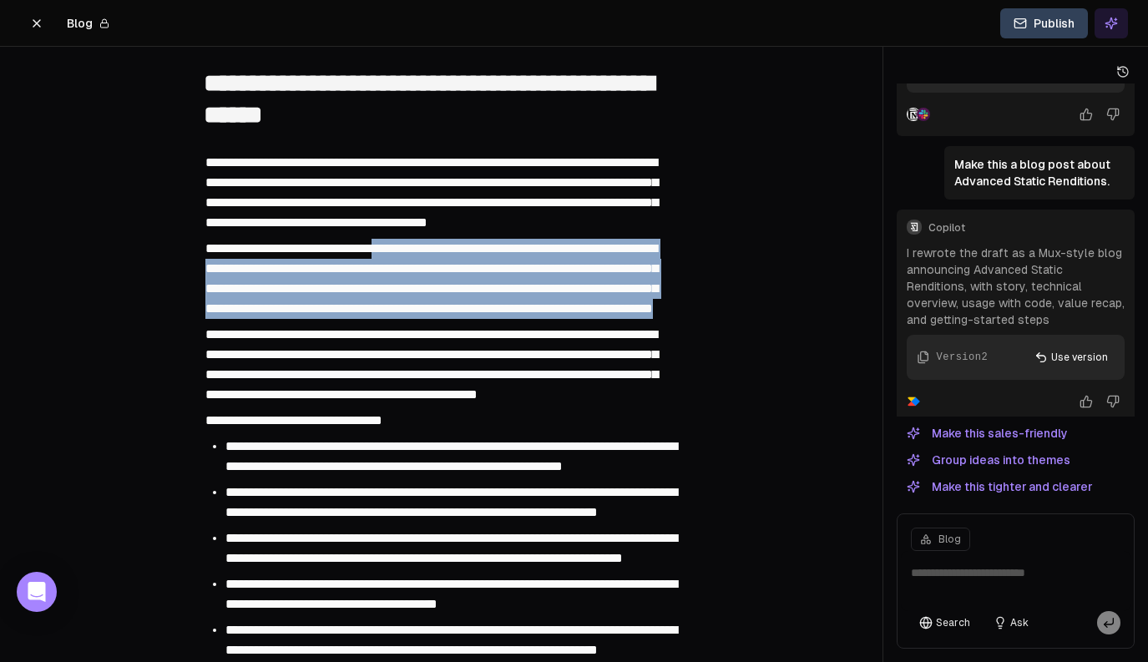
drag, startPoint x: 625, startPoint y: 353, endPoint x: 403, endPoint y: 259, distance: 241.3
click at [403, 258] on div "**********" at bounding box center [441, 278] width 474 height 85
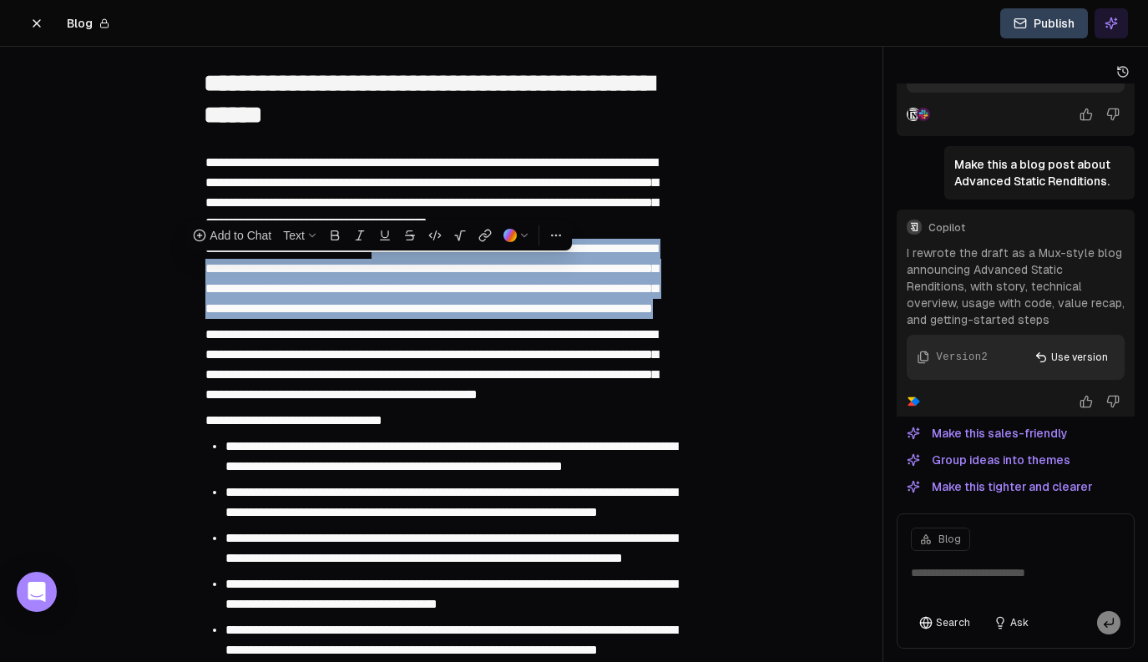
click at [415, 279] on span "**********" at bounding box center [431, 278] width 453 height 73
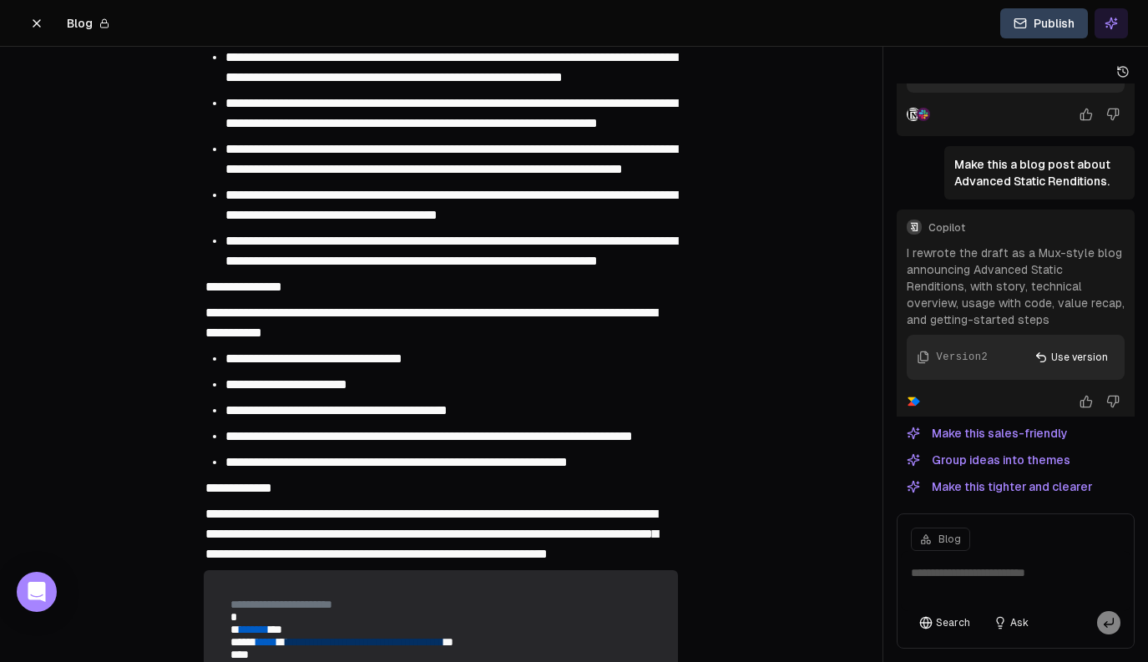
scroll to position [473, 0]
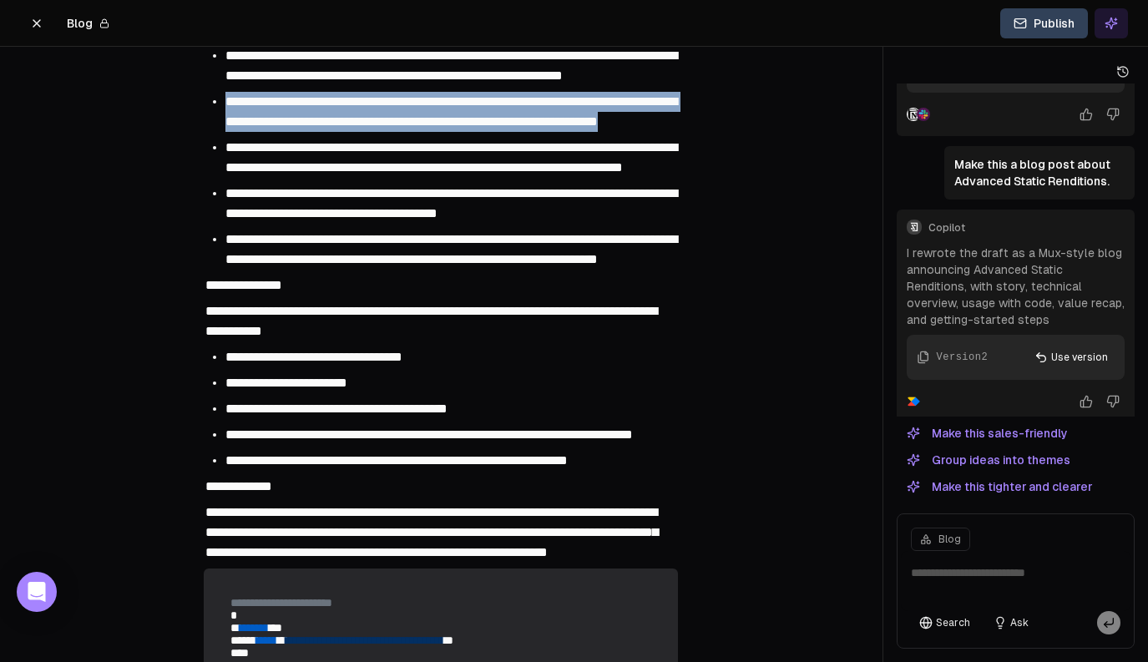
drag, startPoint x: 433, startPoint y: 157, endPoint x: 443, endPoint y: 210, distance: 54.5
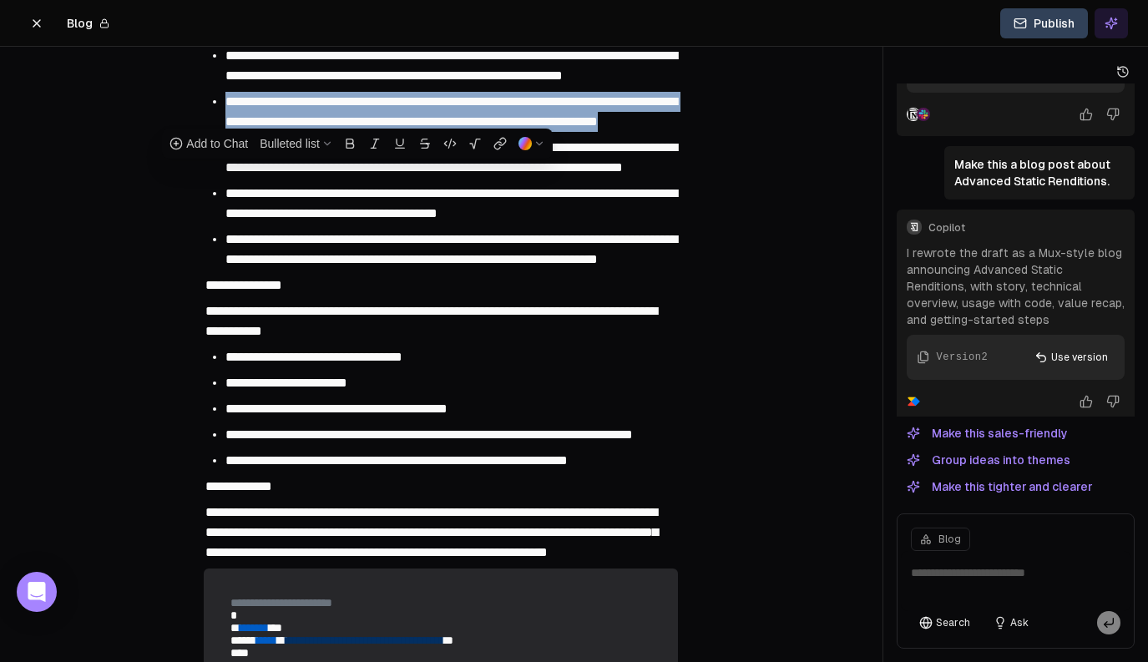
click at [443, 132] on li "**********" at bounding box center [450, 112] width 451 height 40
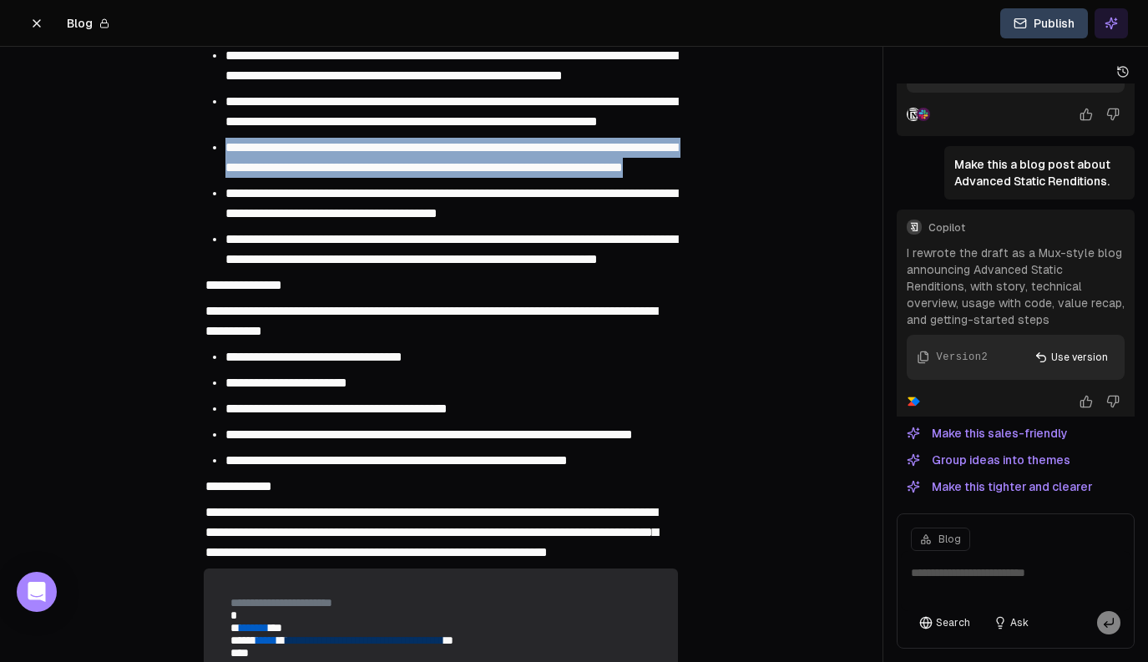
drag, startPoint x: 443, startPoint y: 224, endPoint x: 433, endPoint y: 294, distance: 70.7
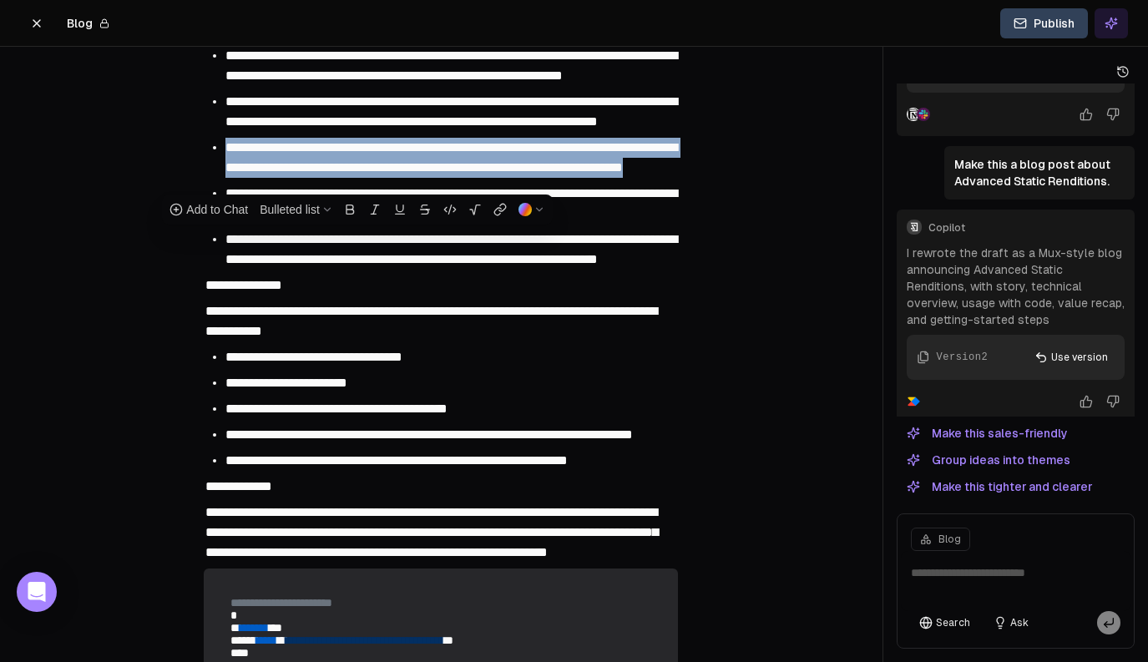
click at [433, 178] on li "**********" at bounding box center [450, 158] width 451 height 40
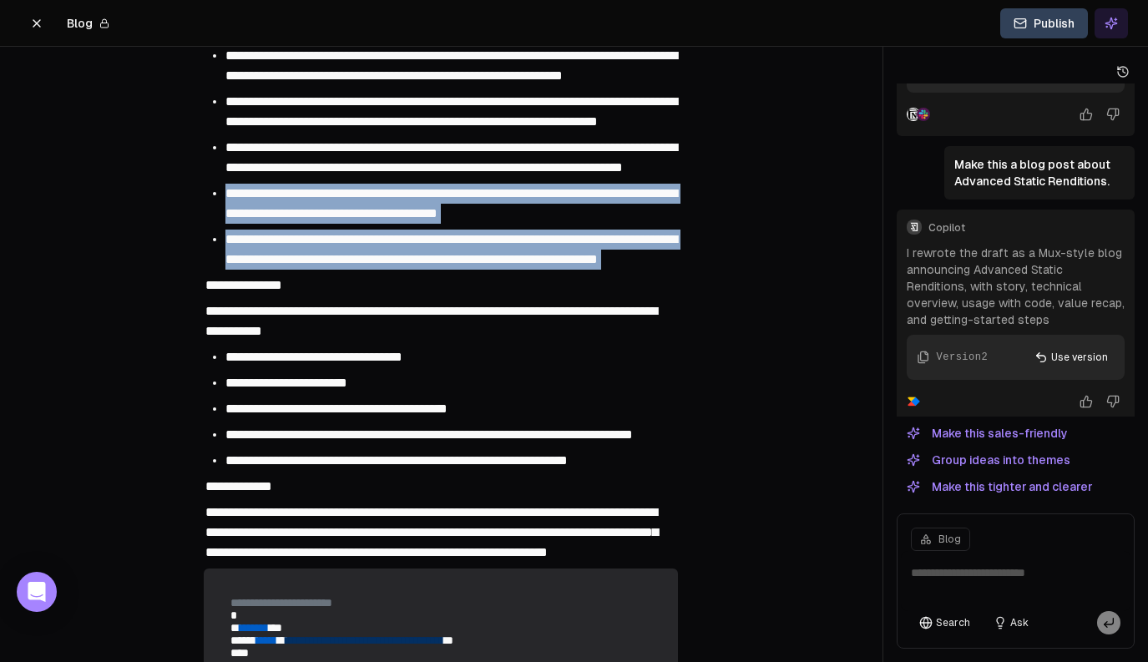
drag, startPoint x: 438, startPoint y: 281, endPoint x: 546, endPoint y: 412, distance: 169.0
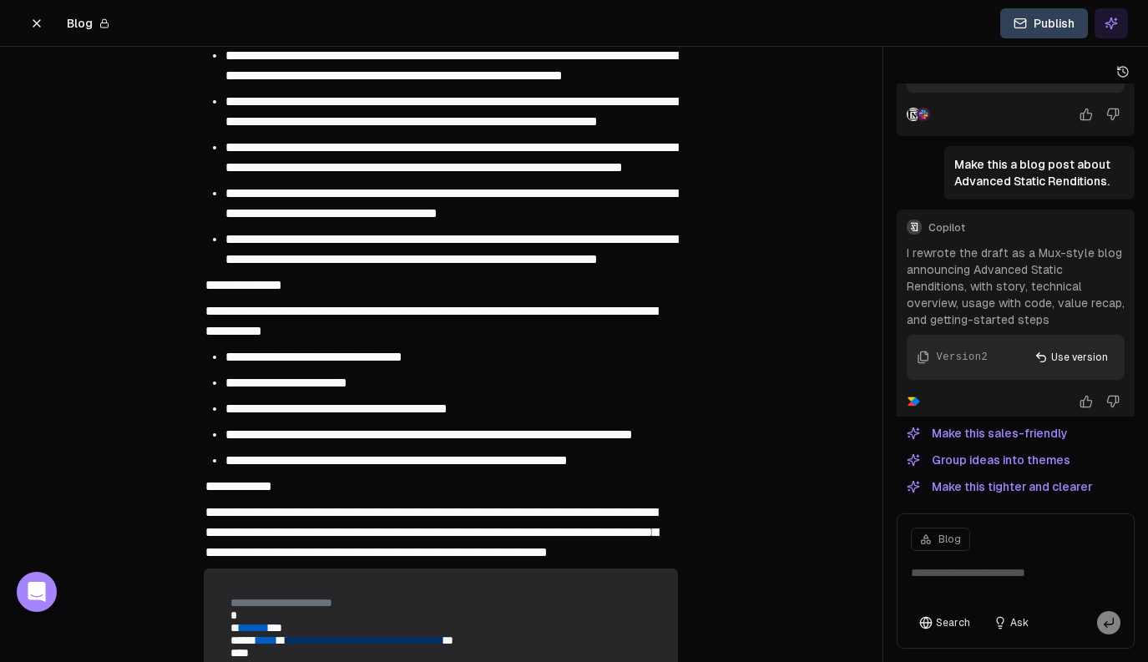
click at [546, 298] on div "**********" at bounding box center [441, 285] width 474 height 25
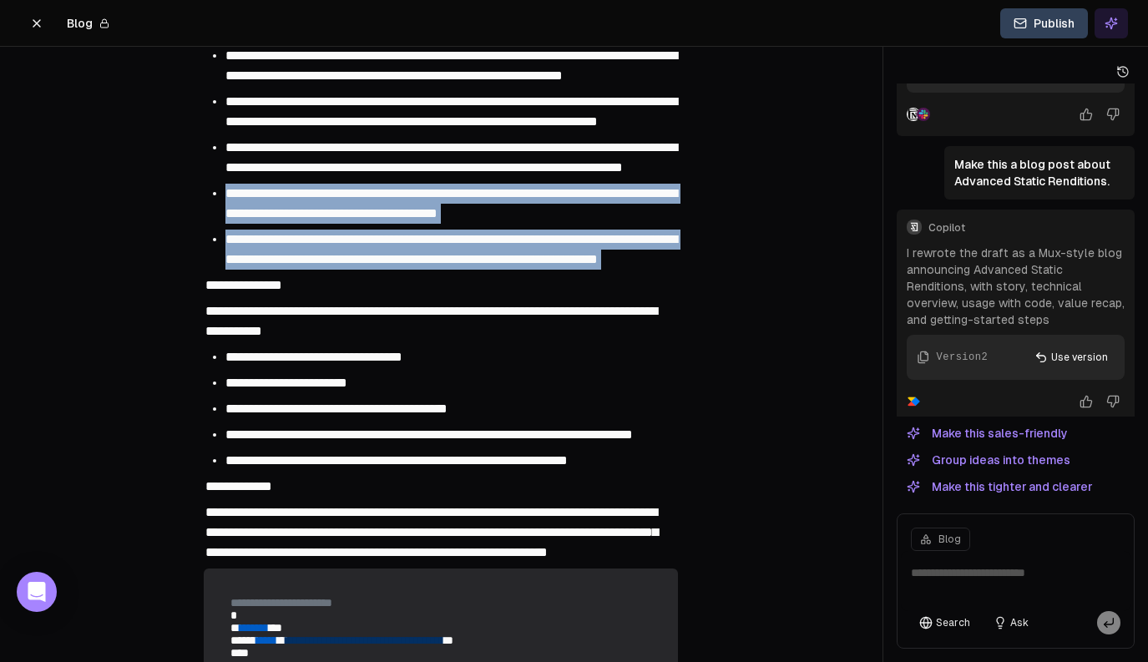
drag, startPoint x: 549, startPoint y: 412, endPoint x: 553, endPoint y: 281, distance: 131.2
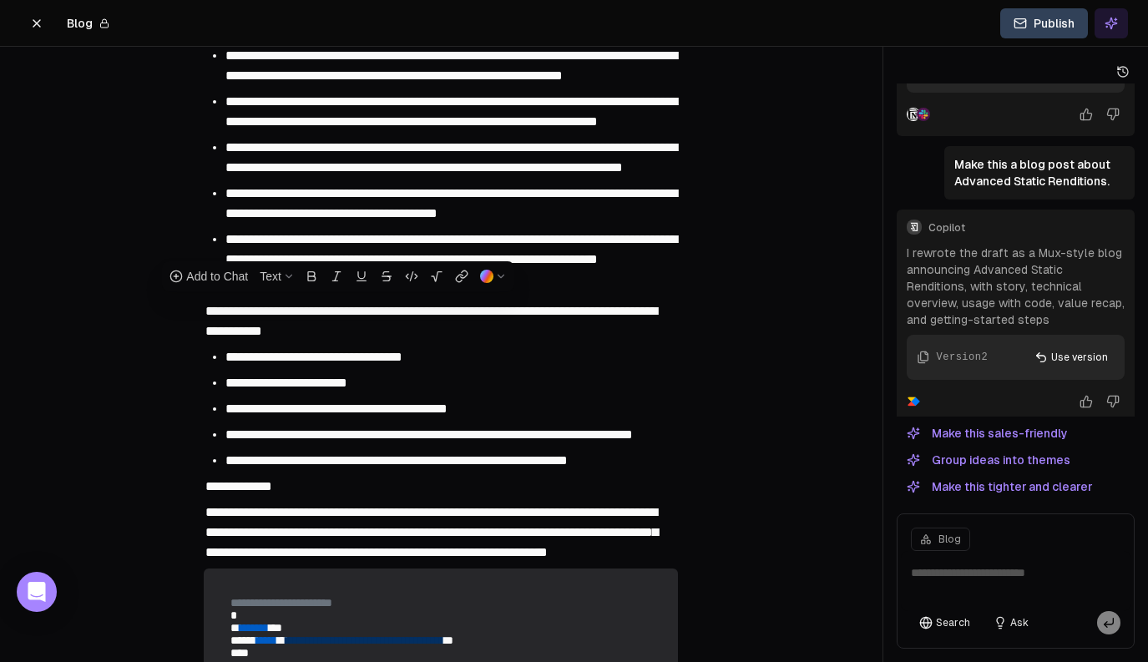
click at [553, 178] on li "**********" at bounding box center [450, 158] width 451 height 40
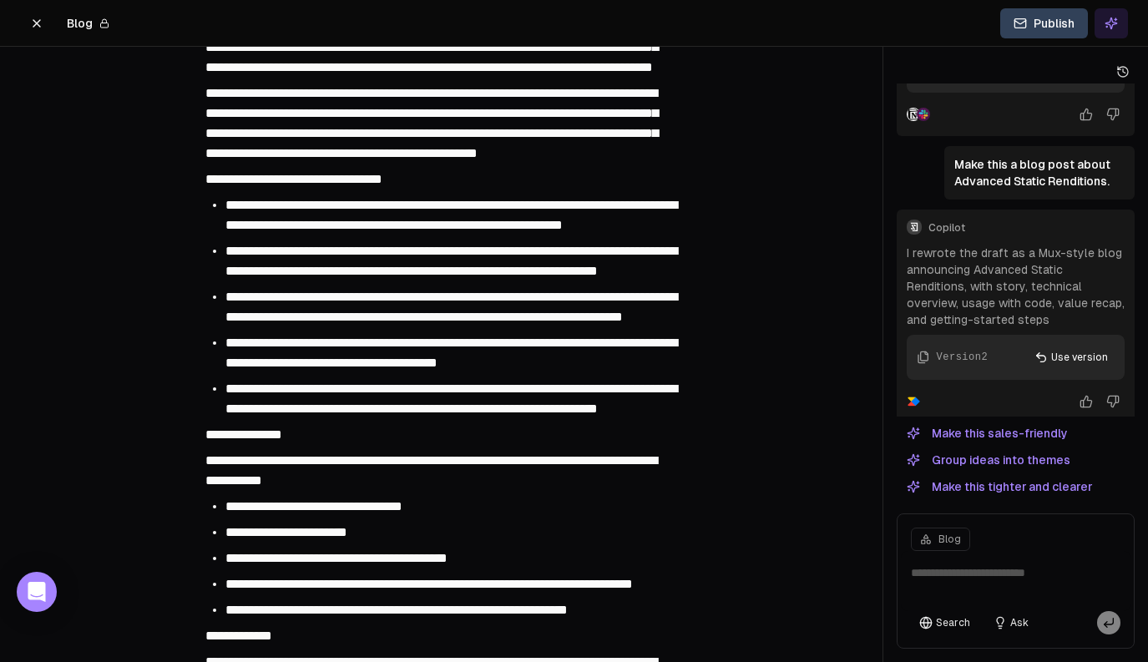
scroll to position [0, 0]
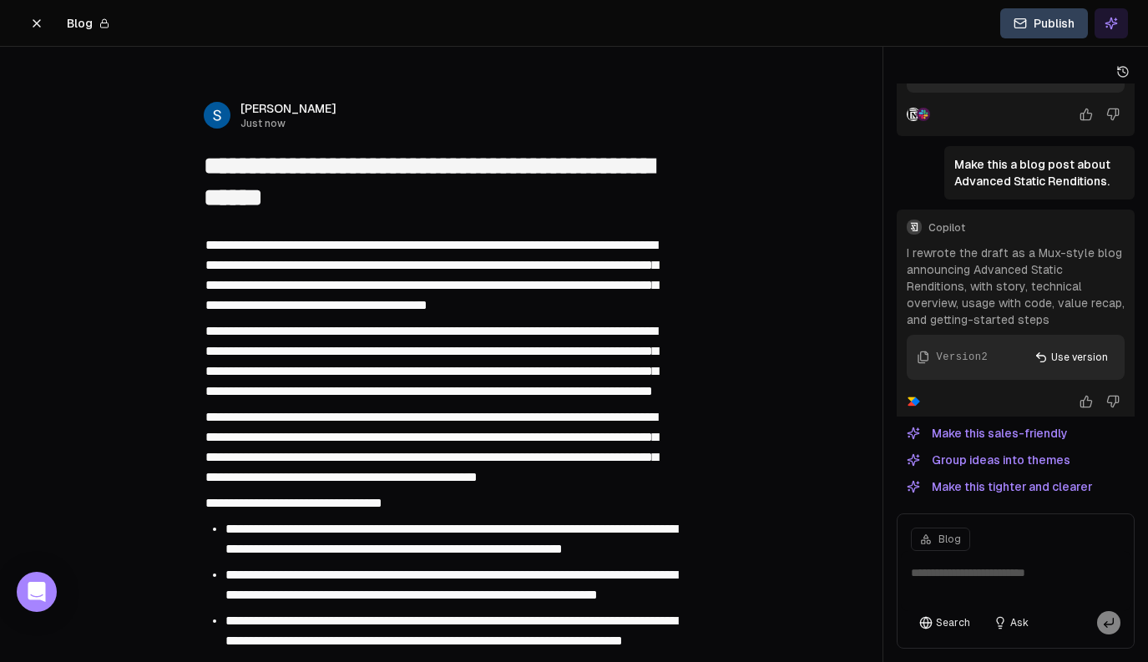
click at [38, 18] on icon at bounding box center [36, 23] width 13 height 13
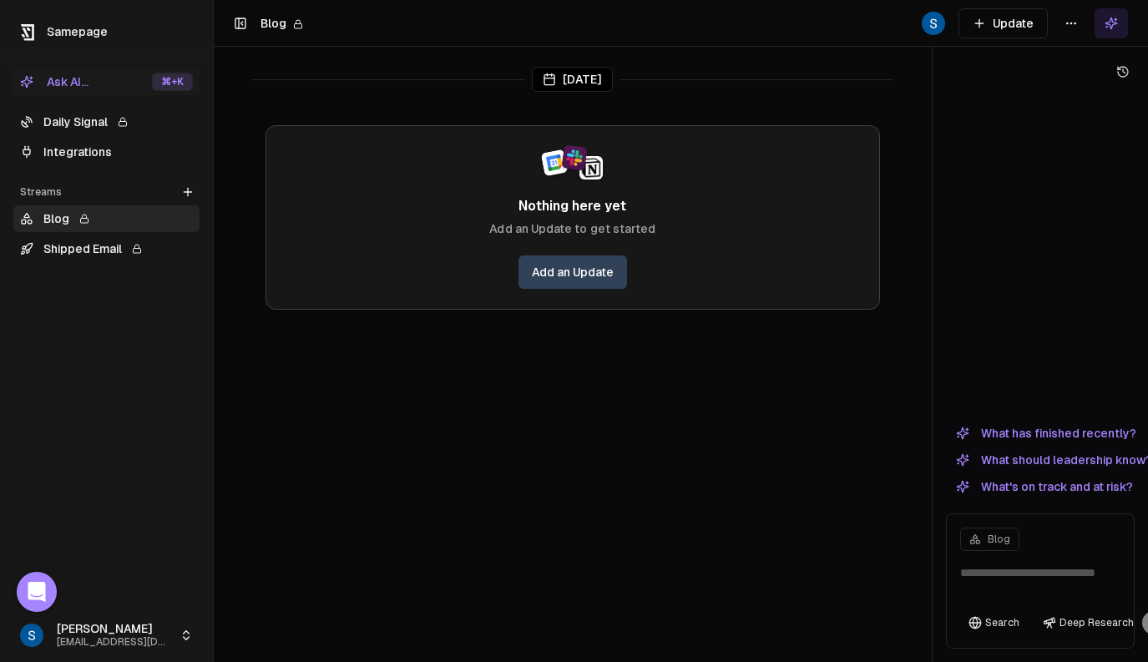
click at [99, 212] on link "Blog" at bounding box center [106, 218] width 186 height 27
click at [1071, 25] on html "Samepage Ask AI... ⌘ +K Daily Signal Integrations Streams Create Stream Blog Sh…" at bounding box center [574, 331] width 1148 height 662
click at [1061, 58] on div "Edit stream" at bounding box center [1071, 59] width 112 height 27
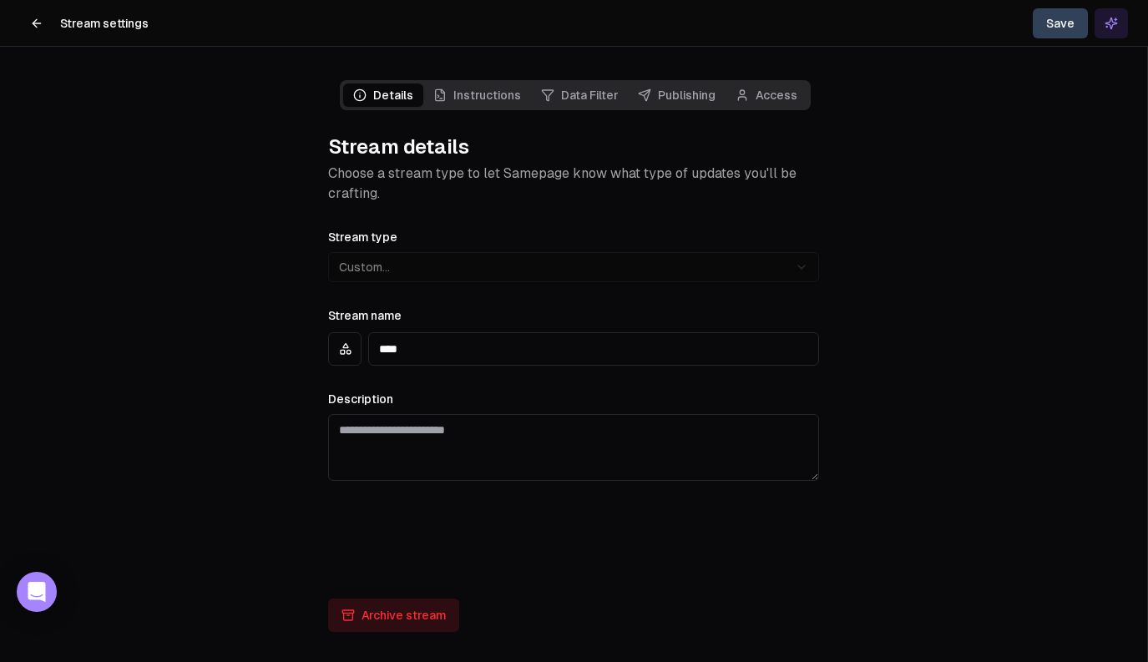
click at [462, 90] on link "Instructions" at bounding box center [477, 95] width 108 height 23
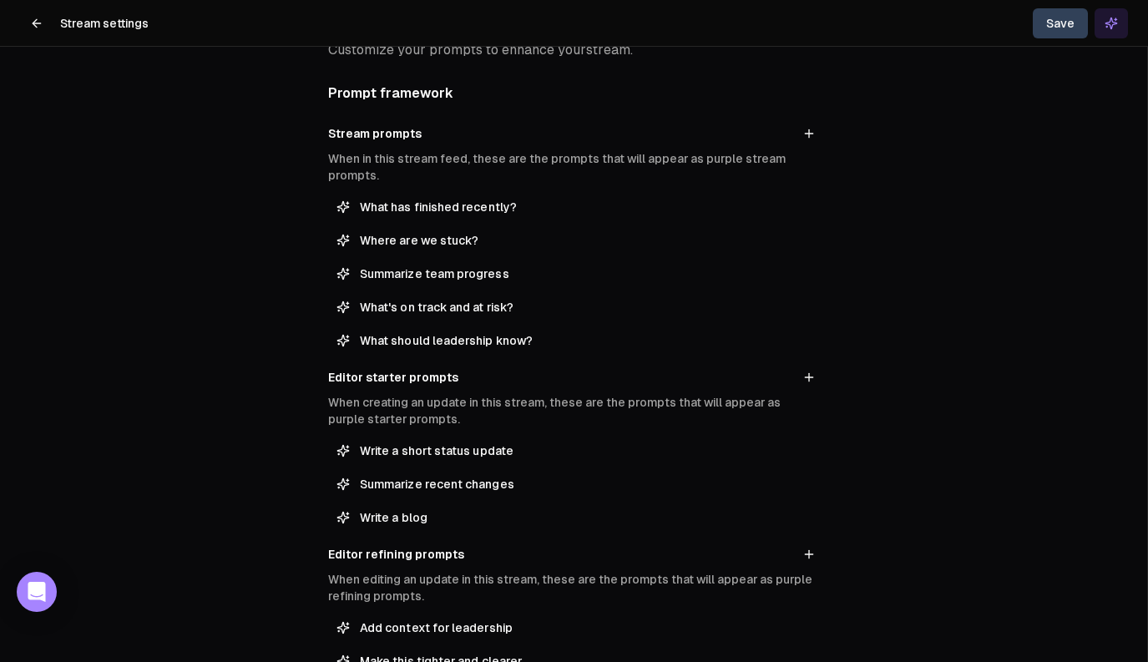
scroll to position [180, 0]
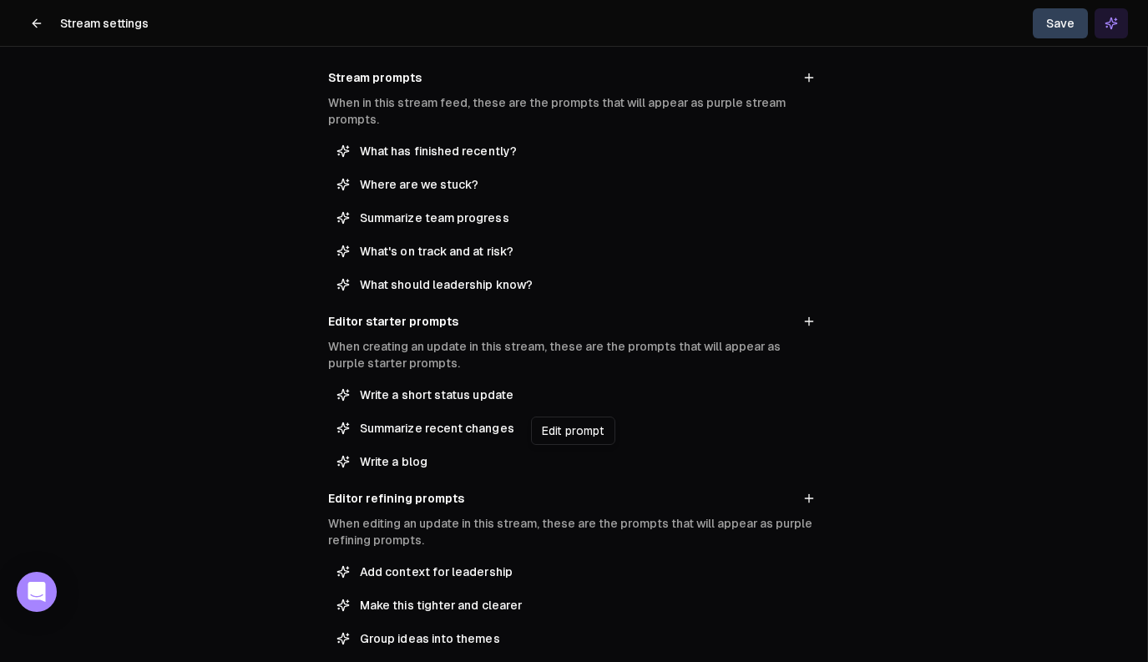
click at [527, 453] on span "Write a blog" at bounding box center [585, 461] width 451 height 17
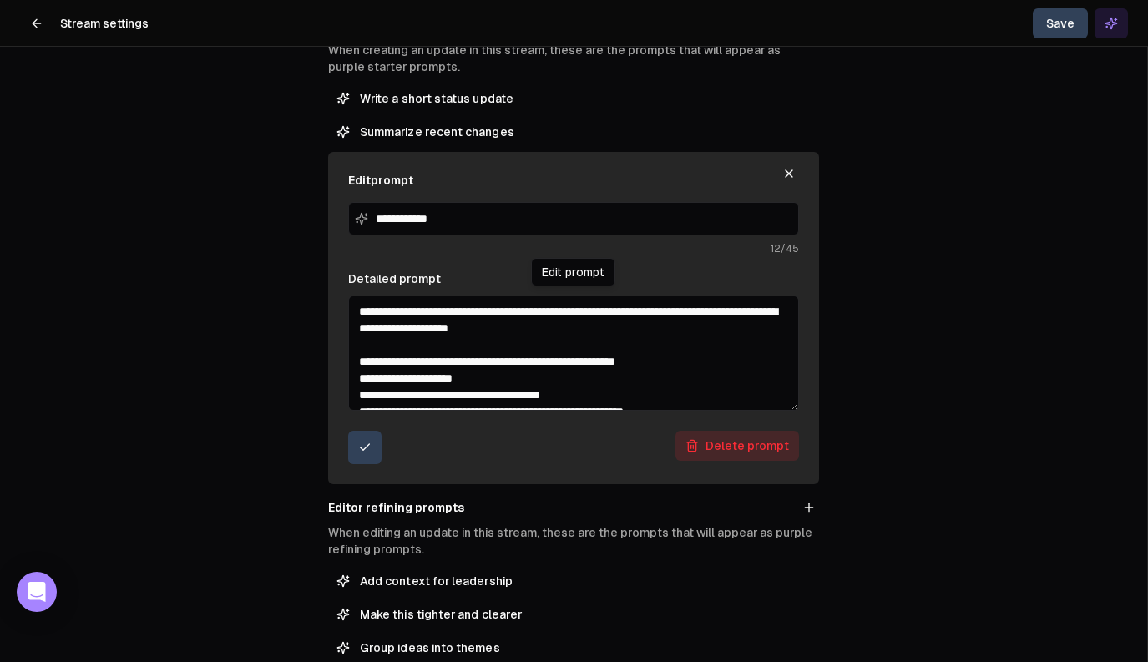
scroll to position [509, 0]
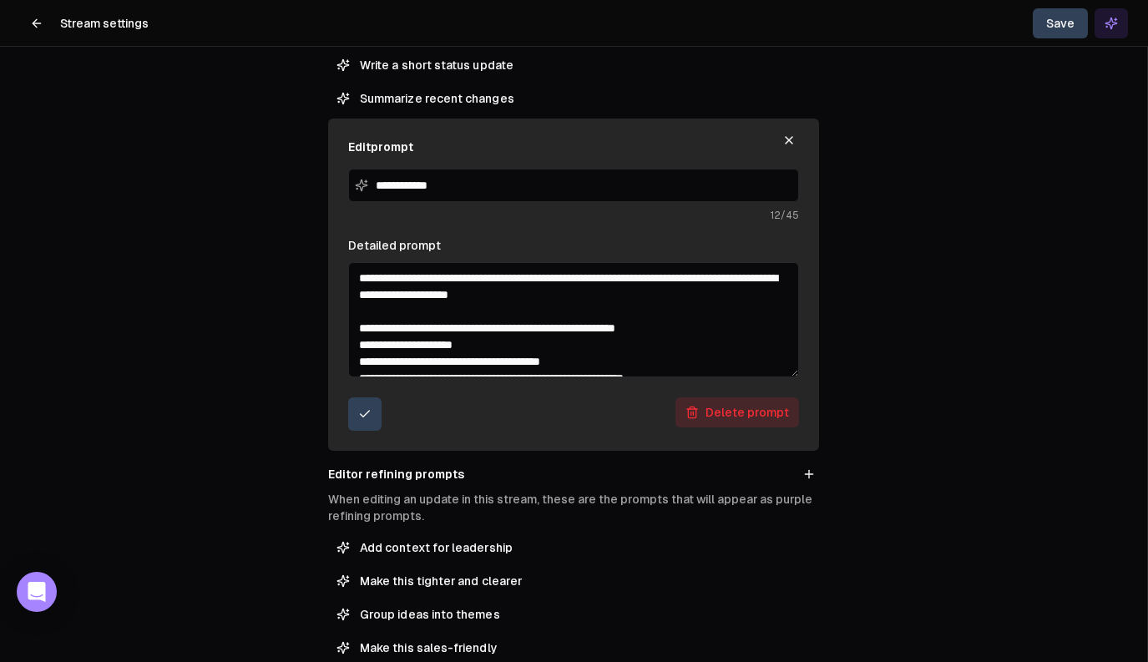
click at [547, 326] on textarea "Detailed prompt" at bounding box center [573, 319] width 451 height 115
click at [790, 142] on icon "button" at bounding box center [788, 140] width 13 height 13
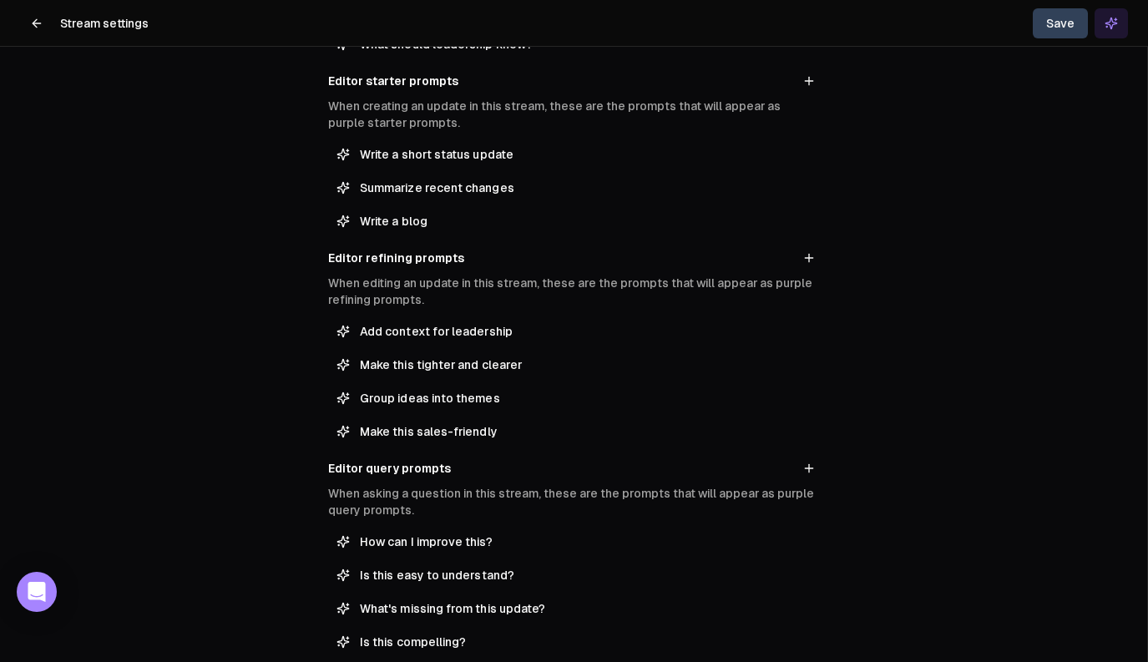
scroll to position [378, 0]
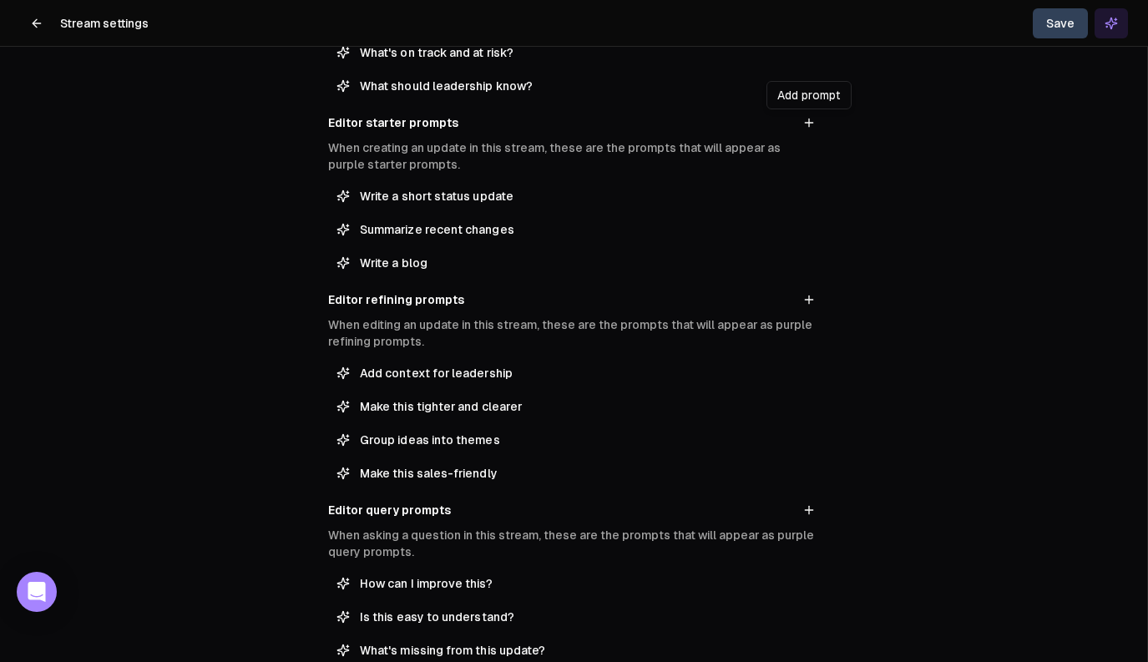
click at [812, 119] on icon at bounding box center [809, 122] width 13 height 13
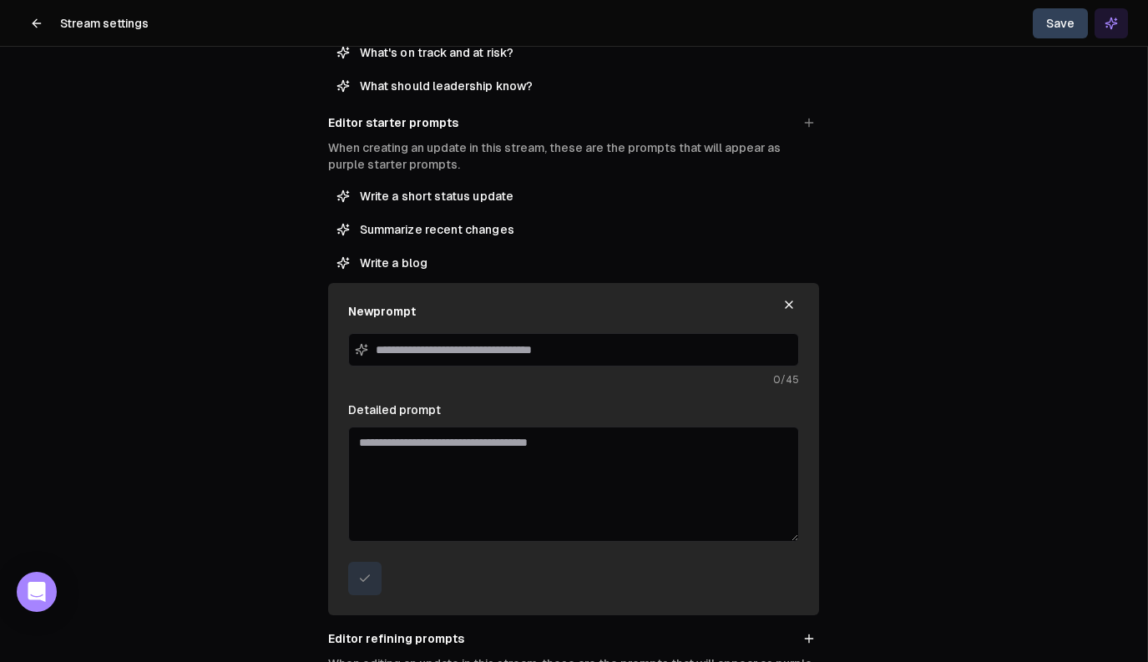
click at [489, 449] on textarea "Detailed prompt" at bounding box center [573, 484] width 451 height 115
paste textarea "**********"
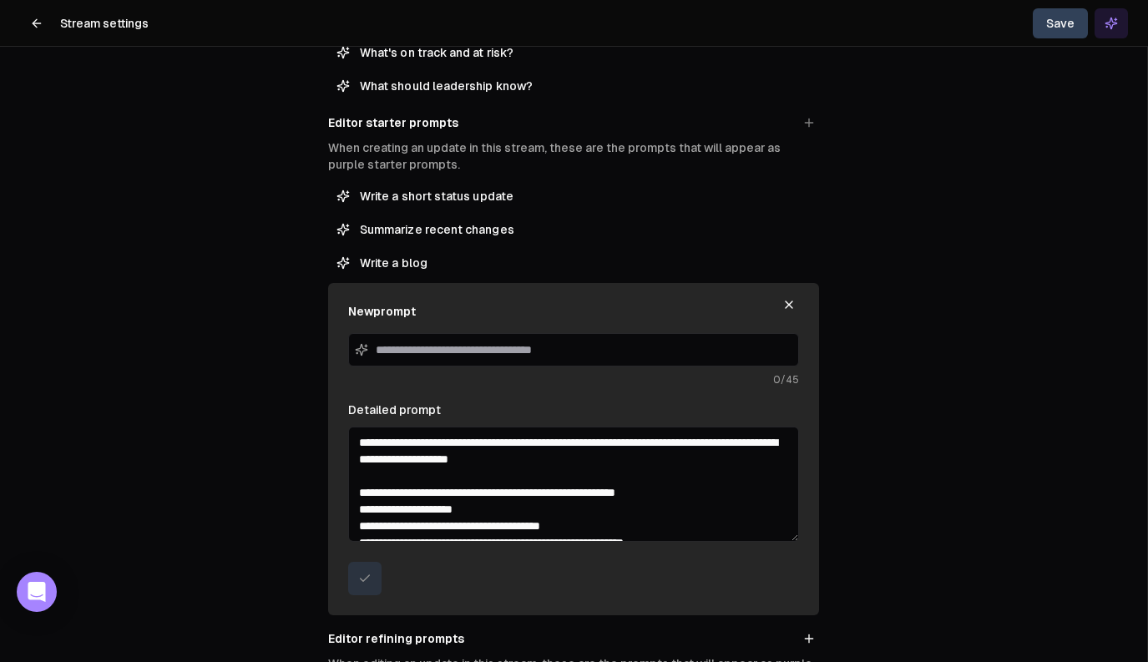
scroll to position [2431, 0]
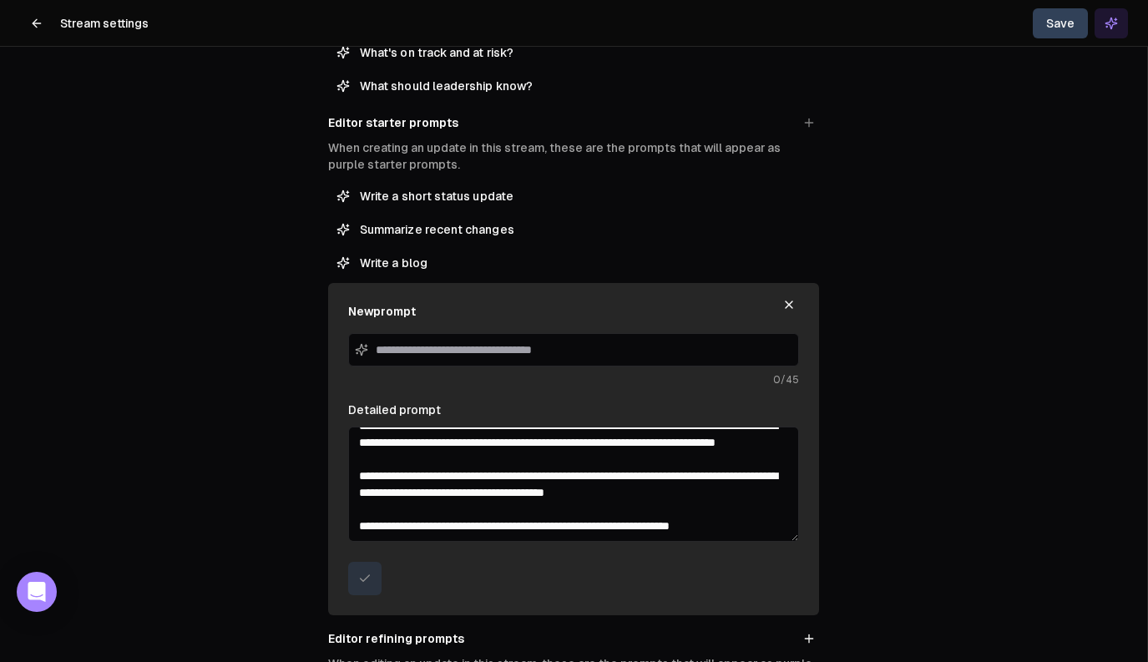
type textarea "**********"
click at [466, 348] on input at bounding box center [573, 349] width 451 height 33
type input "**********"
click at [505, 449] on textarea "Detailed prompt" at bounding box center [573, 484] width 451 height 115
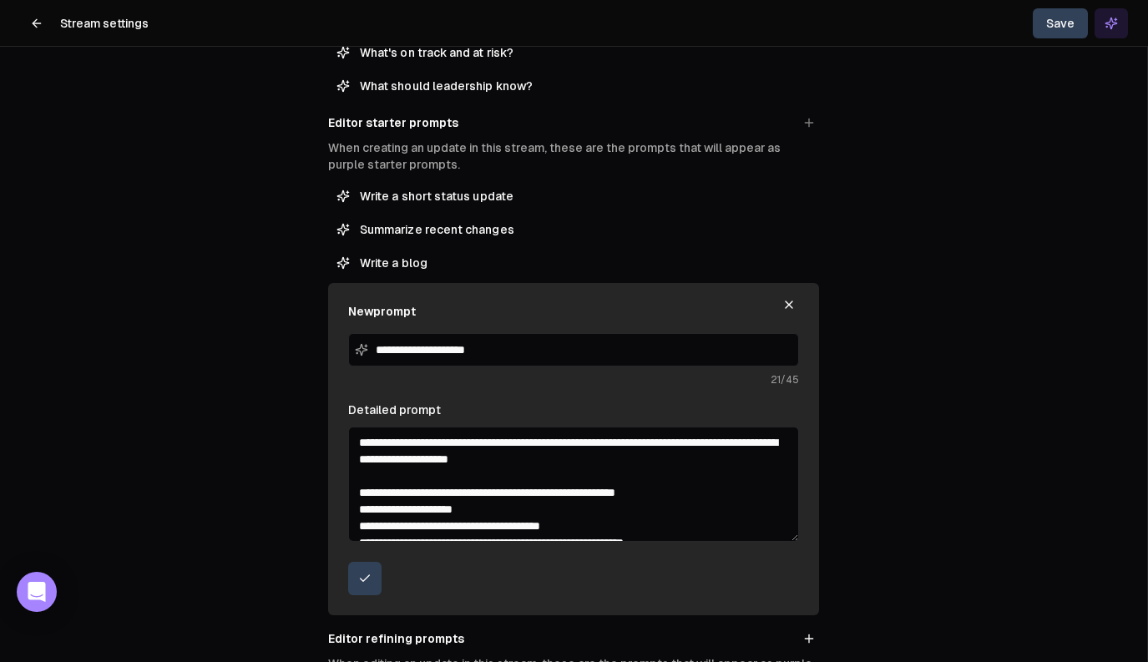
scroll to position [352, 0]
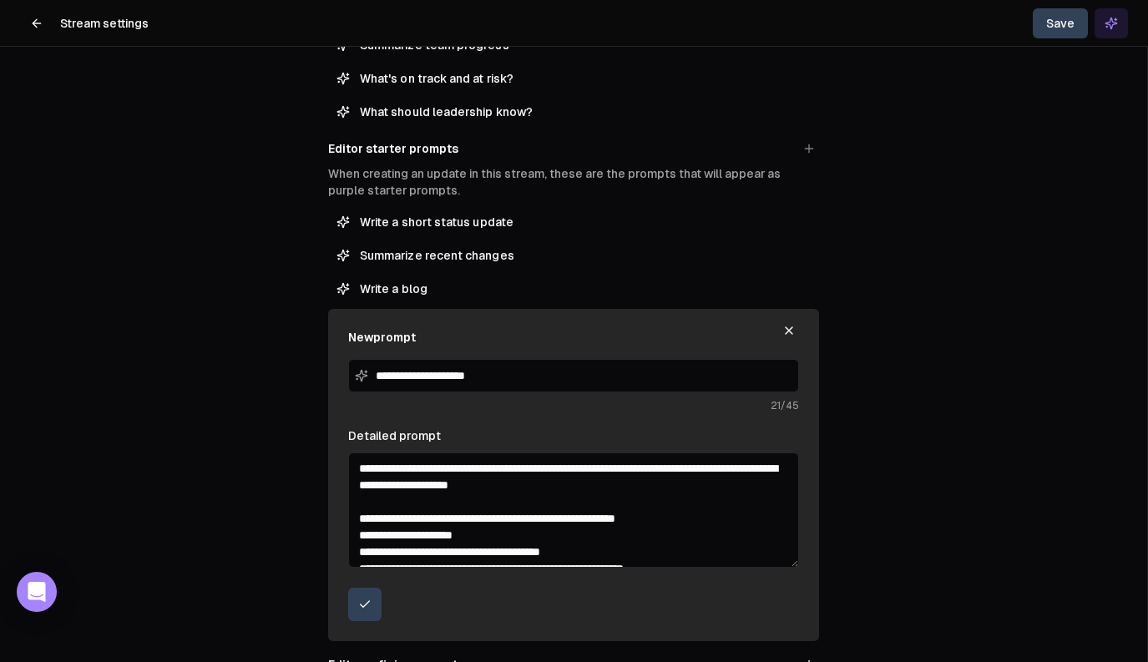
click at [513, 469] on textarea "Detailed prompt" at bounding box center [573, 510] width 451 height 115
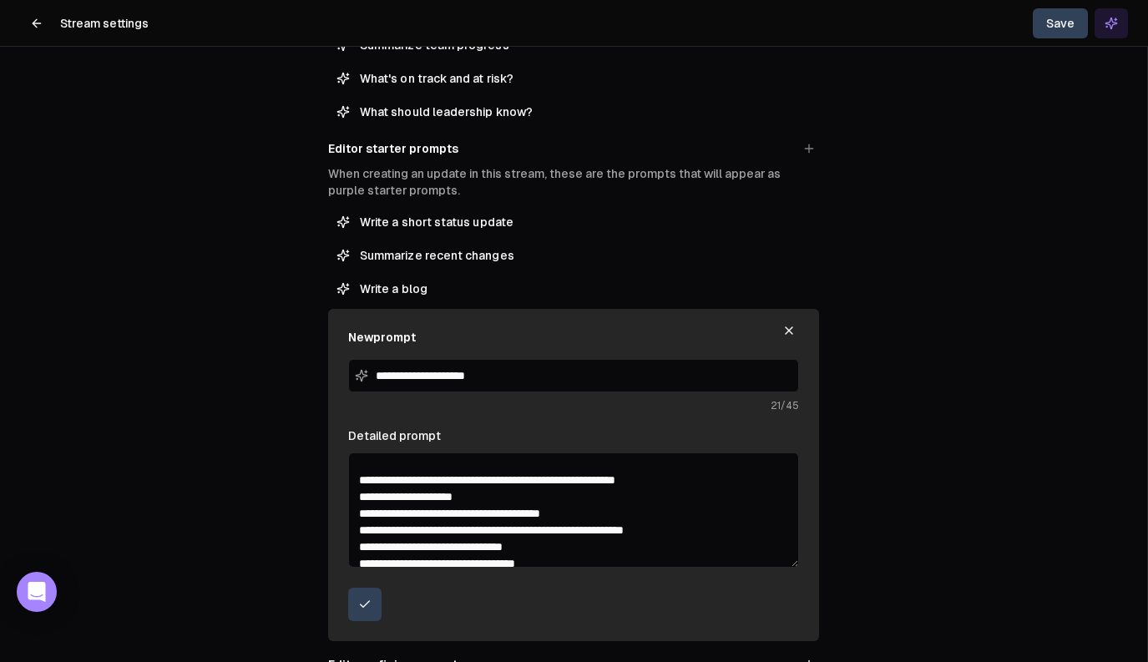
scroll to position [82, 0]
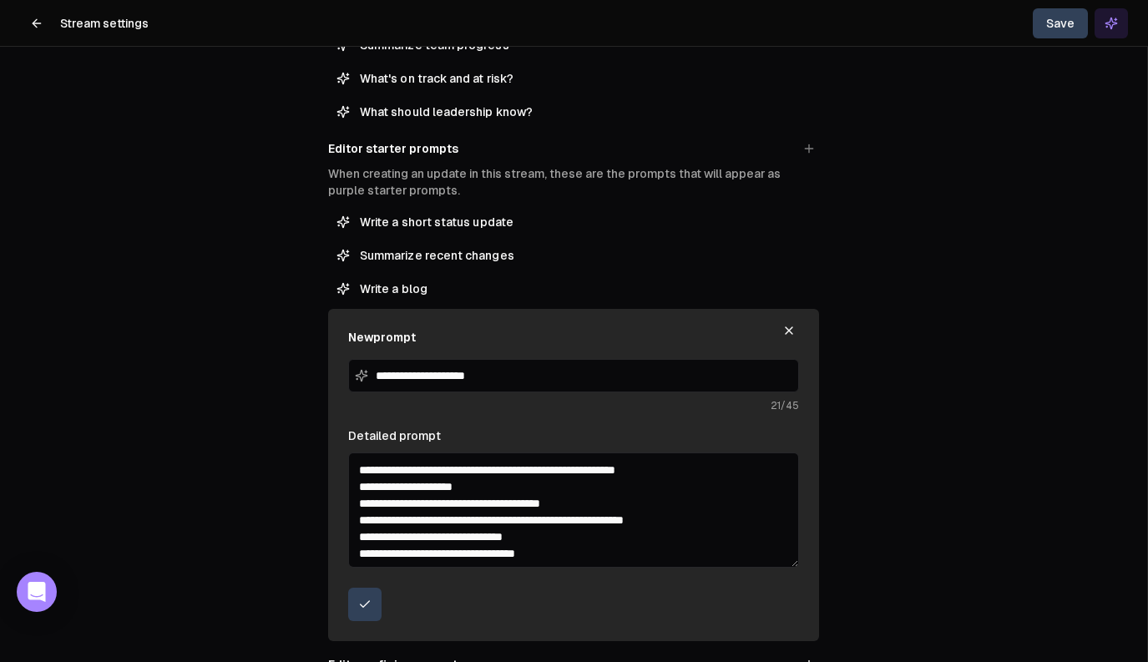
type textarea "**********"
click at [363, 599] on icon "submit" at bounding box center [364, 604] width 13 height 13
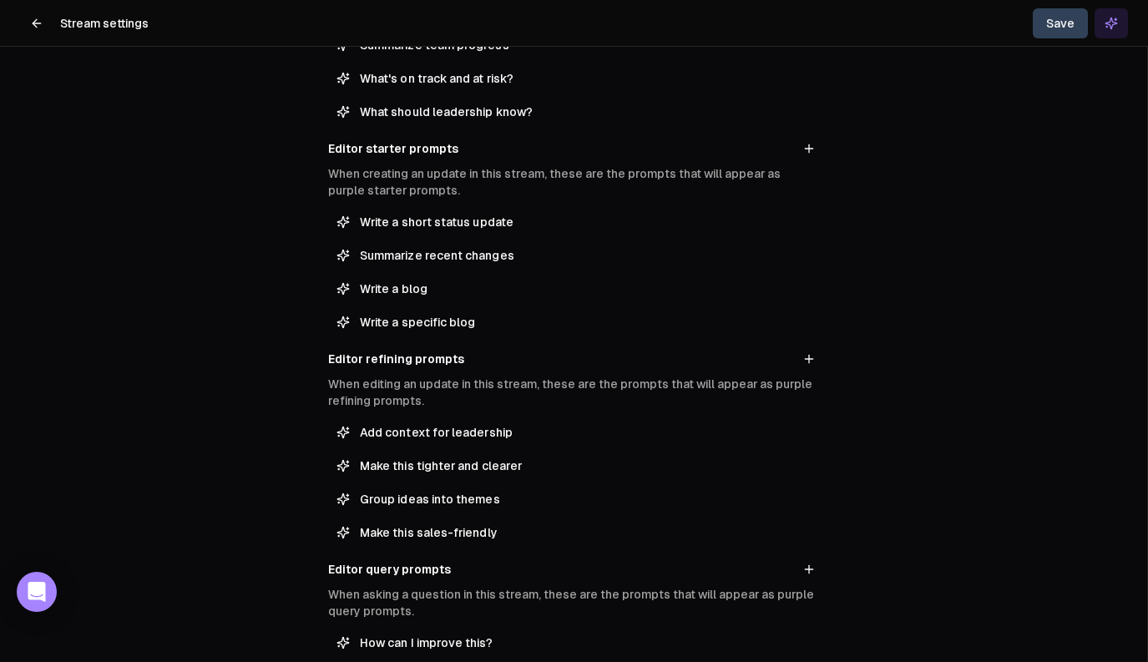
click at [1059, 21] on button "Save" at bounding box center [1060, 23] width 55 height 30
click at [28, 18] on button at bounding box center [36, 23] width 33 height 33
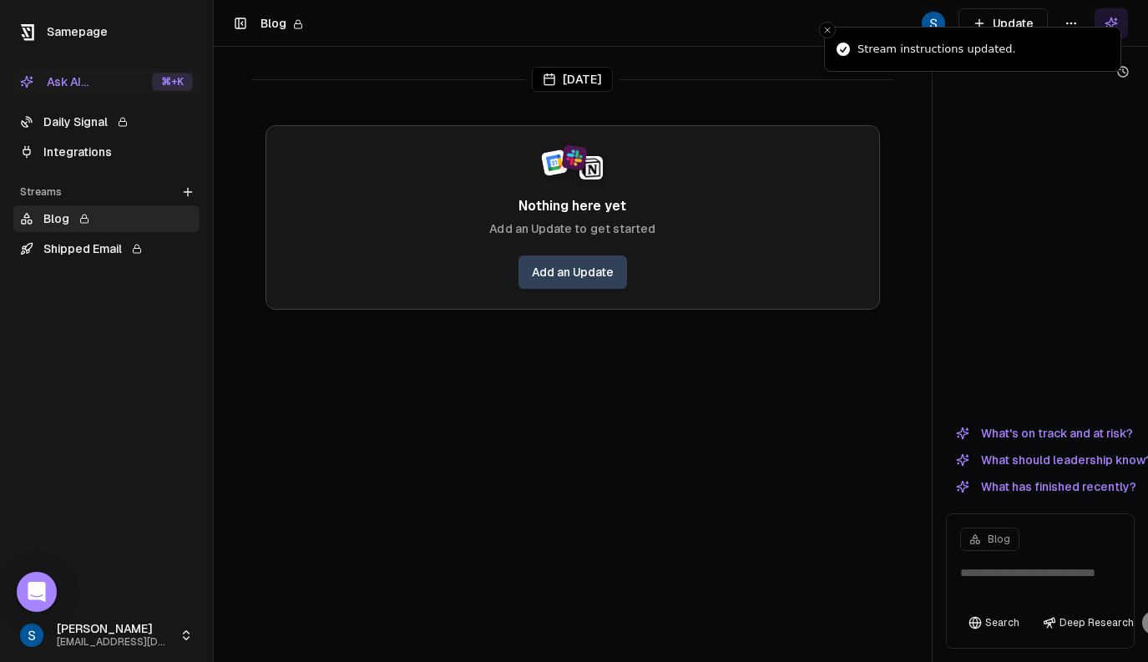
click at [53, 225] on link "Blog" at bounding box center [106, 218] width 186 height 27
click at [585, 274] on link "Add an Update" at bounding box center [573, 272] width 109 height 33
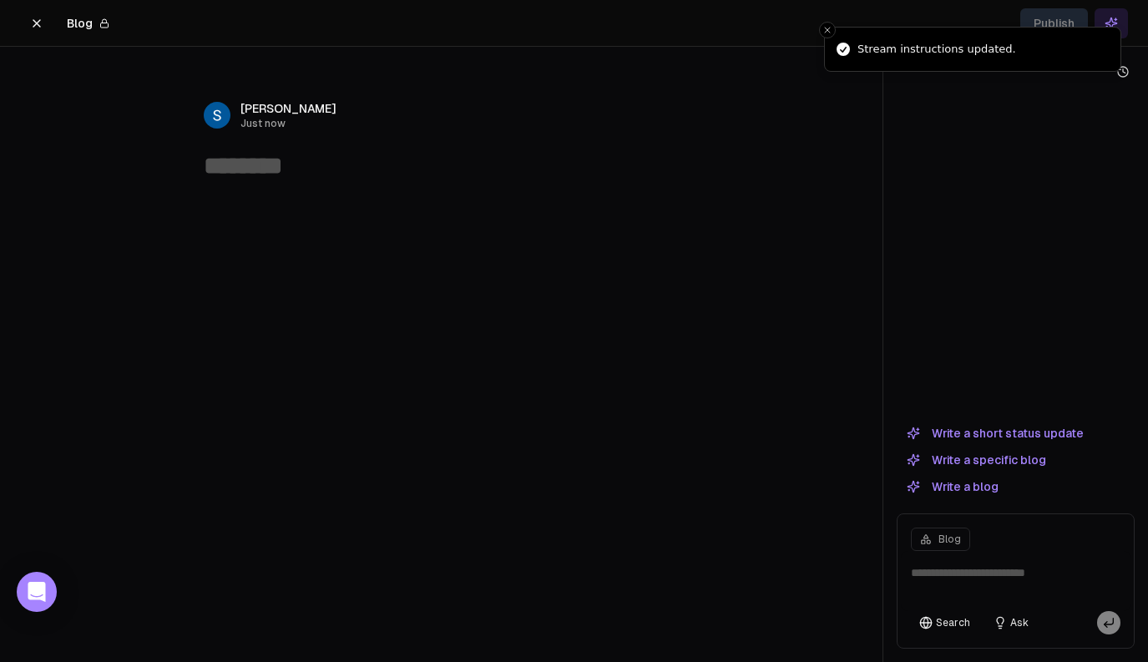
click at [960, 575] on textarea at bounding box center [1016, 581] width 230 height 60
type textarea "*"
click at [1022, 460] on button "Write a specific blog" at bounding box center [977, 460] width 160 height 20
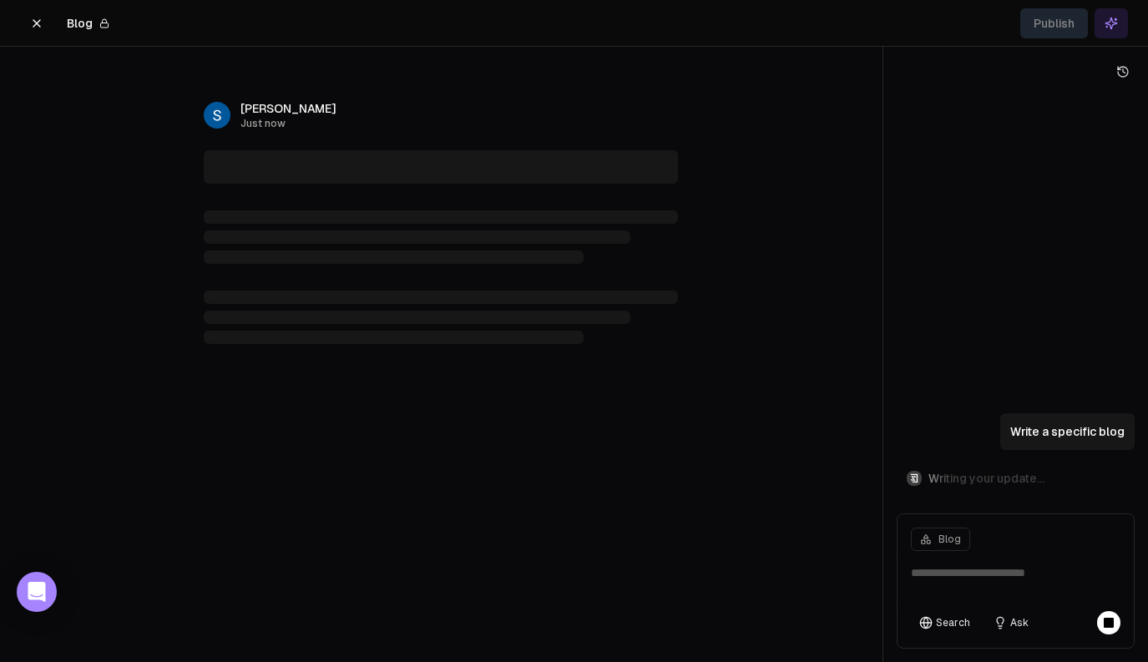
type textarea "**********"
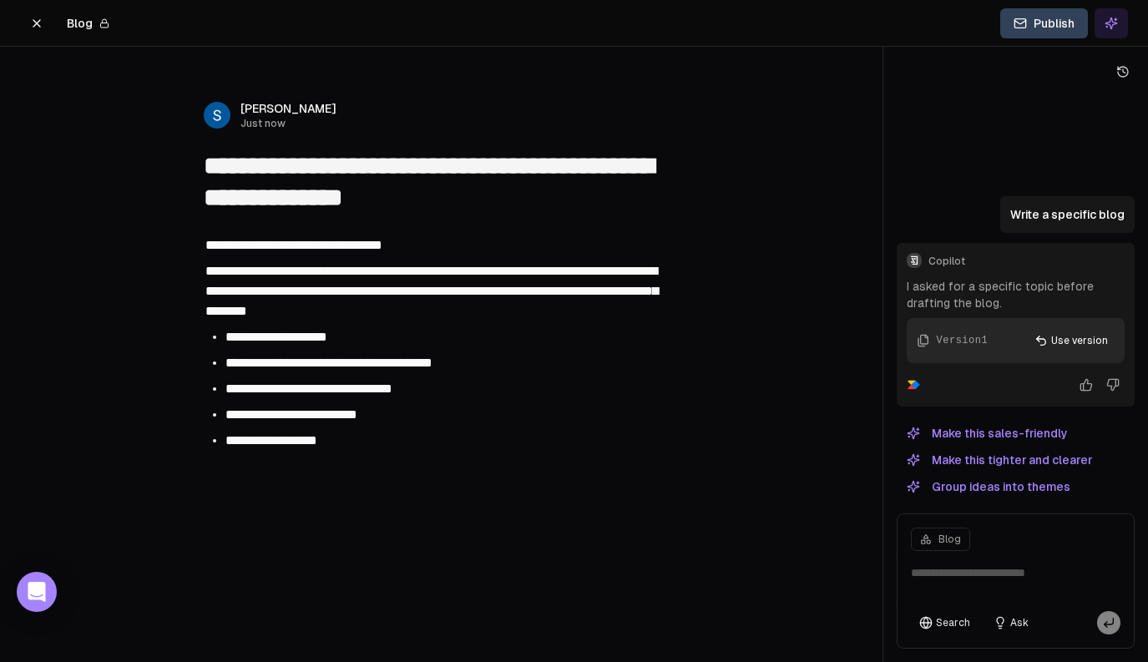
click at [947, 563] on textarea at bounding box center [1016, 581] width 230 height 60
type textarea "**********"
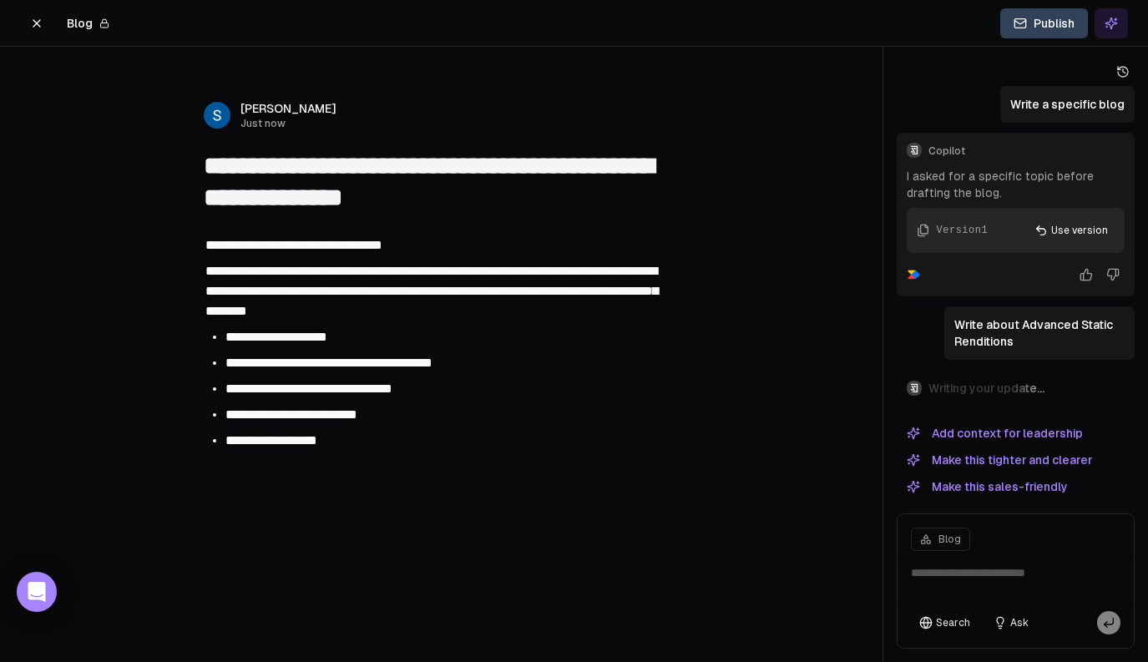
drag, startPoint x: 35, startPoint y: 25, endPoint x: 224, endPoint y: 129, distance: 215.7
click at [224, 129] on div "**********" at bounding box center [574, 331] width 1148 height 662
drag, startPoint x: 39, startPoint y: 24, endPoint x: 246, endPoint y: 166, distance: 251.1
click at [246, 166] on div "**********" at bounding box center [574, 331] width 1148 height 662
click at [41, 23] on icon at bounding box center [36, 23] width 13 height 13
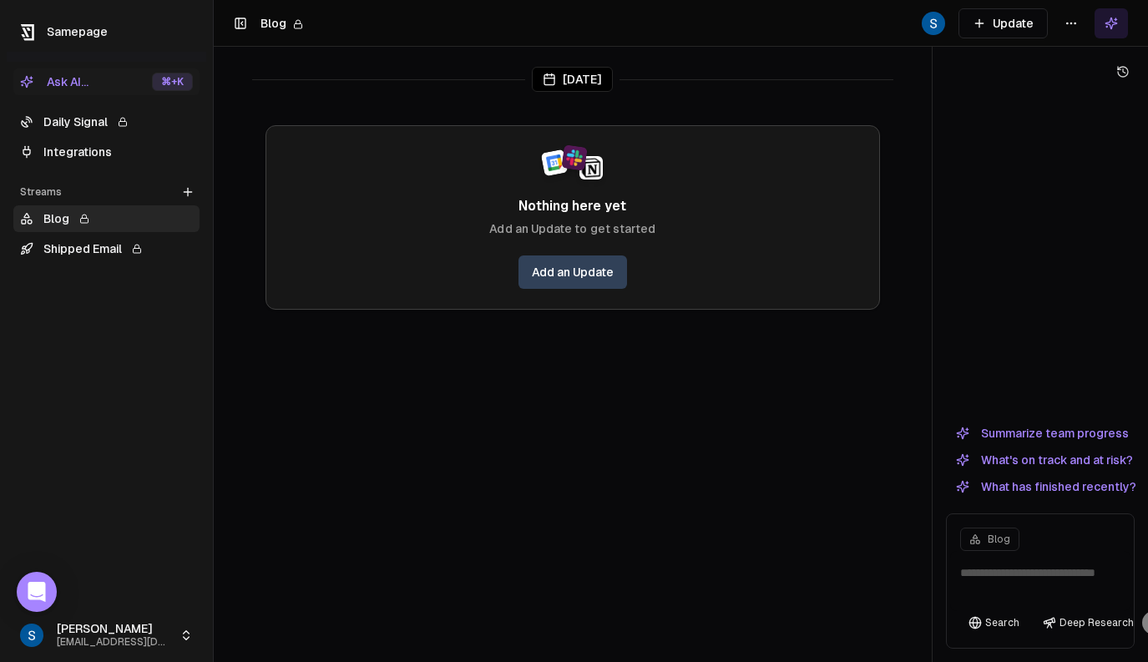
click at [988, 588] on textarea at bounding box center [1040, 581] width 180 height 60
click at [1076, 16] on html "Samepage Ask AI... ⌘ +K Daily Signal Integrations Streams Create Stream Blog Sh…" at bounding box center [574, 331] width 1148 height 662
click at [1056, 58] on div "Edit stream" at bounding box center [1071, 59] width 112 height 27
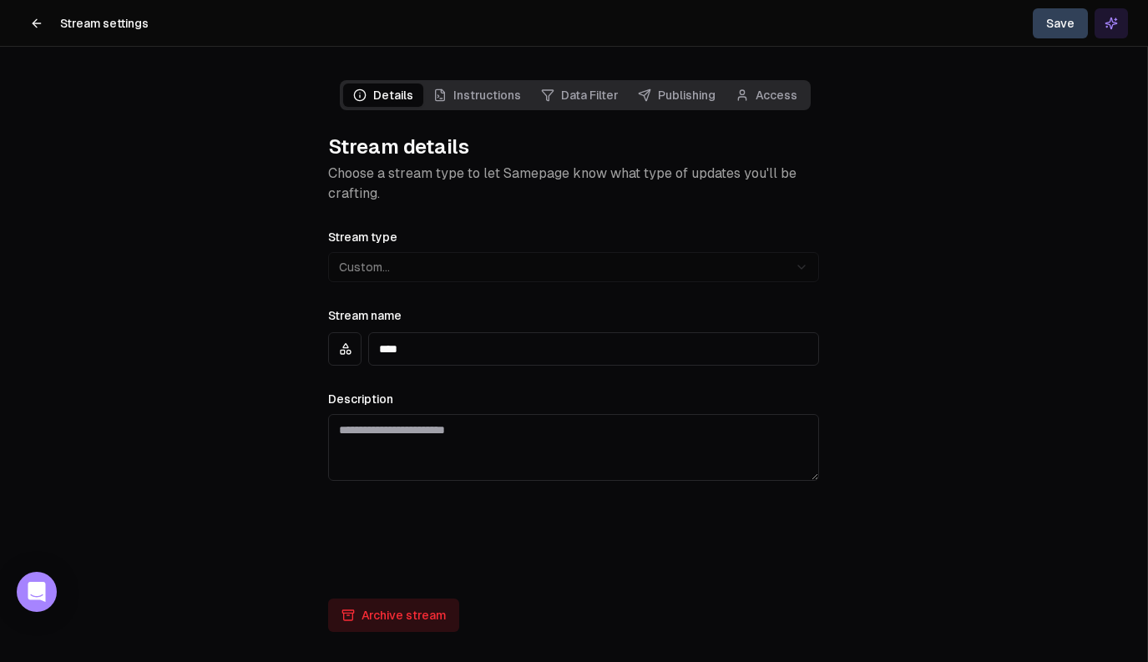
click at [570, 93] on link "Data Filter" at bounding box center [579, 95] width 97 height 23
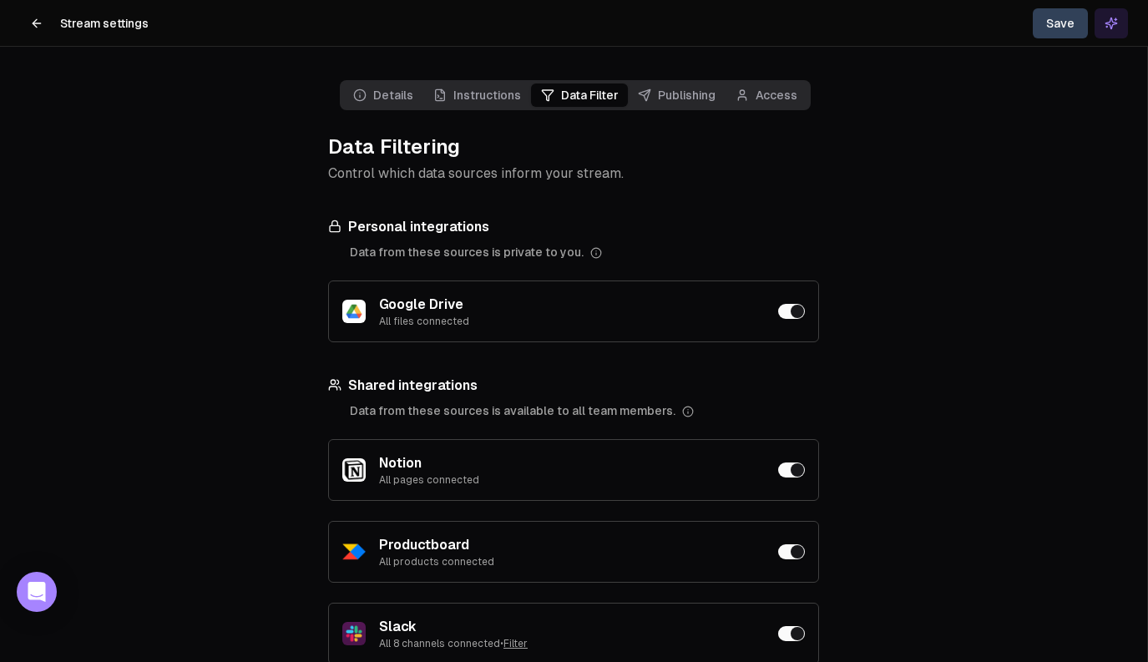
click at [610, 311] on h3 "Google Drive" at bounding box center [504, 305] width 251 height 20
click at [42, 22] on icon at bounding box center [36, 23] width 13 height 13
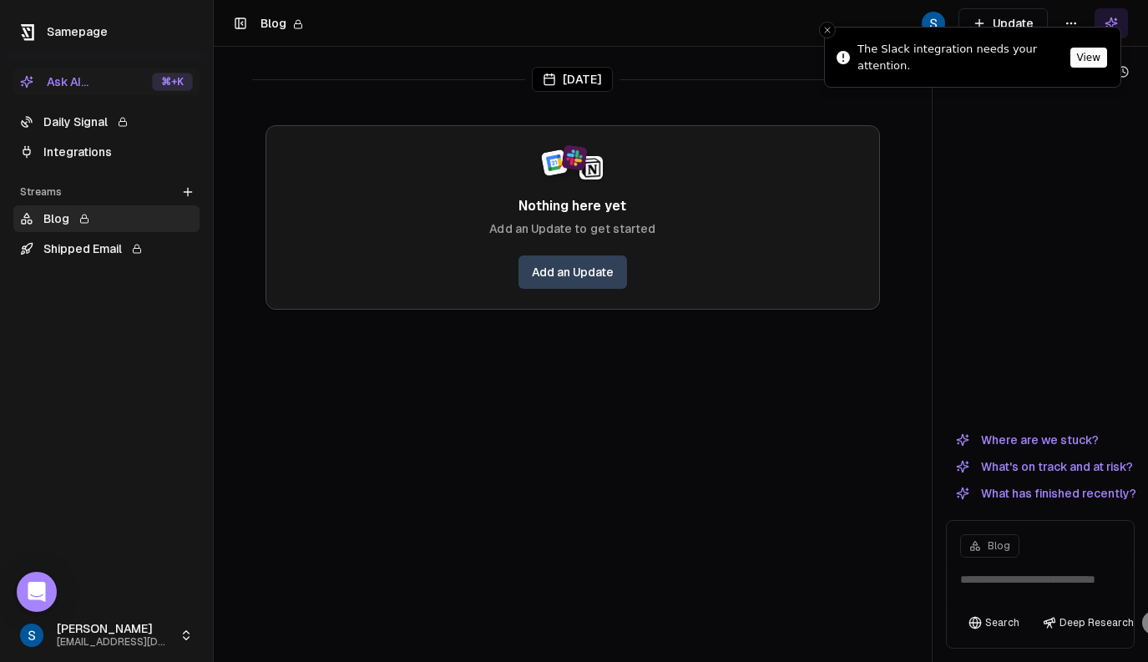
click at [990, 588] on textarea at bounding box center [1040, 584] width 180 height 53
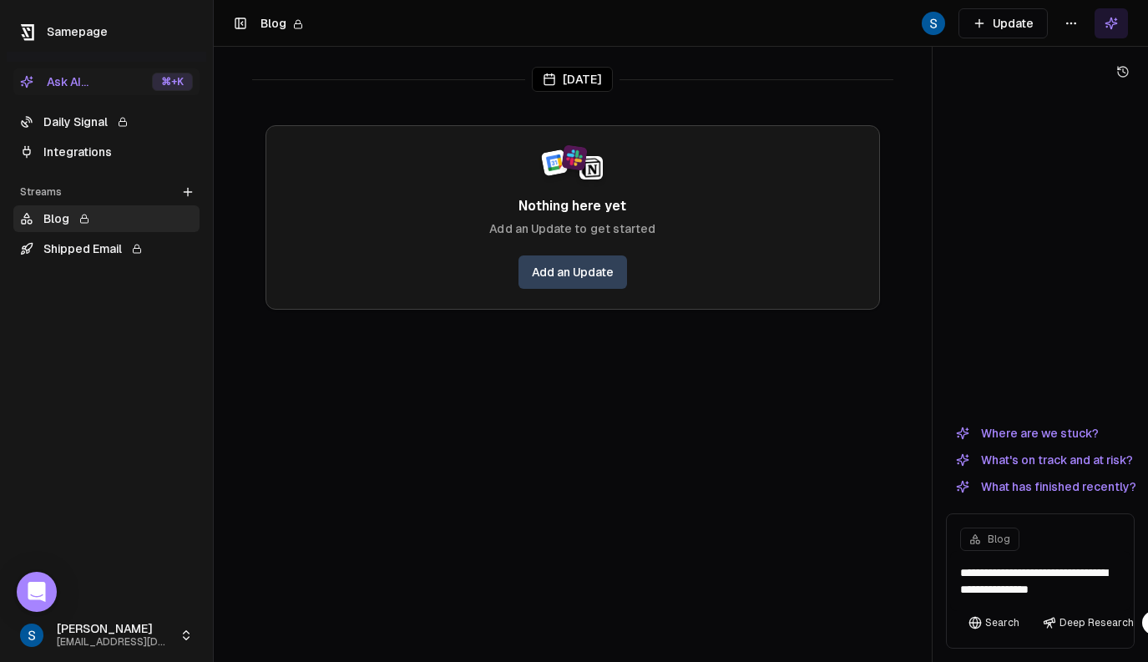
type textarea "**********"
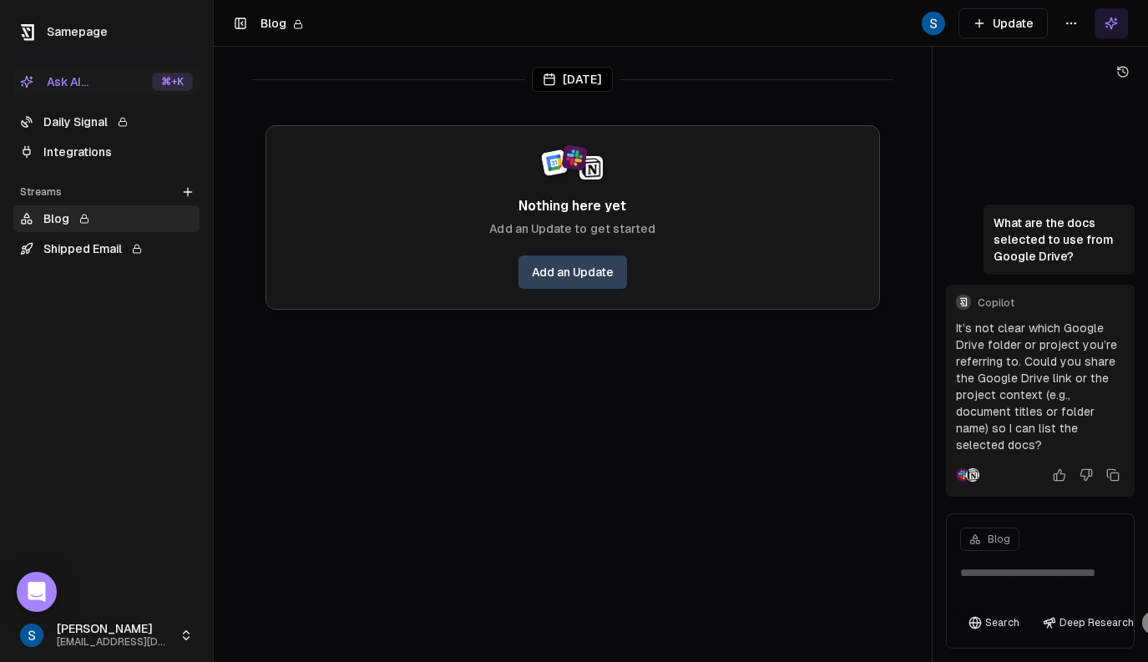
click at [975, 320] on p "It’s not clear which Google Drive folder or project you’re referring to. Could …" at bounding box center [1040, 387] width 169 height 134
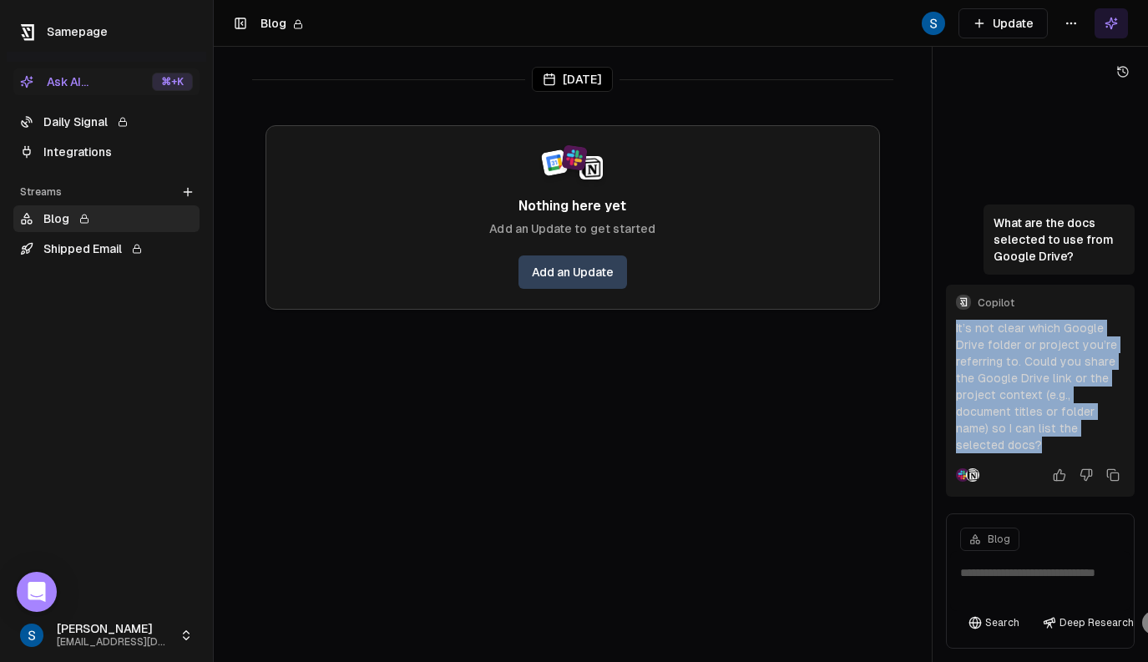
drag, startPoint x: 957, startPoint y: 207, endPoint x: 1096, endPoint y: 311, distance: 173.7
click at [1094, 320] on p "It’s not clear which Google Drive folder or project you’re referring to. Could …" at bounding box center [1040, 387] width 169 height 134
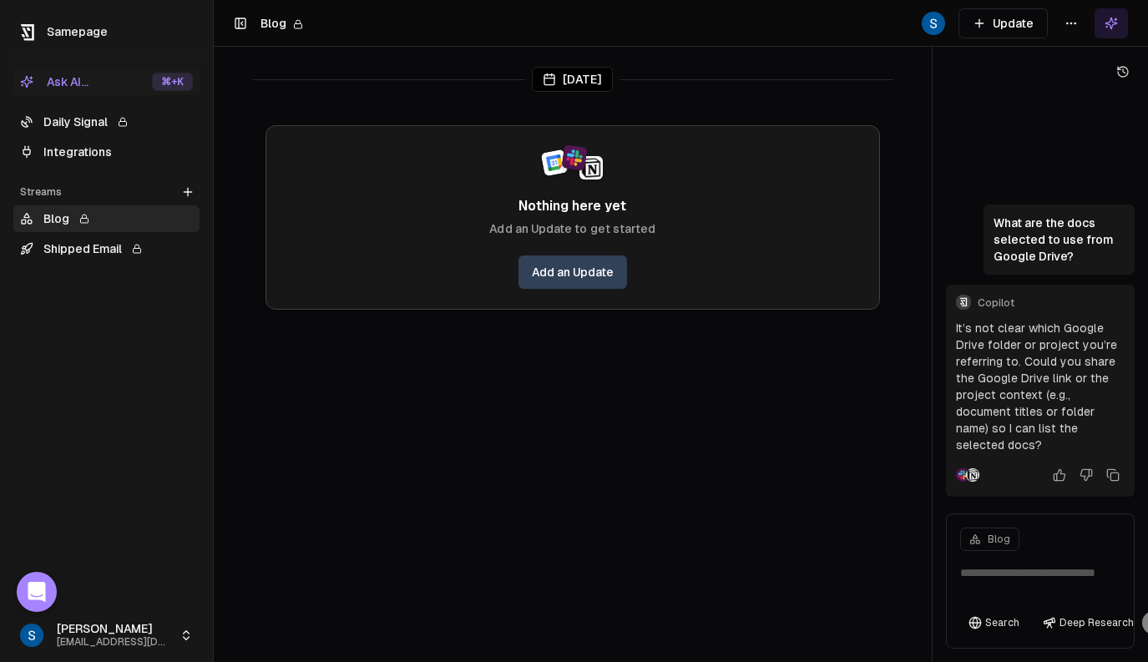
click at [1096, 320] on p "It’s not clear which Google Drive folder or project you’re referring to. Could …" at bounding box center [1040, 387] width 169 height 134
click at [693, 517] on main "[DATE] Nothing here yet Add an Update to get started Add an Update" at bounding box center [573, 331] width 718 height 662
click at [1025, 595] on textarea at bounding box center [1040, 581] width 180 height 60
type textarea "**********"
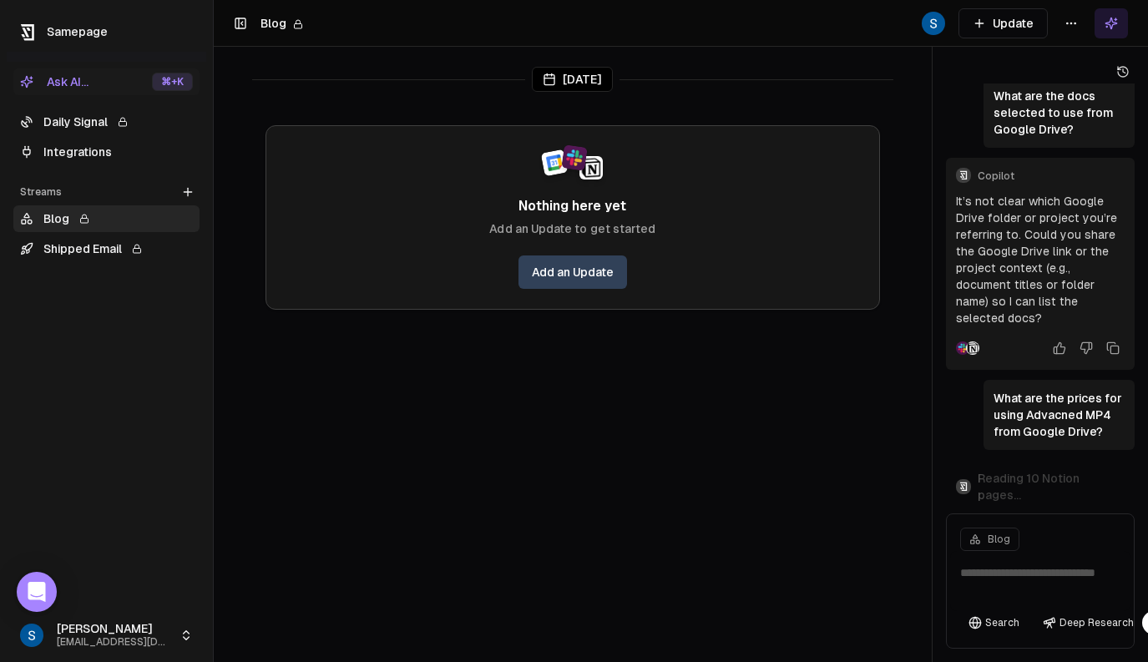
scroll to position [0, 0]
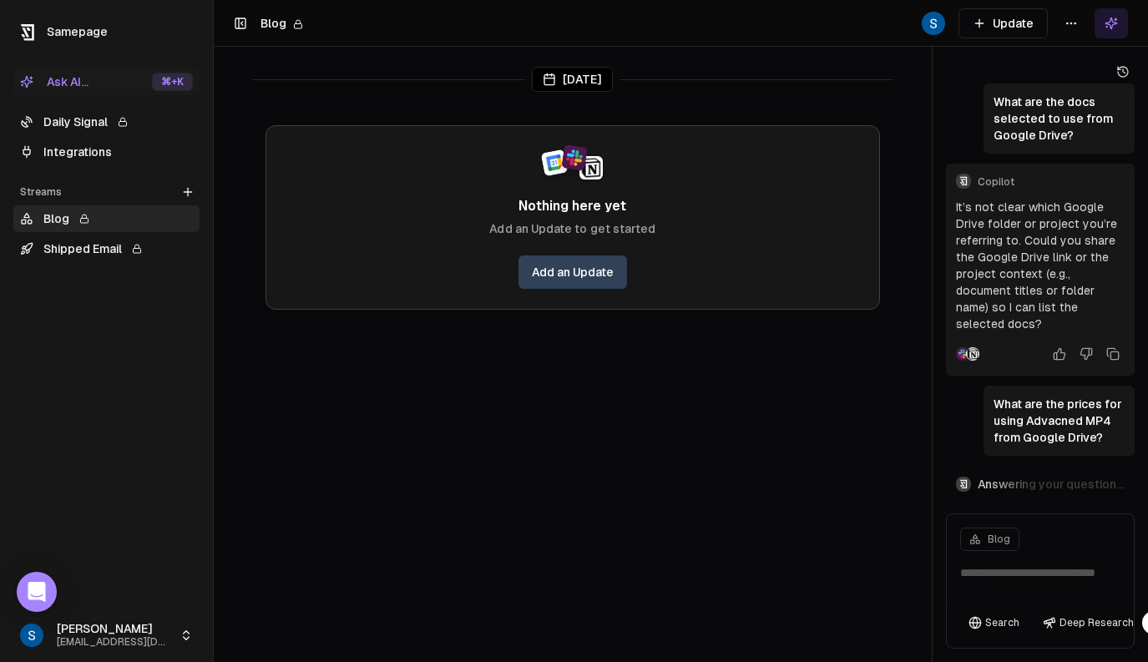
click at [738, 455] on main "[DATE] Nothing here yet Add an Update to get started Add an Update" at bounding box center [573, 331] width 718 height 662
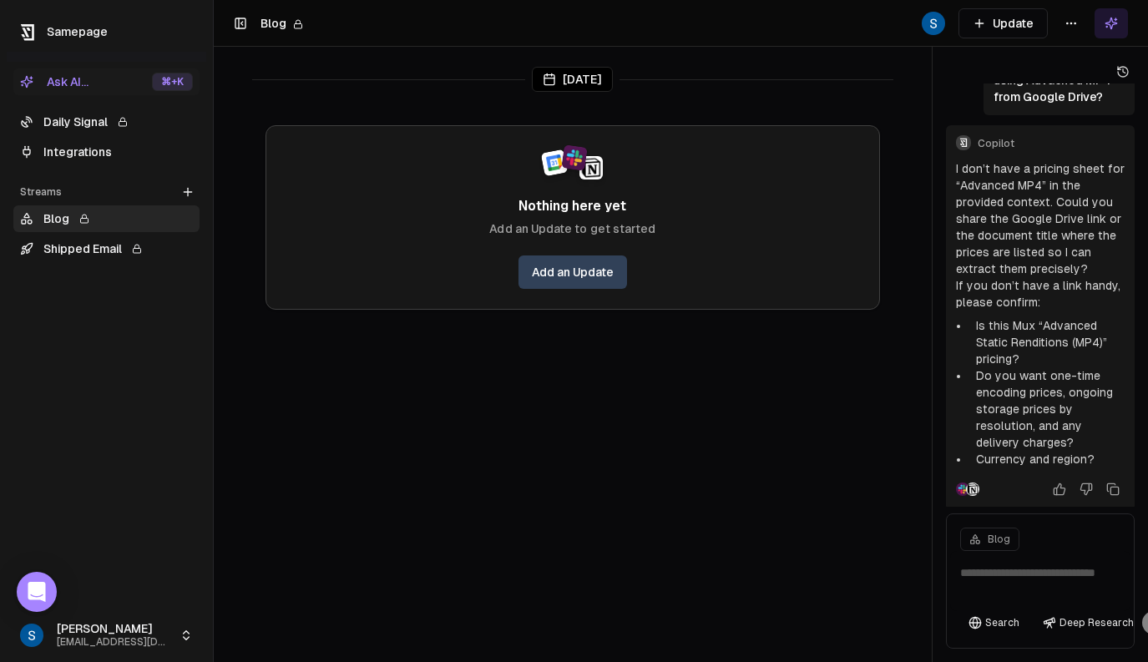
scroll to position [341, 0]
click at [1070, 28] on html "Samepage Ask AI... ⌘ +K Daily Signal Integrations Streams Create Stream Blog Sh…" at bounding box center [574, 331] width 1148 height 662
drag, startPoint x: 1068, startPoint y: 63, endPoint x: 343, endPoint y: 65, distance: 724.9
click at [343, 65] on html "Samepage Ask AI... ⌘ +K Daily Signal Integrations Streams Create Stream Blog Sh…" at bounding box center [574, 331] width 1148 height 662
click at [70, 150] on html "Samepage Ask AI... ⌘ +K Daily Signal Integrations Streams Create Stream Blog Sh…" at bounding box center [574, 331] width 1148 height 662
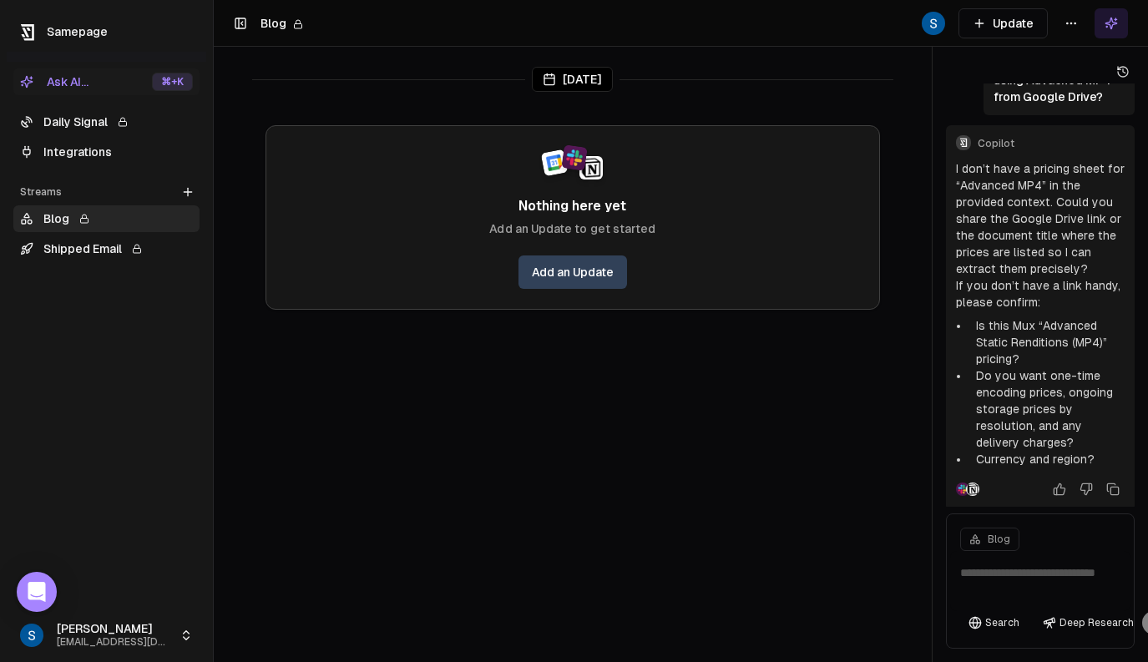
click at [82, 152] on link "Integrations" at bounding box center [106, 152] width 186 height 27
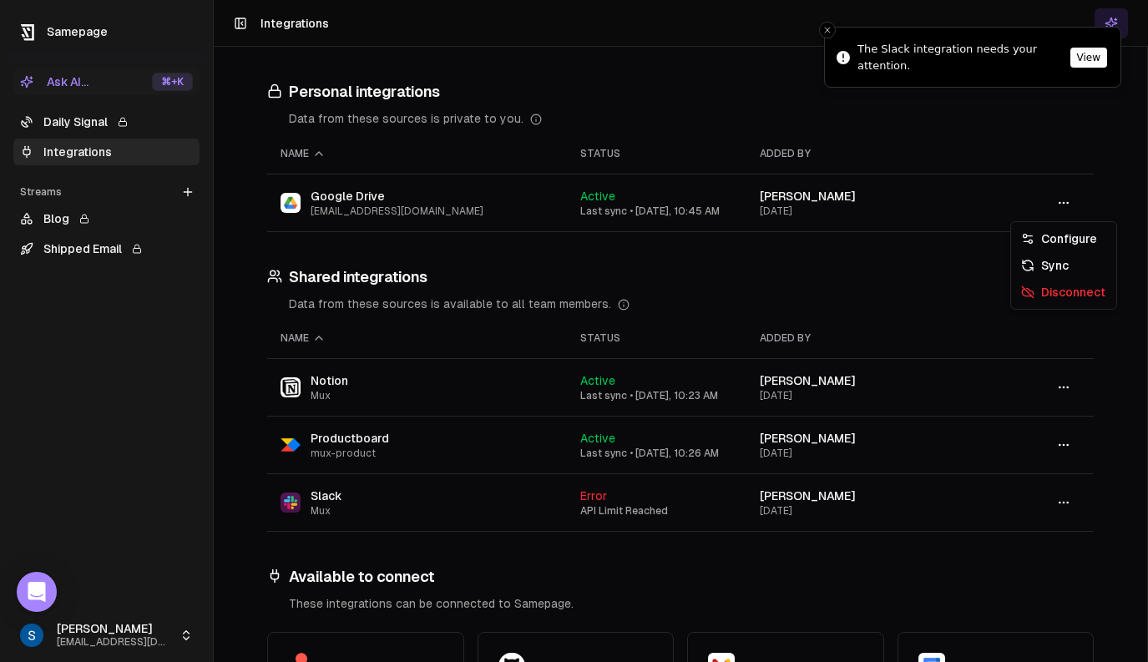
click at [1062, 204] on icon "button" at bounding box center [1063, 202] width 13 height 13
click at [1054, 238] on div "Configure" at bounding box center [1064, 238] width 99 height 27
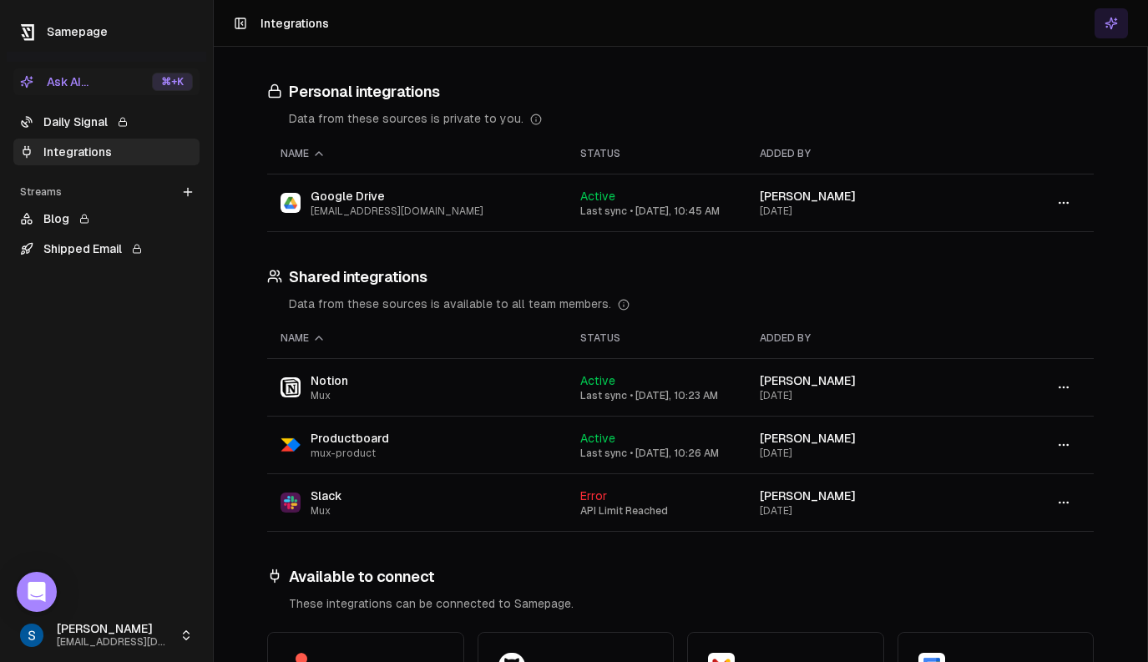
click at [103, 220] on link "Blog" at bounding box center [106, 218] width 186 height 27
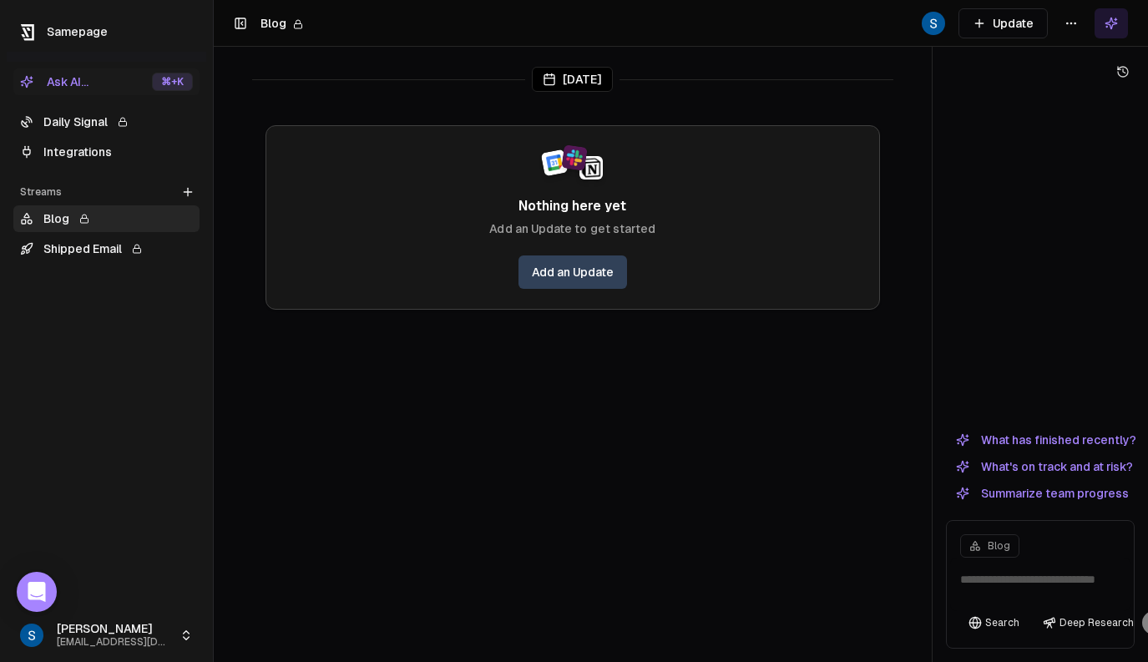
click at [997, 595] on textarea at bounding box center [1040, 584] width 180 height 53
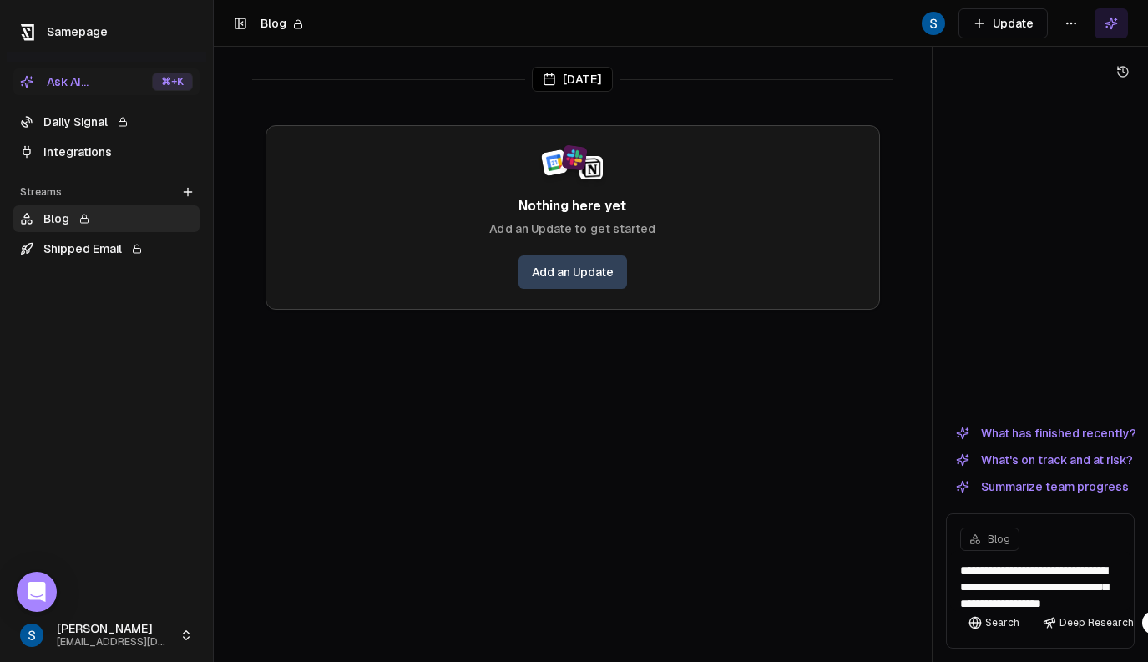
scroll to position [19, 0]
type textarea "**********"
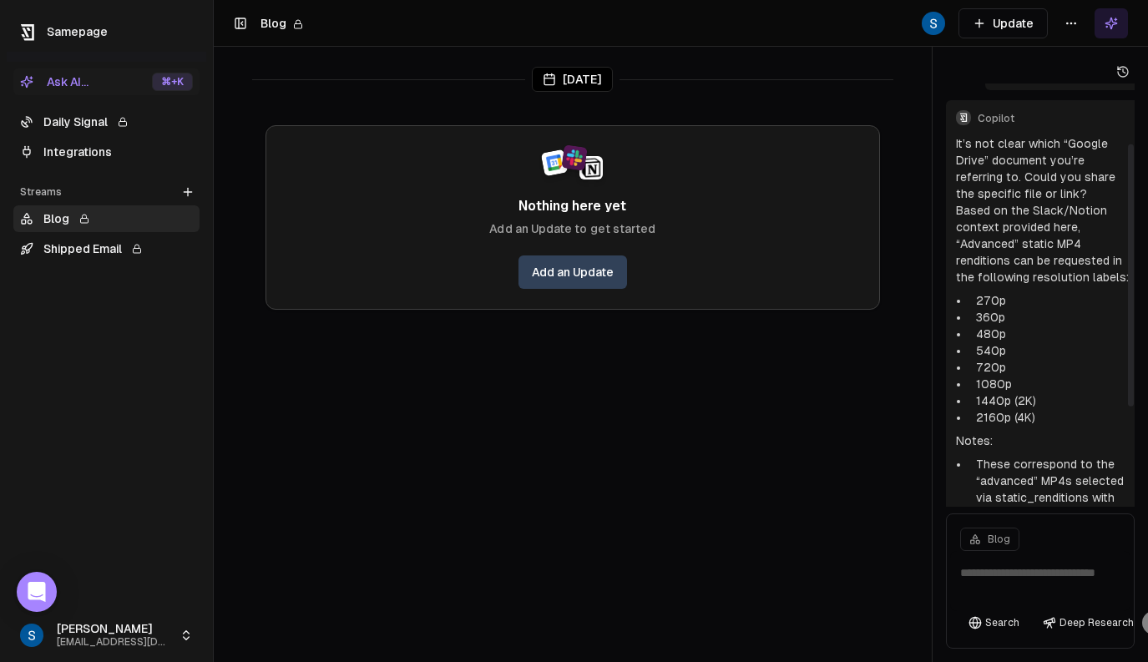
scroll to position [125, 0]
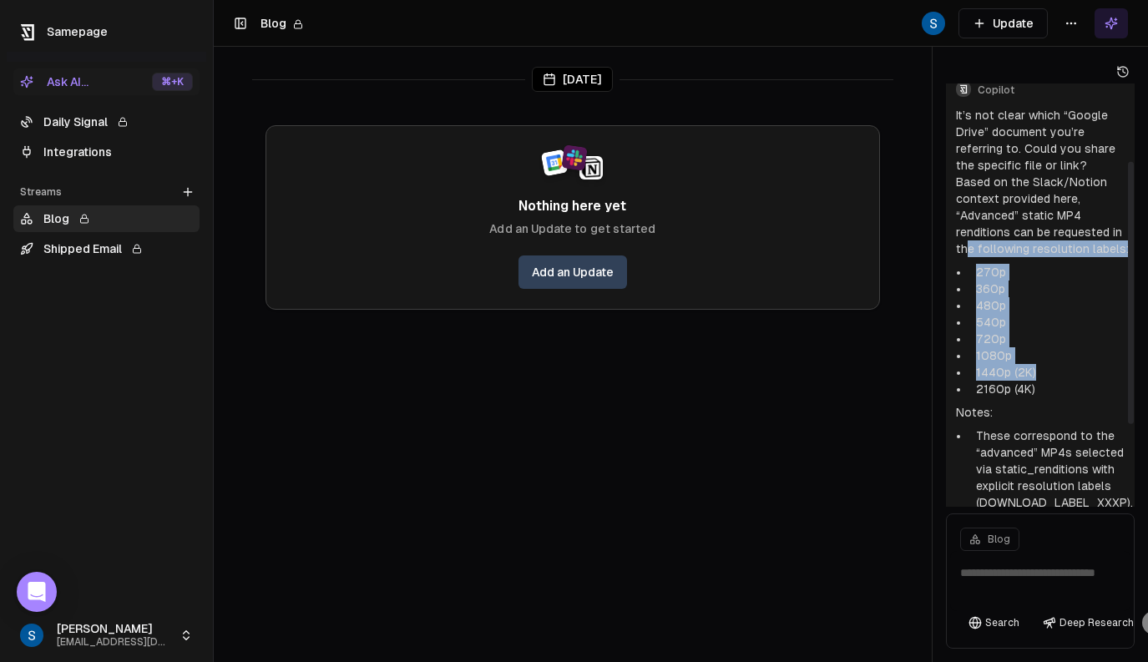
drag, startPoint x: 967, startPoint y: 233, endPoint x: 1071, endPoint y: 375, distance: 176.2
click at [1071, 369] on div "It’s not clear which “Google Drive” document you’re referring to. Could you sha…" at bounding box center [1044, 351] width 177 height 488
click at [1071, 369] on li "1440p (2K)" at bounding box center [1052, 372] width 164 height 17
drag, startPoint x: 1071, startPoint y: 369, endPoint x: 970, endPoint y: 268, distance: 142.9
click at [970, 268] on ul "270p 360p 480p 540p 720p 1080p 1440p (2K) 2160p (4K)" at bounding box center [1044, 331] width 177 height 134
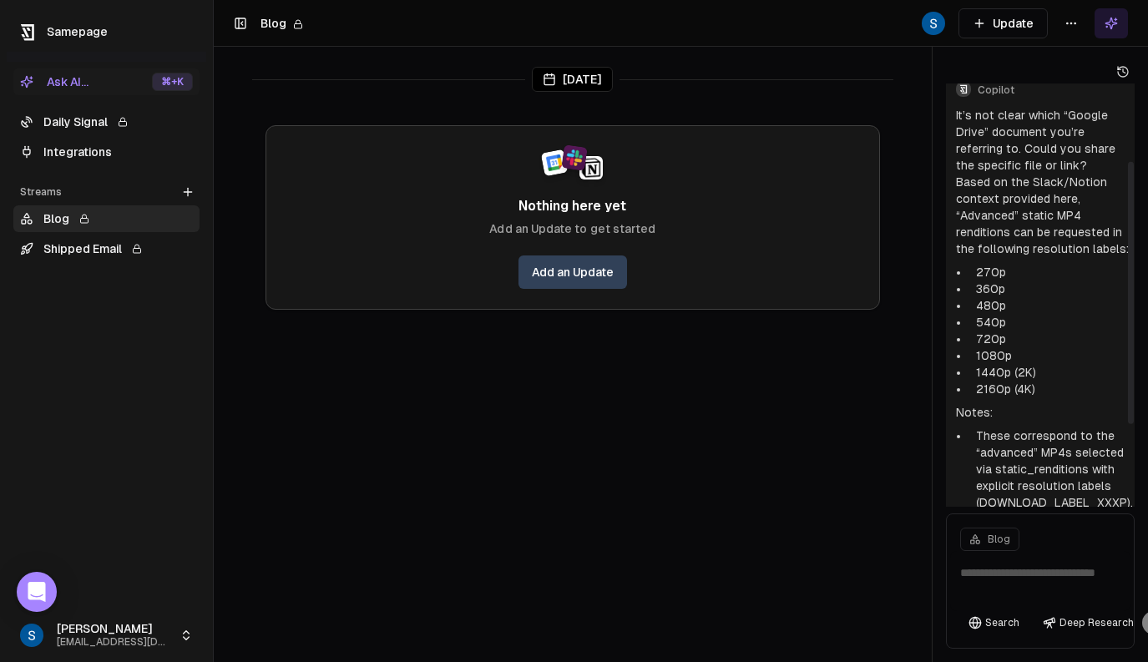
click at [970, 281] on li "360p" at bounding box center [1052, 289] width 164 height 17
drag, startPoint x: 974, startPoint y: 253, endPoint x: 1041, endPoint y: 387, distance: 149.8
click at [1041, 387] on ul "270p 360p 480p 540p 720p 1080p 1440p (2K) 2160p (4K)" at bounding box center [1044, 331] width 177 height 134
click at [1062, 381] on li "2160p (4K)" at bounding box center [1052, 389] width 164 height 17
drag, startPoint x: 1051, startPoint y: 380, endPoint x: 1000, endPoint y: 278, distance: 114.3
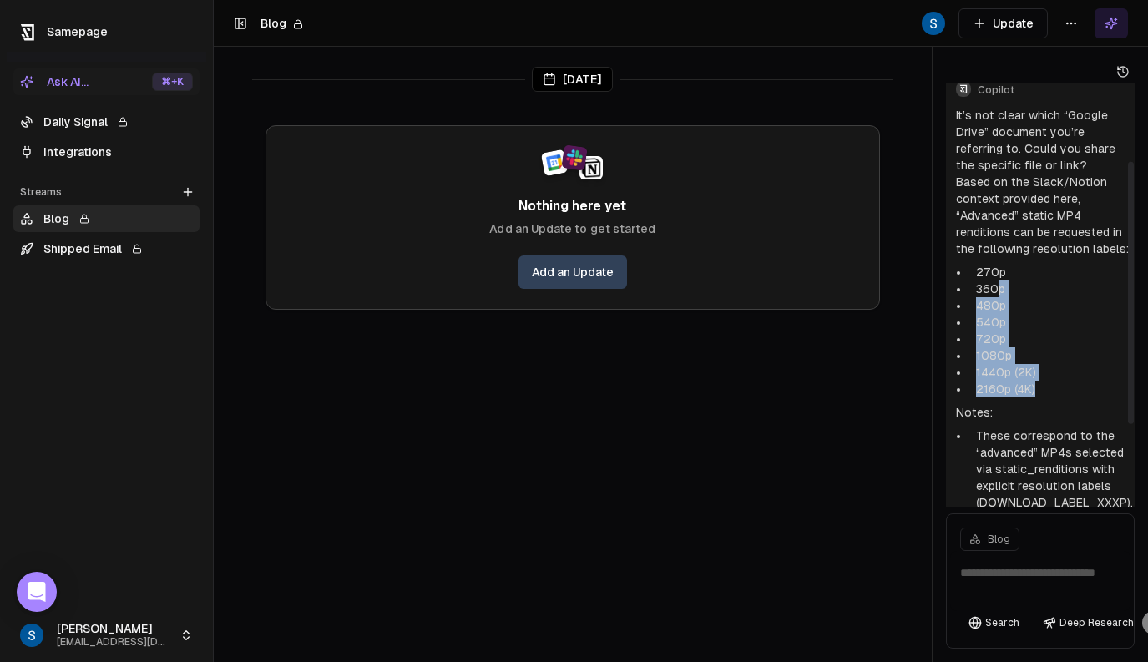
click at [1000, 279] on ul "270p 360p 480p 540p 720p 1080p 1440p (2K) 2160p (4K)" at bounding box center [1044, 331] width 177 height 134
click at [1000, 281] on li "360p" at bounding box center [1052, 289] width 164 height 17
drag, startPoint x: 987, startPoint y: 262, endPoint x: 1061, endPoint y: 378, distance: 137.8
click at [1061, 377] on ul "270p 360p 480p 540p 720p 1080p 1440p (2K) 2160p (4K)" at bounding box center [1044, 331] width 177 height 134
click at [1061, 381] on li "2160p (4K)" at bounding box center [1052, 389] width 164 height 17
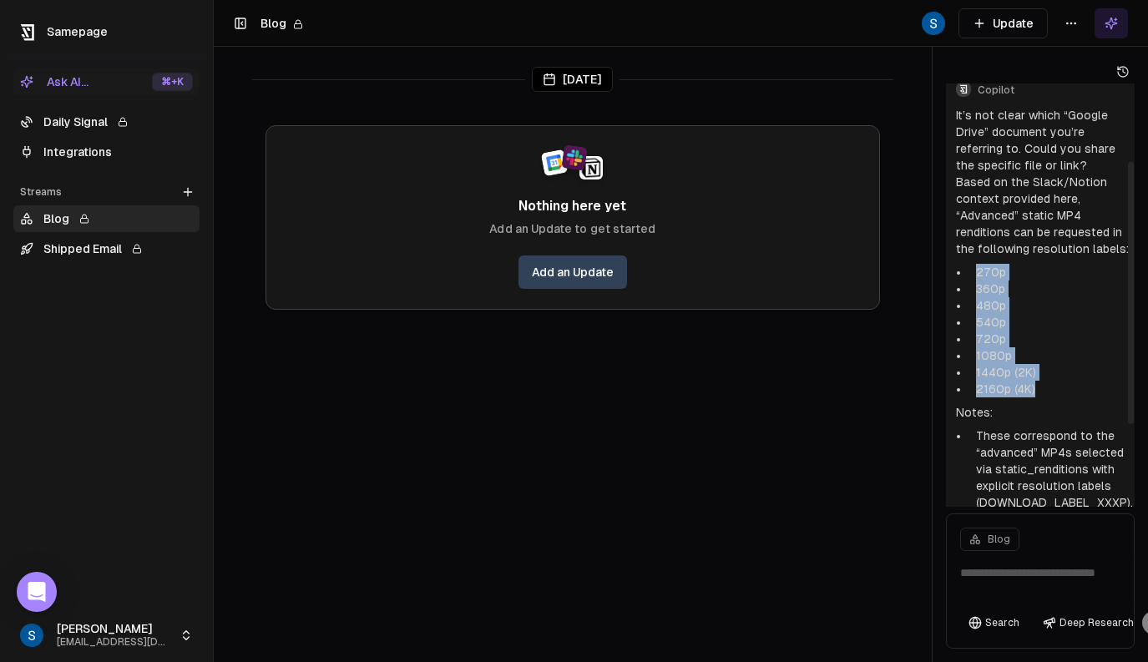
drag, startPoint x: 1048, startPoint y: 380, endPoint x: 978, endPoint y: 251, distance: 147.2
click at [977, 264] on ul "270p 360p 480p 540p 720p 1080p 1440p (2K) 2160p (4K)" at bounding box center [1044, 331] width 177 height 134
click at [981, 264] on li "270p" at bounding box center [1052, 272] width 164 height 17
drag, startPoint x: 970, startPoint y: 253, endPoint x: 1056, endPoint y: 382, distance: 155.4
click at [1055, 382] on ul "270p 360p 480p 540p 720p 1080p 1440p (2K) 2160p (4K)" at bounding box center [1044, 331] width 177 height 134
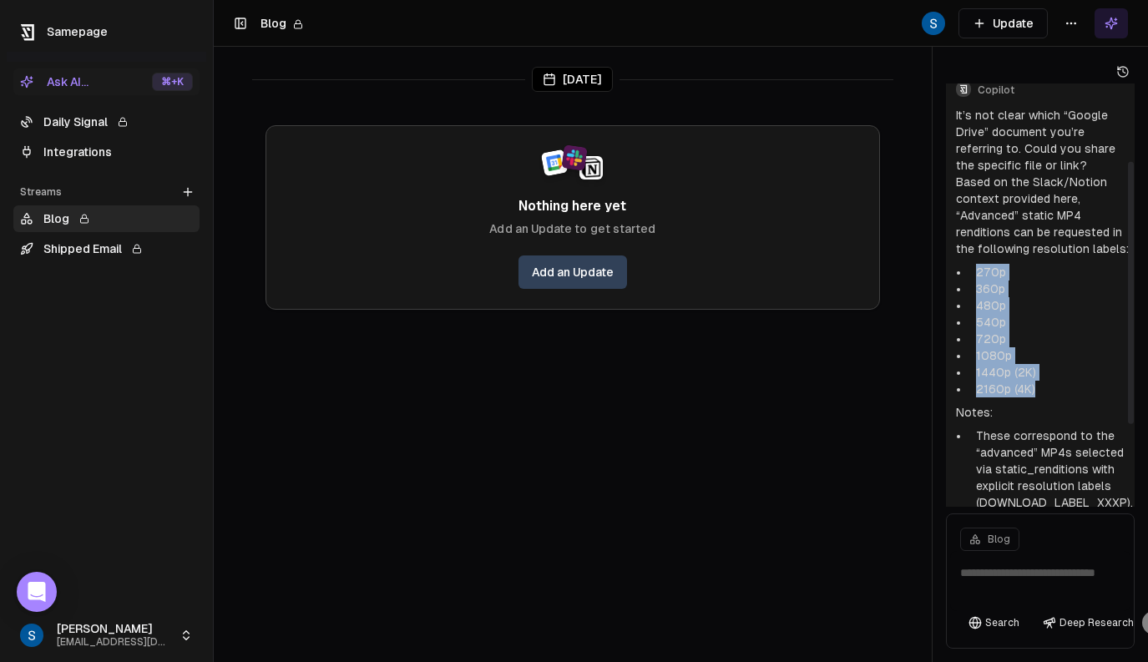
click at [1056, 382] on li "2160p (4K)" at bounding box center [1052, 389] width 164 height 17
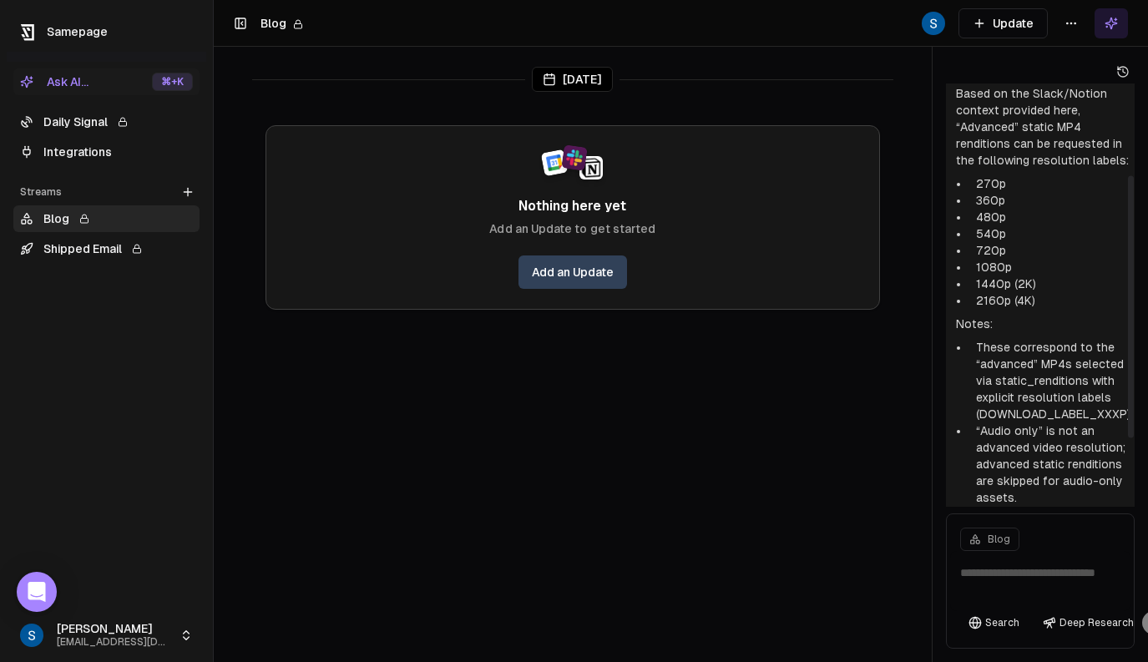
scroll to position [0, 0]
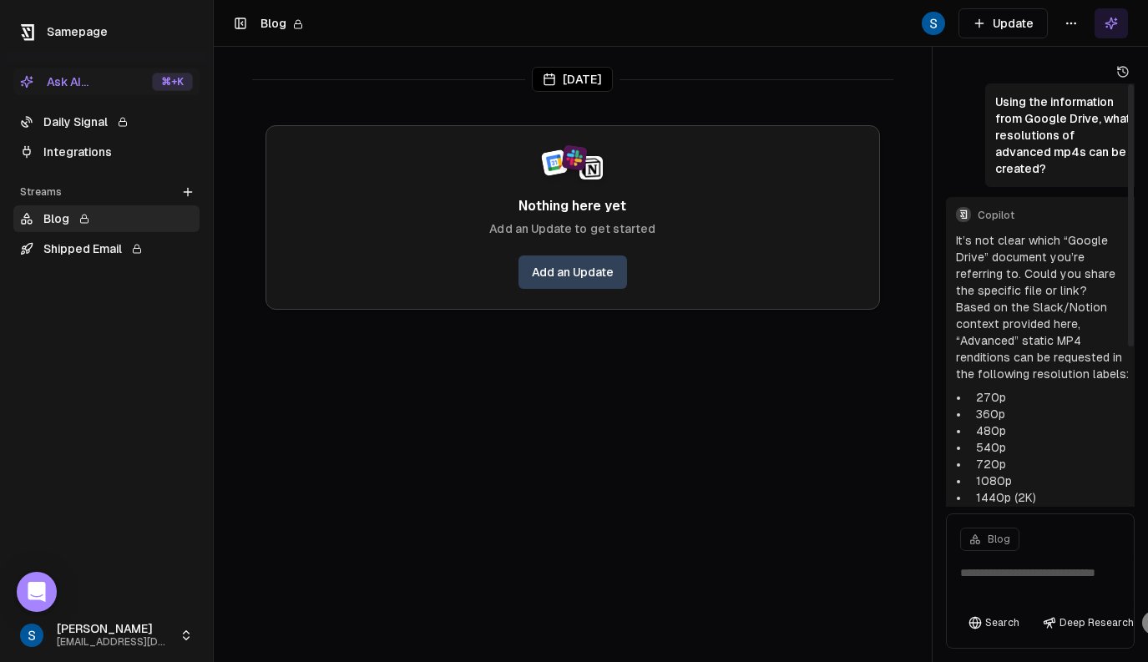
click at [996, 100] on p "Using the information from Google Drive, what resolutions of advanced mp4s can …" at bounding box center [1064, 136] width 138 height 84
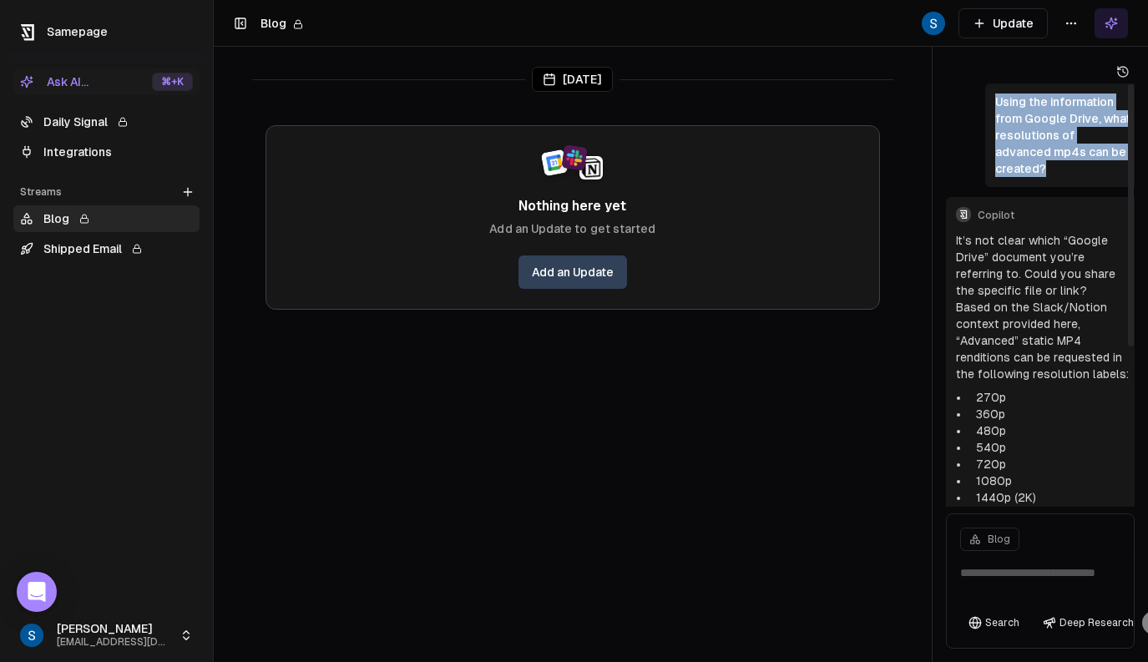
drag, startPoint x: 996, startPoint y: 99, endPoint x: 1116, endPoint y: 151, distance: 130.2
click at [1116, 151] on p "Using the information from Google Drive, what resolutions of advanced mp4s can …" at bounding box center [1064, 136] width 138 height 84
copy p "Using the information from Google Drive, what resolutions of advanced mp4s can …"
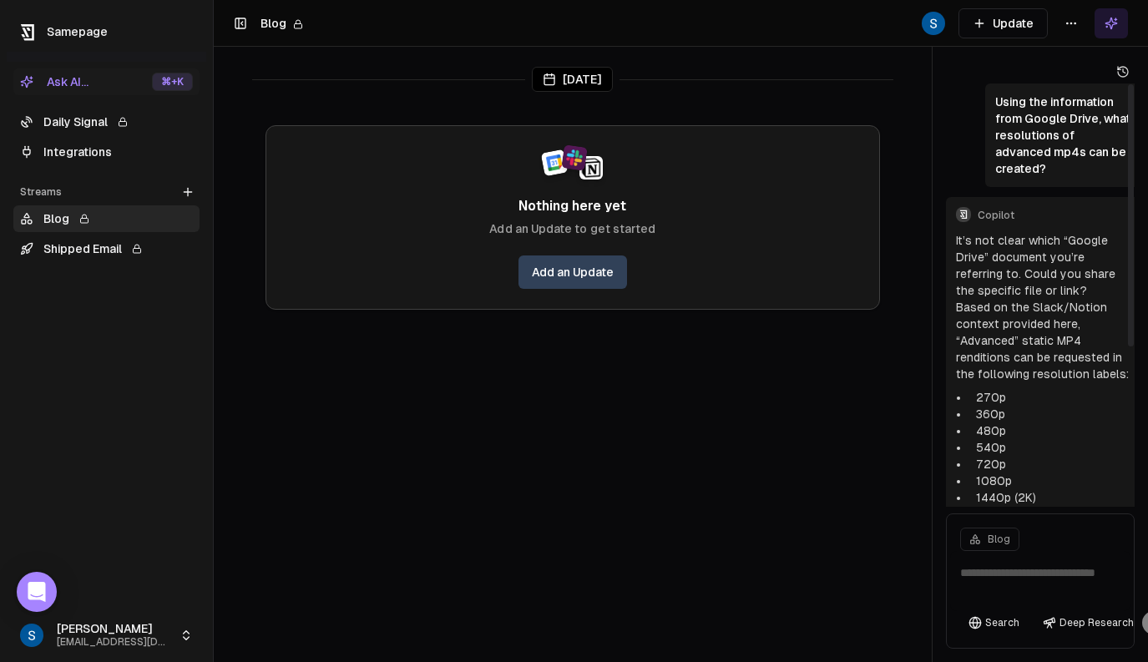
click at [1000, 584] on textarea at bounding box center [1040, 581] width 180 height 60
paste textarea "**********"
click at [1011, 567] on textarea "**********" at bounding box center [1040, 581] width 180 height 60
drag, startPoint x: 1030, startPoint y: 590, endPoint x: 1040, endPoint y: 590, distance: 9.2
click at [1039, 591] on textarea "**********" at bounding box center [1040, 581] width 180 height 60
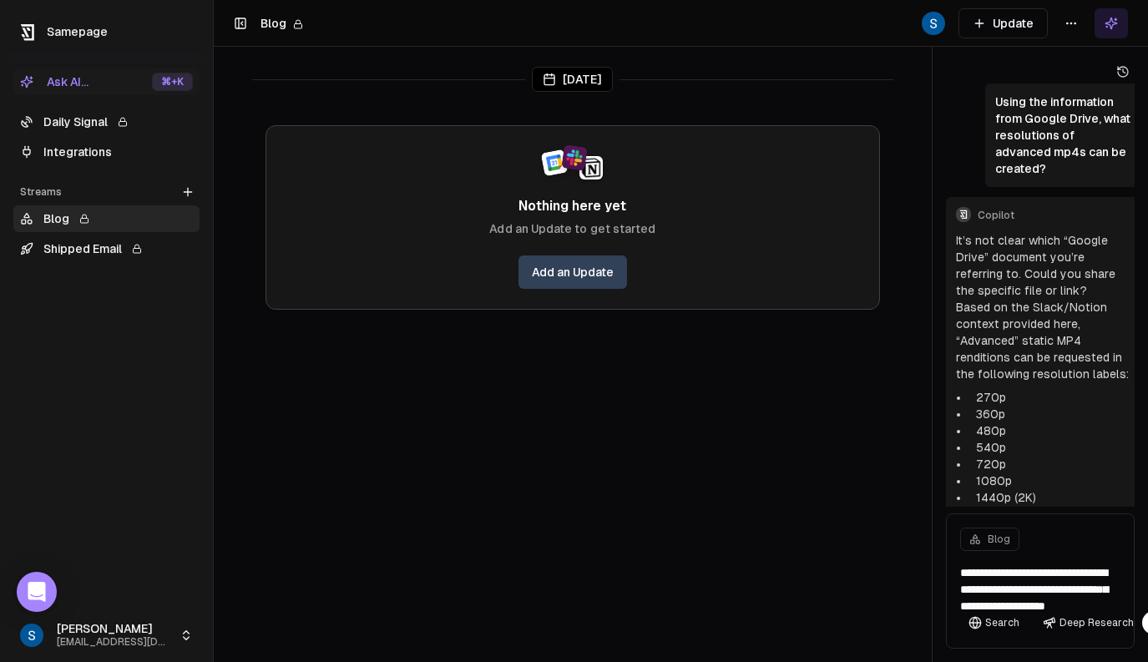
click at [1082, 574] on textarea "**********" at bounding box center [1040, 581] width 180 height 60
click at [1100, 575] on textarea "**********" at bounding box center [1040, 581] width 180 height 60
click at [1105, 581] on textarea "**********" at bounding box center [1040, 581] width 180 height 60
type textarea "**********"
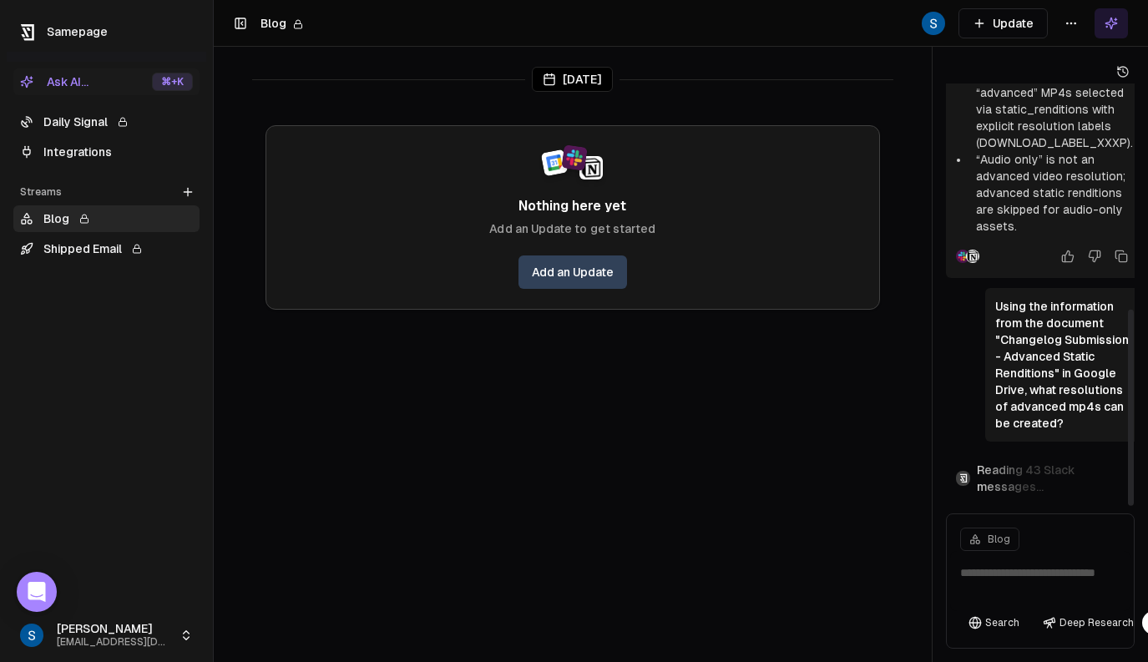
scroll to position [468, 0]
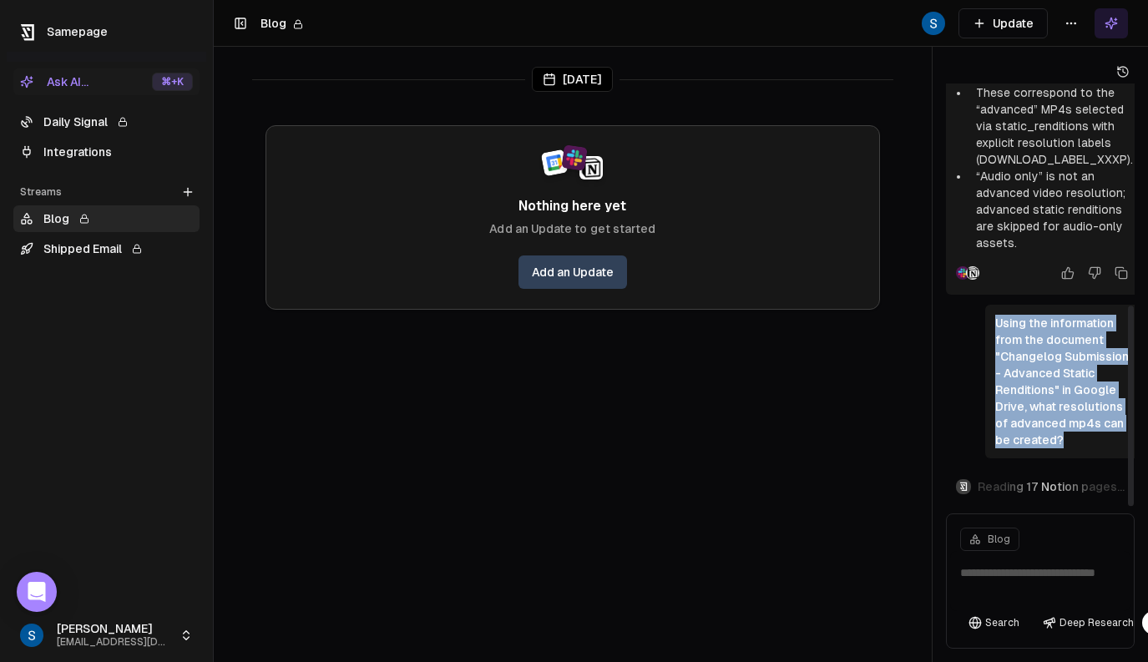
drag, startPoint x: 1074, startPoint y: 418, endPoint x: 998, endPoint y: 315, distance: 127.8
click at [997, 316] on p "Using the information from the document "Changelog Submission - Advanced Static…" at bounding box center [1064, 382] width 138 height 134
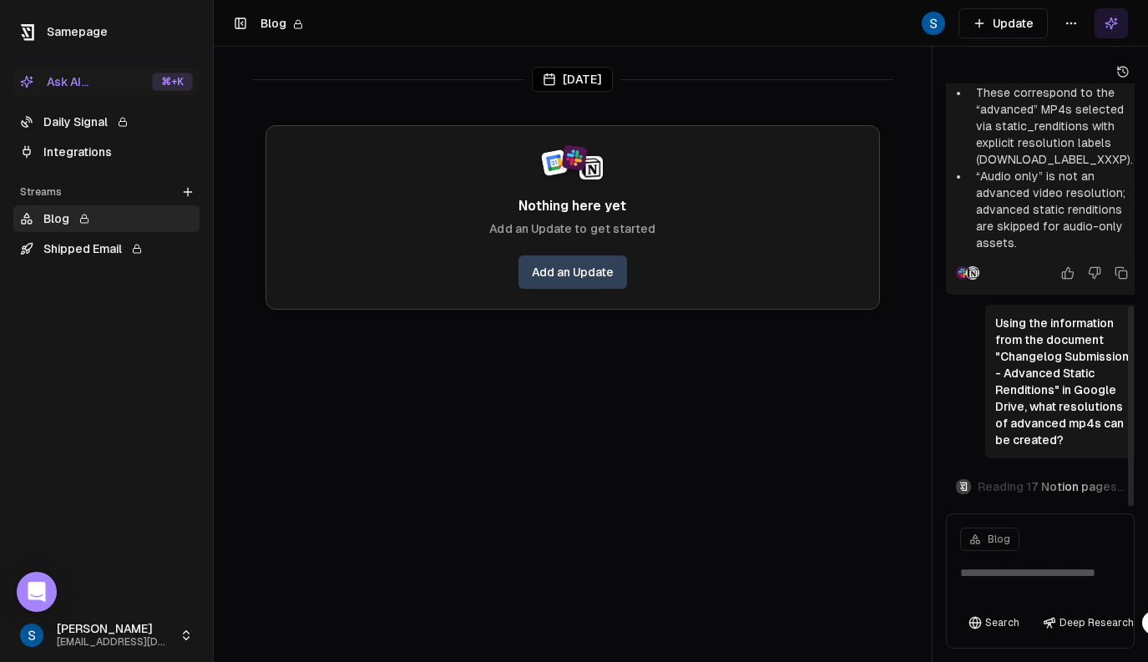
click at [999, 315] on p "Using the information from the document "Changelog Submission - Advanced Static…" at bounding box center [1064, 382] width 138 height 134
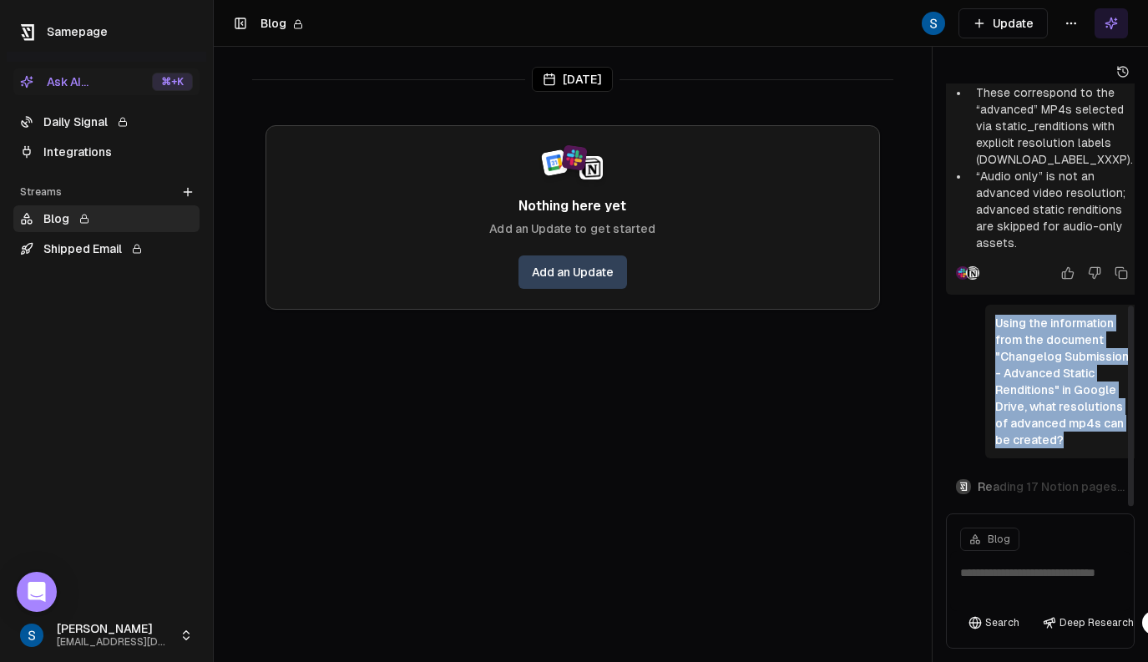
drag, startPoint x: 997, startPoint y: 312, endPoint x: 1079, endPoint y: 428, distance: 141.3
click at [1079, 428] on p "Using the information from the document "Changelog Submission - Advanced Static…" at bounding box center [1064, 382] width 138 height 134
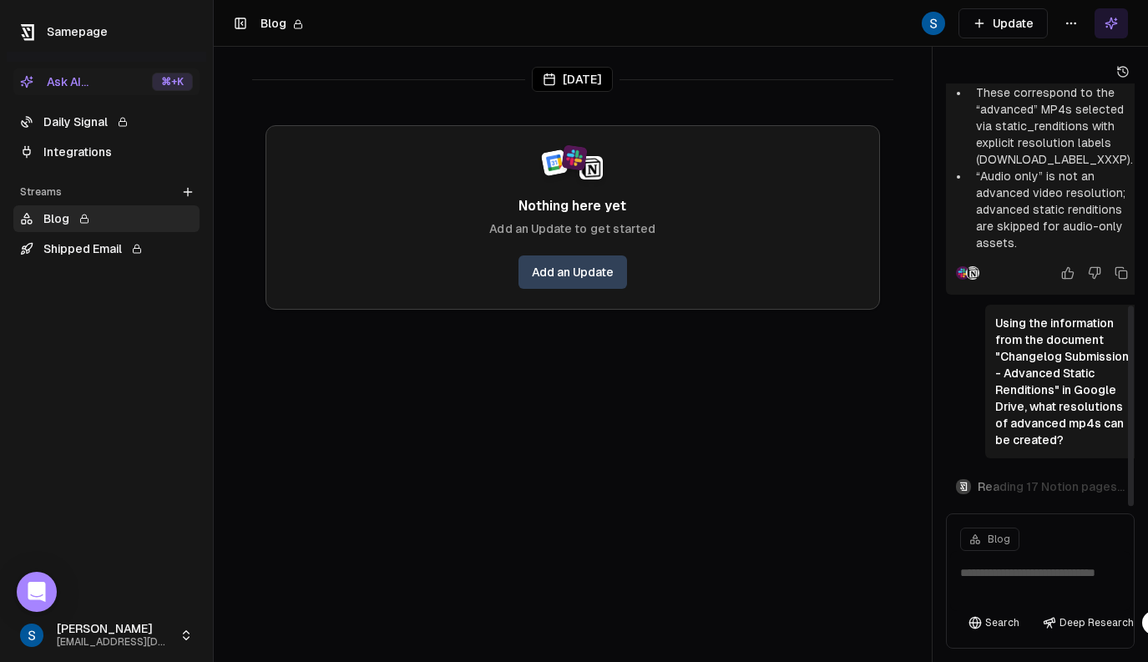
click at [1079, 428] on p "Using the information from the document "Changelog Submission - Advanced Static…" at bounding box center [1064, 382] width 138 height 134
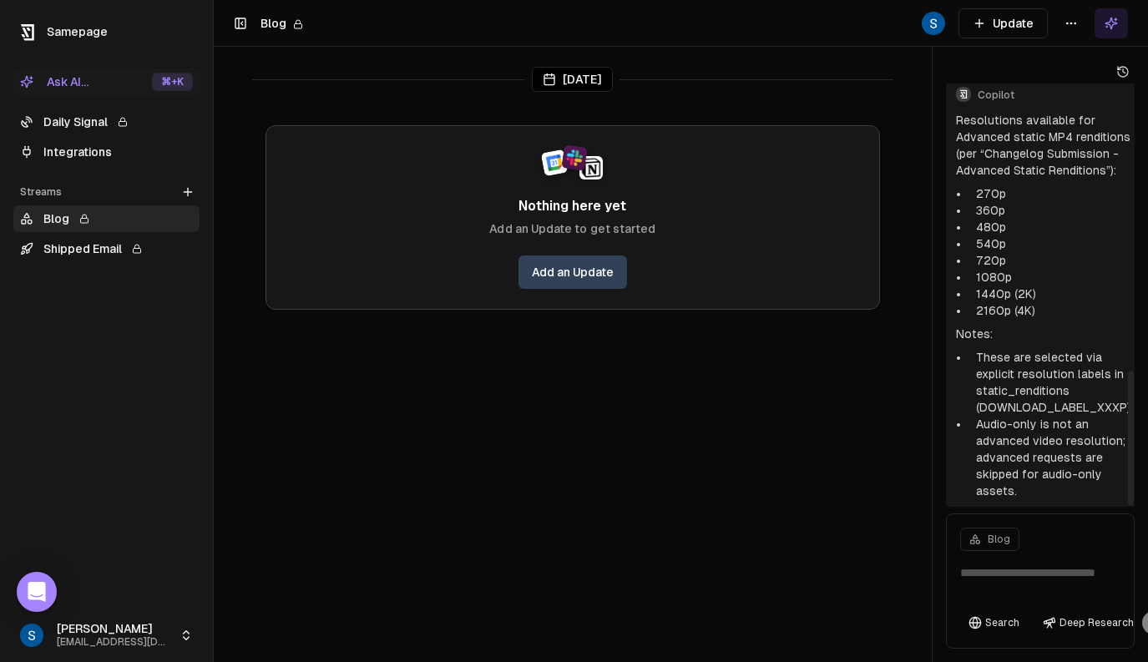
scroll to position [906, 0]
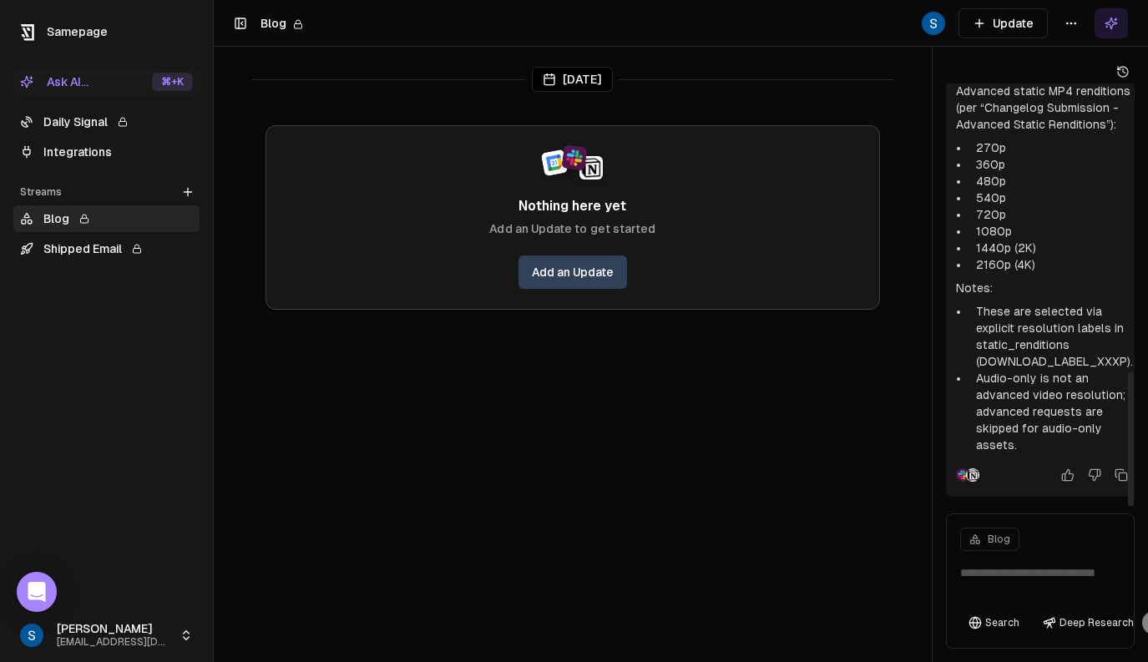
click at [1081, 386] on li "Audio-only is not an advanced video resolution; advanced requests are skipped f…" at bounding box center [1052, 412] width 164 height 84
